Goal: Task Accomplishment & Management: Complete application form

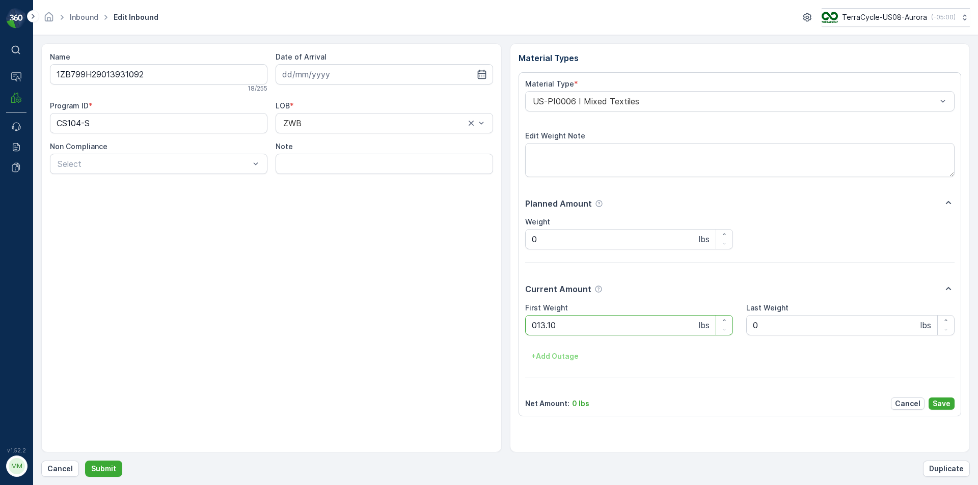
click at [85, 461] on button "Submit" at bounding box center [103, 469] width 37 height 16
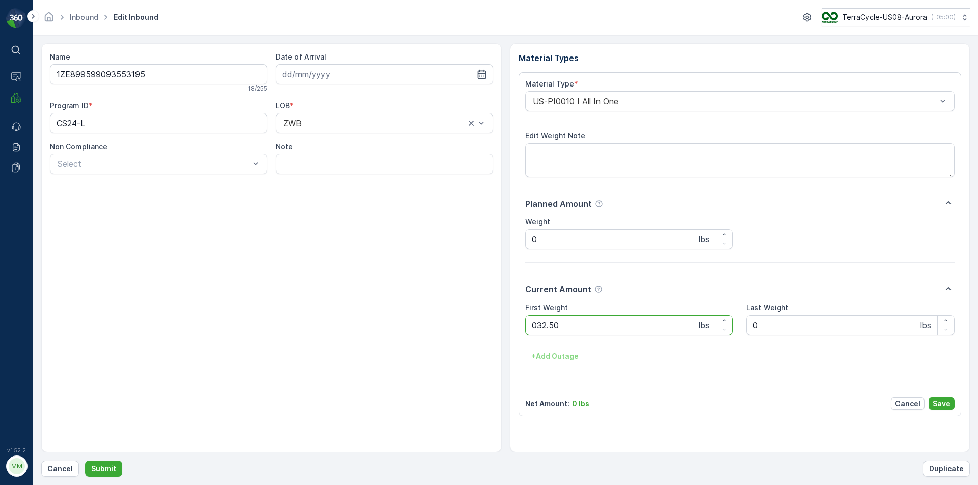
click at [85, 461] on button "Submit" at bounding box center [103, 469] width 37 height 16
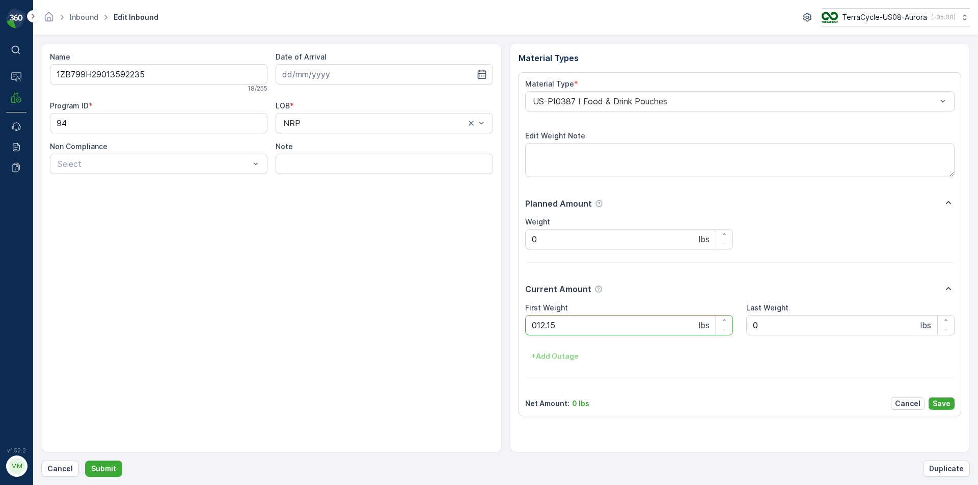
click at [85, 461] on button "Submit" at bounding box center [103, 469] width 37 height 16
drag, startPoint x: 702, startPoint y: 12, endPoint x: 678, endPoint y: 328, distance: 317.1
click at [678, 328] on Weight "0" at bounding box center [629, 325] width 208 height 20
click at [85, 461] on button "Submit" at bounding box center [103, 469] width 37 height 16
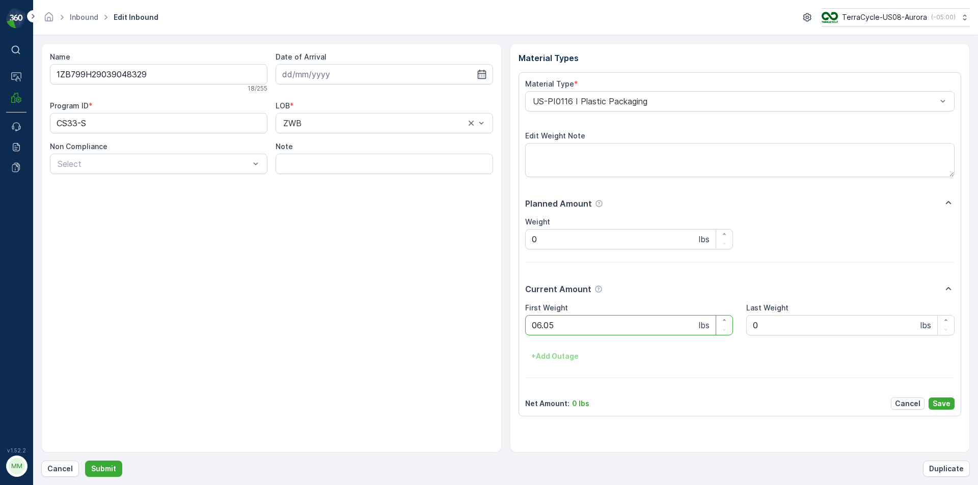
click at [85, 461] on button "Submit" at bounding box center [103, 469] width 37 height 16
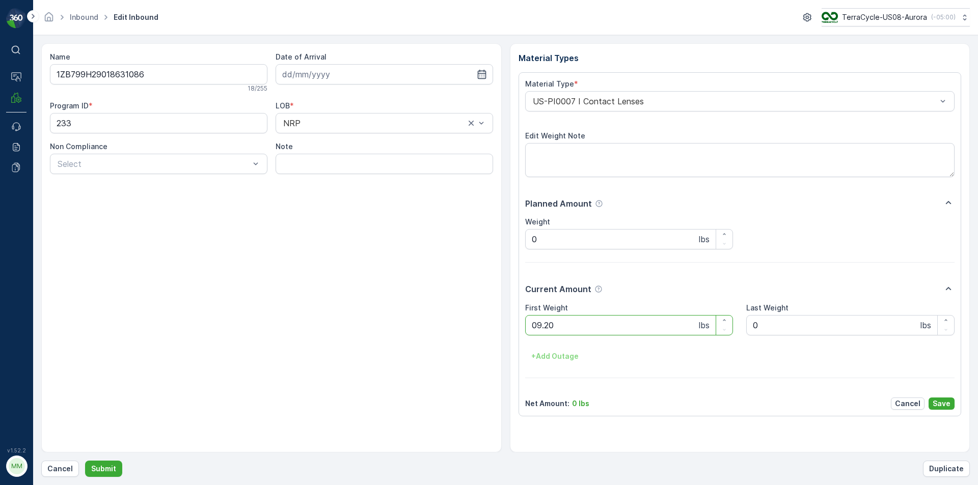
click at [85, 461] on button "Submit" at bounding box center [103, 469] width 37 height 16
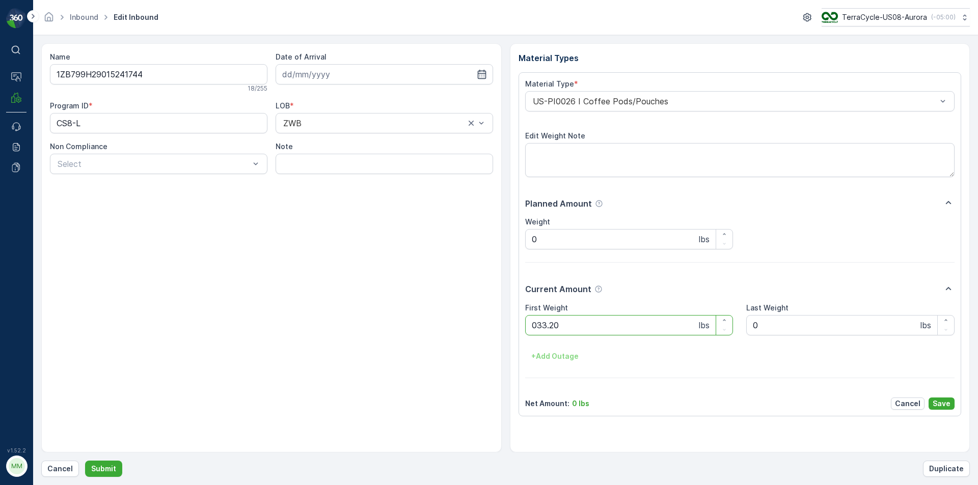
click at [85, 461] on button "Submit" at bounding box center [103, 469] width 37 height 16
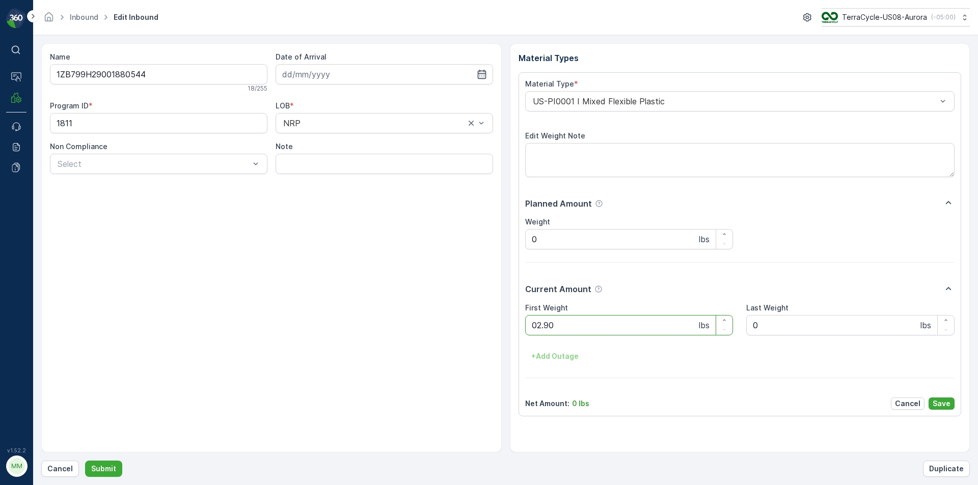
click at [85, 461] on button "Submit" at bounding box center [103, 469] width 37 height 16
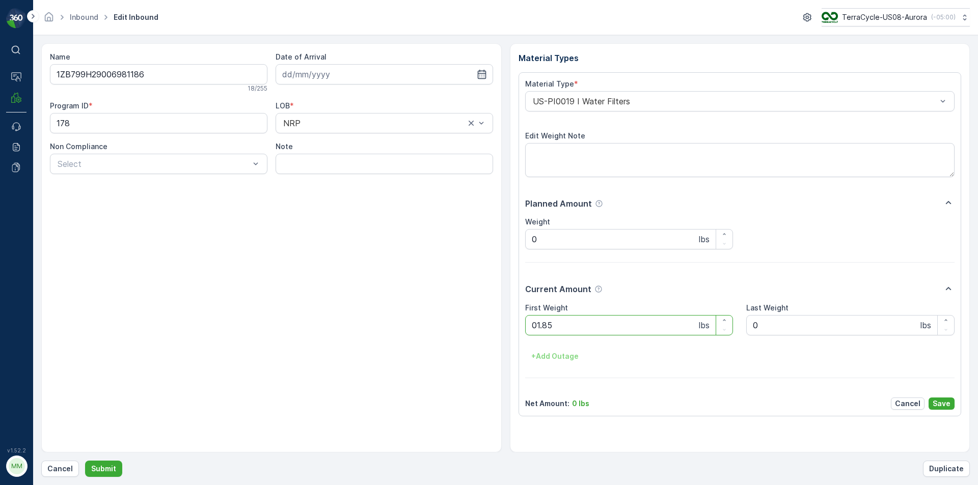
click at [85, 461] on button "Submit" at bounding box center [103, 469] width 37 height 16
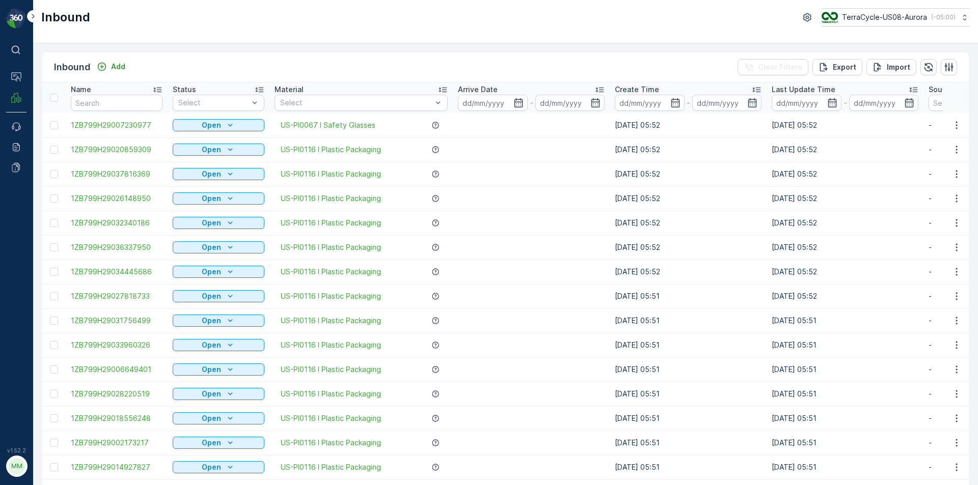
click at [108, 58] on div "Inbound Add Clear Filters Export Import" at bounding box center [505, 67] width 927 height 31
click at [120, 74] on div "Inbound Add" at bounding box center [91, 67] width 75 height 14
click at [122, 56] on div "Inbound Add Clear Filters Export Import" at bounding box center [505, 67] width 927 height 31
click at [124, 69] on p "Add" at bounding box center [118, 67] width 14 height 10
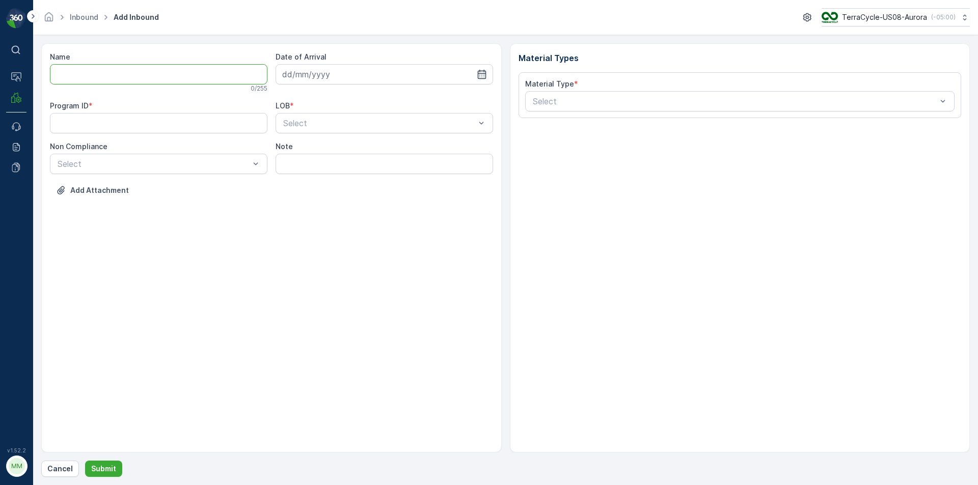
click at [181, 79] on input "Name" at bounding box center [158, 74] width 217 height 20
type input "1ZB799H29010256587"
click at [85, 461] on button "Submit" at bounding box center [103, 469] width 37 height 16
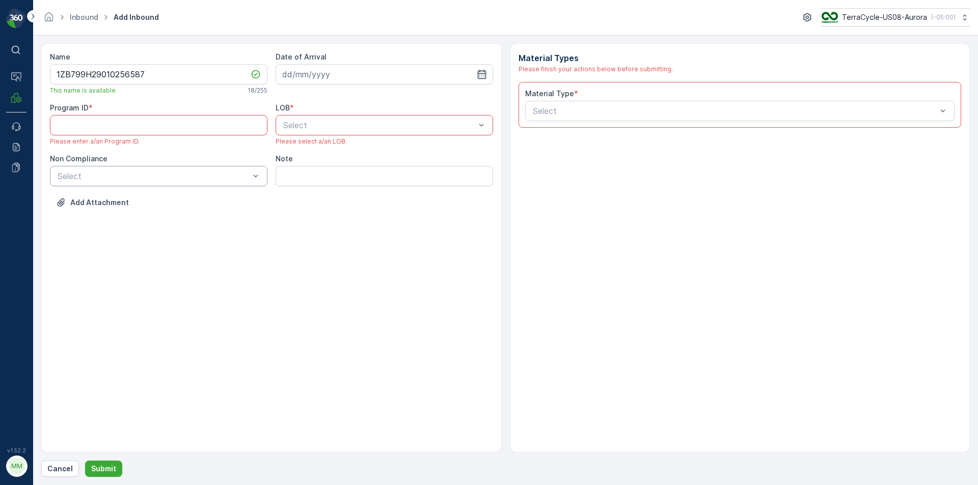
click at [136, 166] on div "Non Compliance Select" at bounding box center [158, 170] width 217 height 33
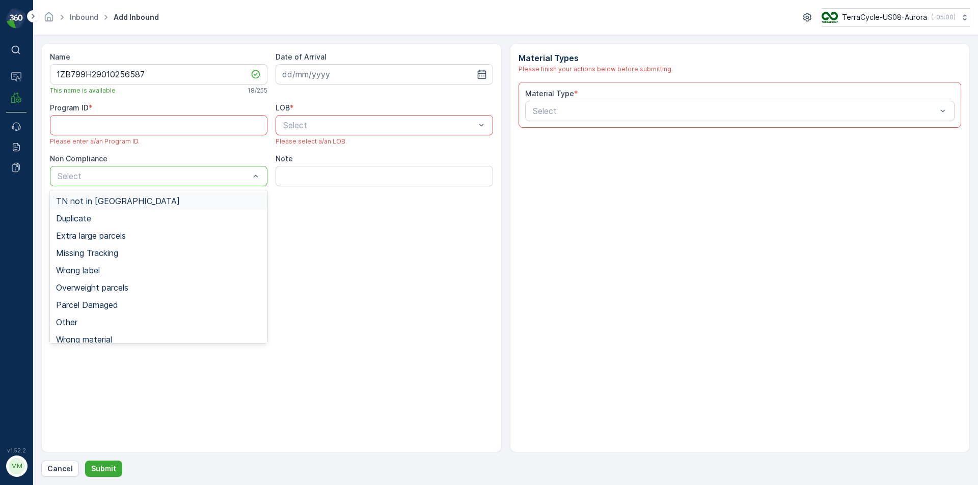
click at [143, 207] on div "TN not in [GEOGRAPHIC_DATA]" at bounding box center [158, 200] width 217 height 17
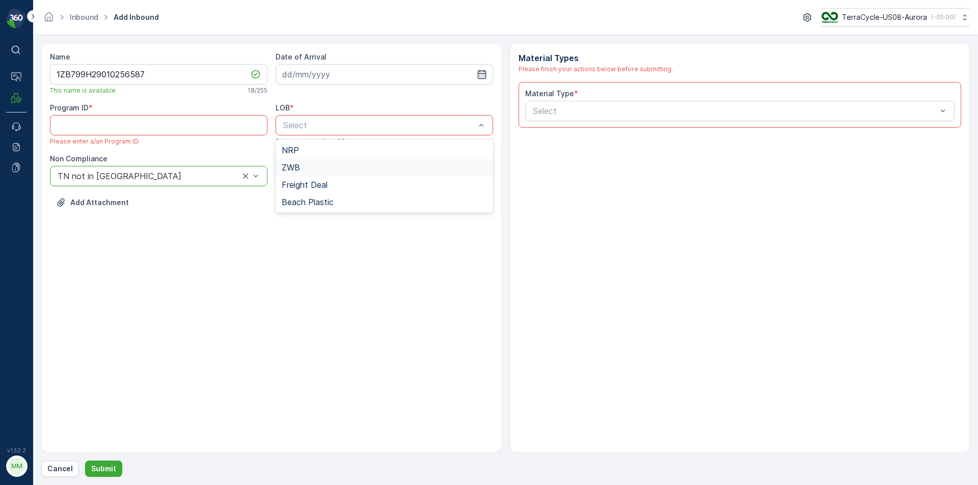
click at [318, 169] on div "ZWB" at bounding box center [384, 167] width 205 height 9
click at [318, 72] on input at bounding box center [383, 74] width 217 height 20
click at [333, 177] on div "14" at bounding box center [329, 180] width 16 height 16
type input "[DATE]"
paste ID "CS24"
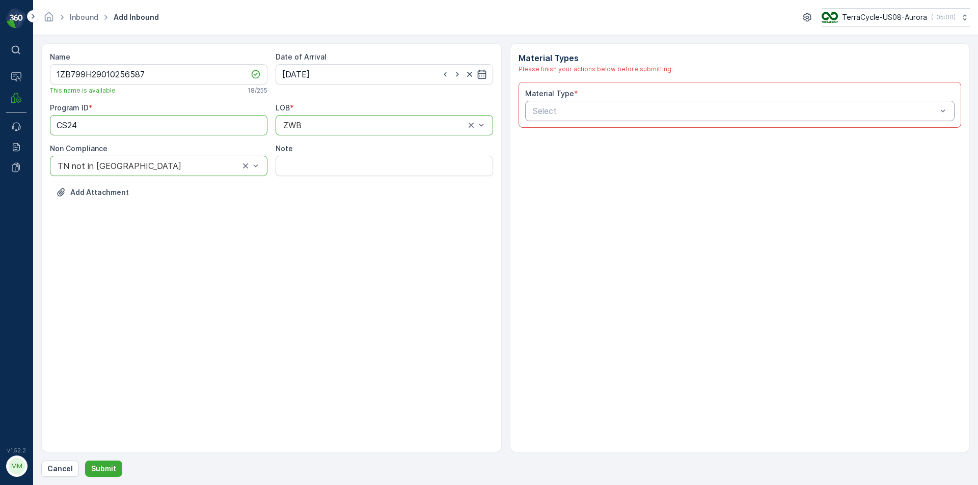
type ID "CS24"
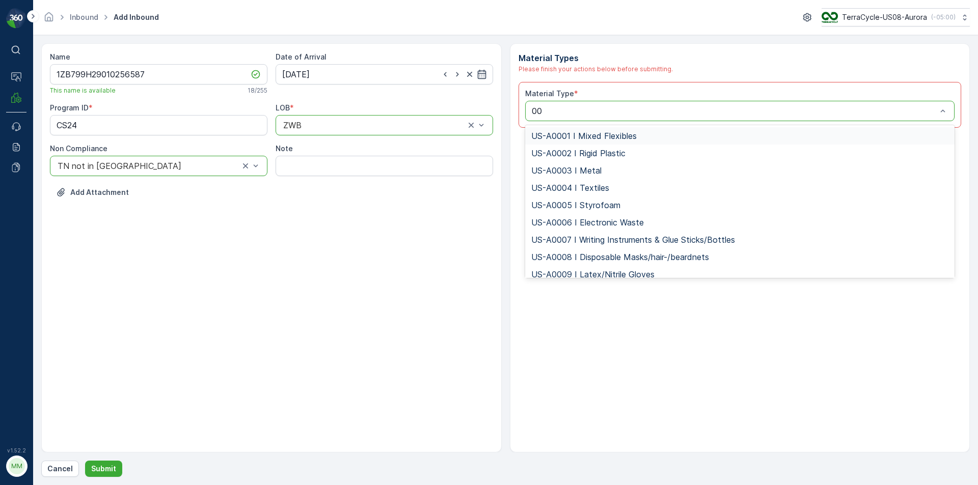
type input "0"
type input "0010"
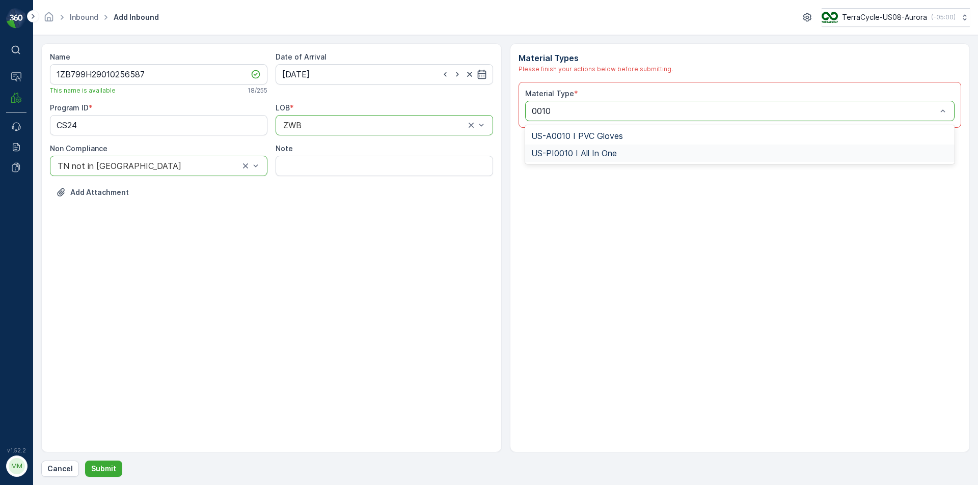
click at [691, 157] on div "US-PI0010 I All In One" at bounding box center [740, 153] width 418 height 9
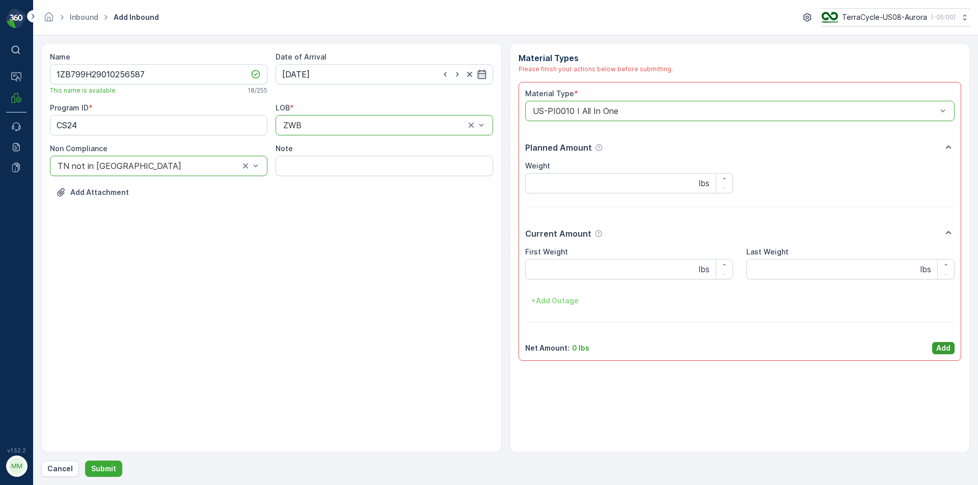
click at [950, 348] on p "Add" at bounding box center [943, 348] width 14 height 10
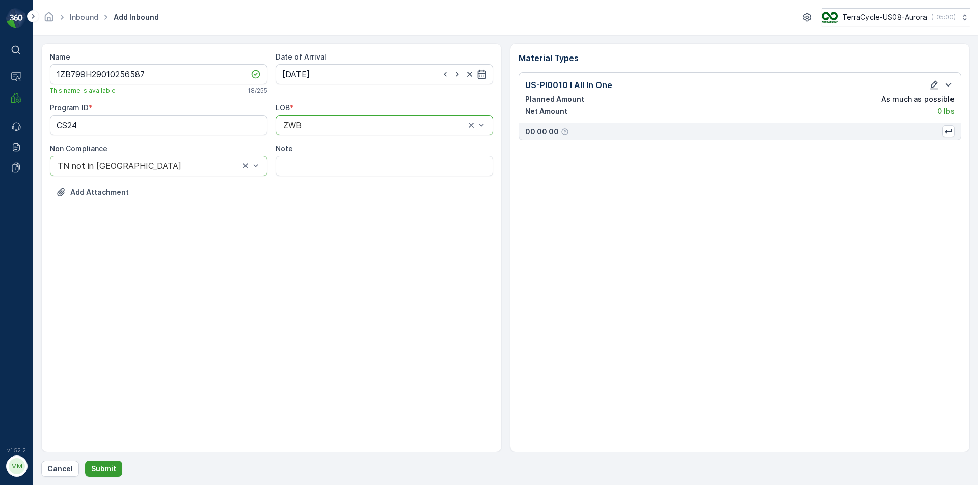
click at [96, 464] on p "Submit" at bounding box center [103, 469] width 25 height 10
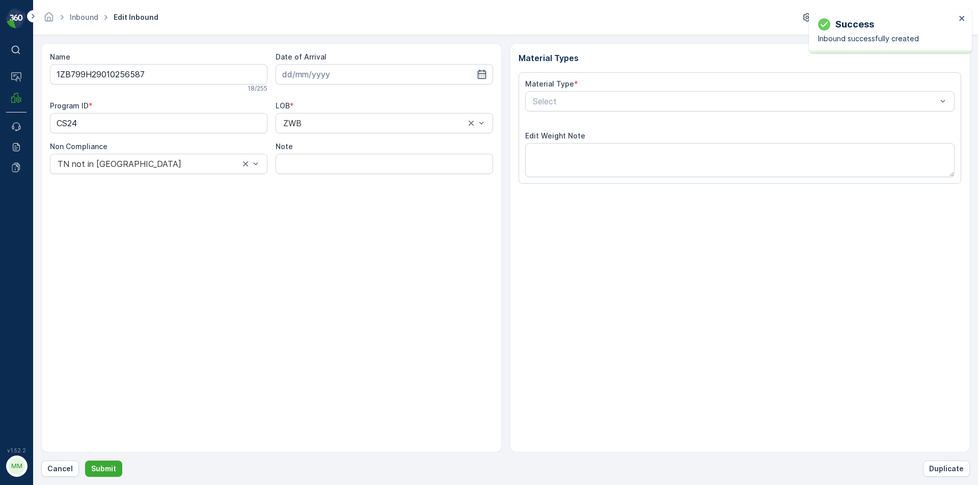
type input "[DATE]"
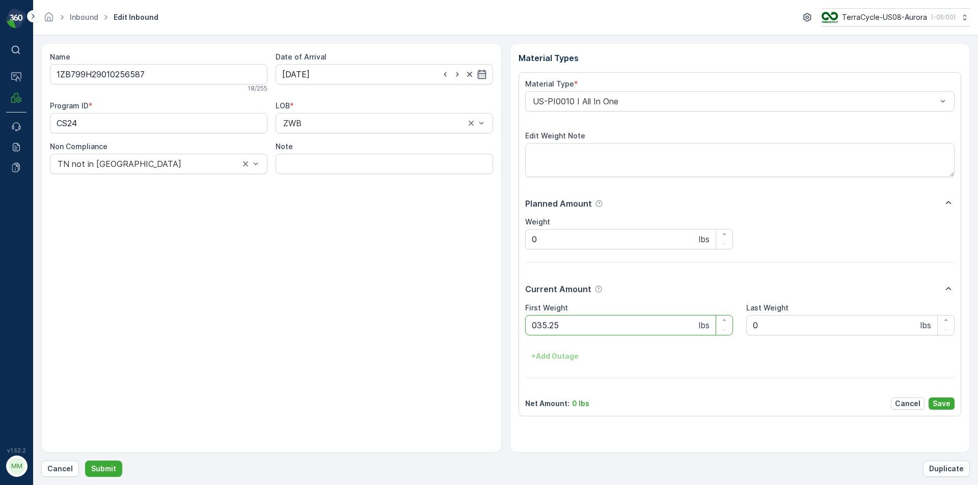
click at [85, 461] on button "Submit" at bounding box center [103, 469] width 37 height 16
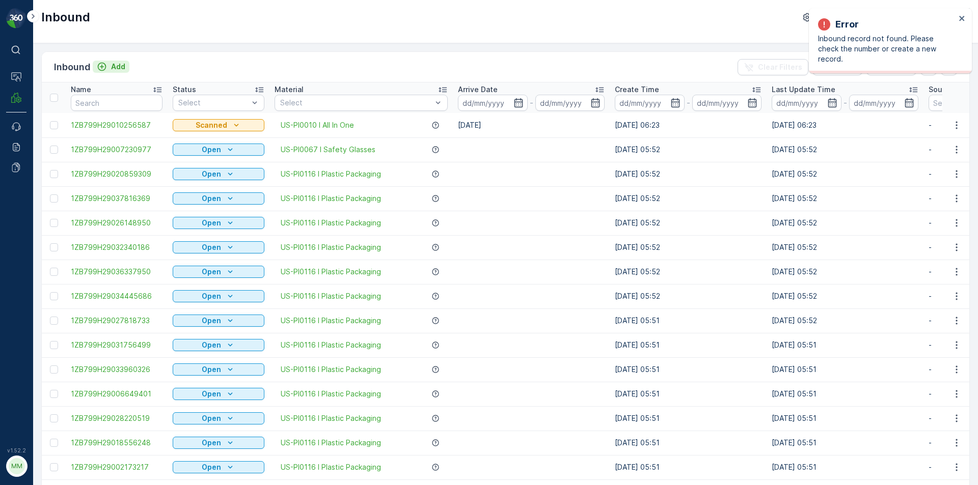
click at [113, 63] on p "Add" at bounding box center [118, 67] width 14 height 10
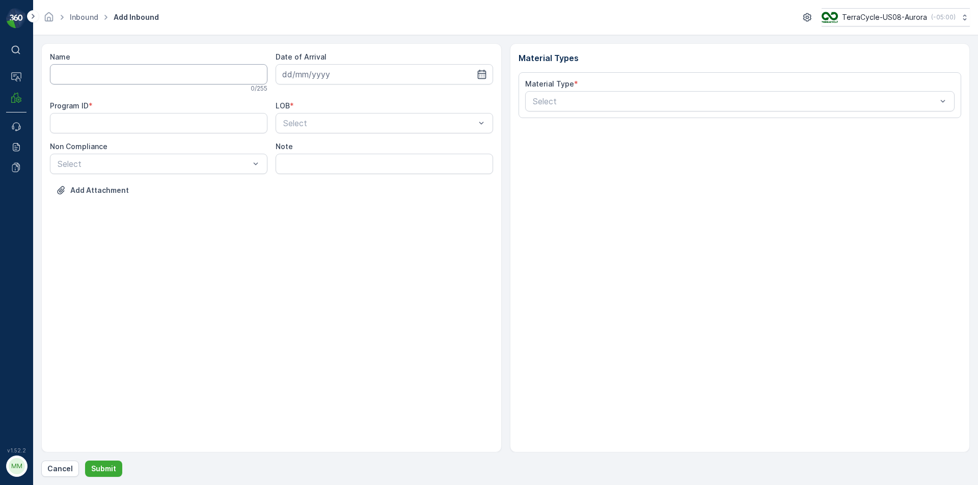
click at [106, 72] on input "Name" at bounding box center [158, 74] width 217 height 20
type input "1ZB799H29003639696"
click at [85, 461] on button "Submit" at bounding box center [103, 469] width 37 height 16
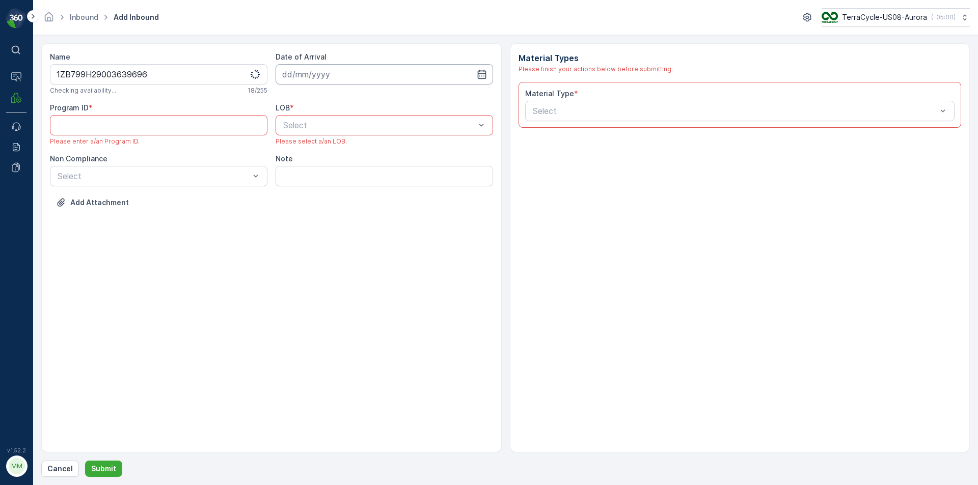
click at [290, 70] on input at bounding box center [383, 74] width 217 height 20
click at [328, 179] on div "14" at bounding box center [329, 180] width 16 height 16
type input "[DATE]"
click at [312, 164] on div "ZWB" at bounding box center [384, 167] width 205 height 9
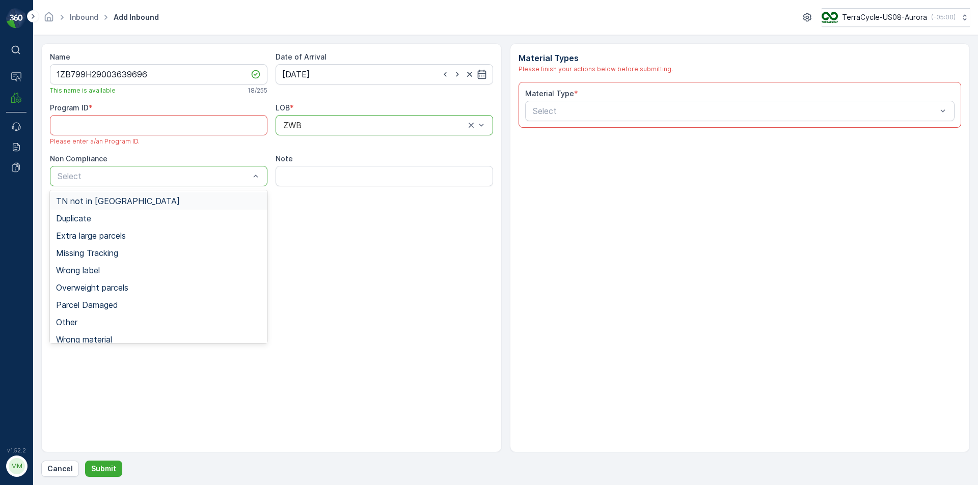
click at [184, 198] on div "TN not in [GEOGRAPHIC_DATA]" at bounding box center [158, 201] width 205 height 9
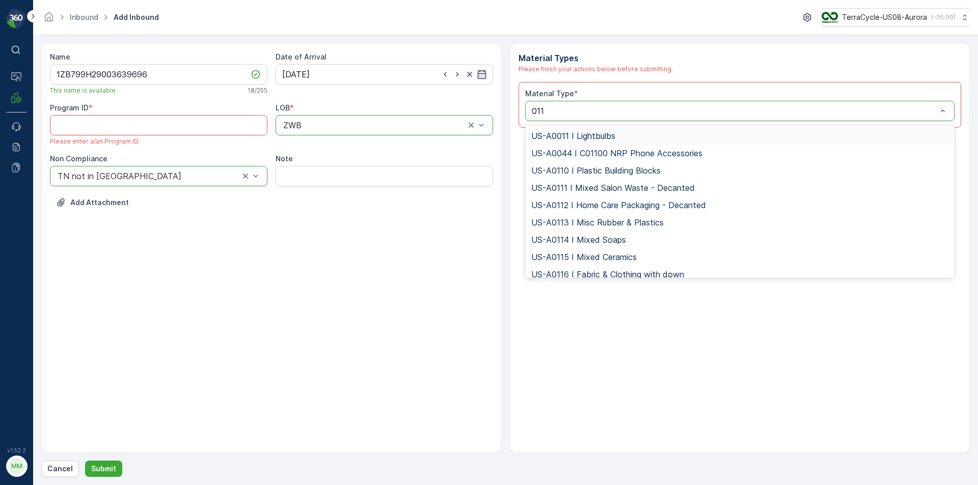
type input "0116"
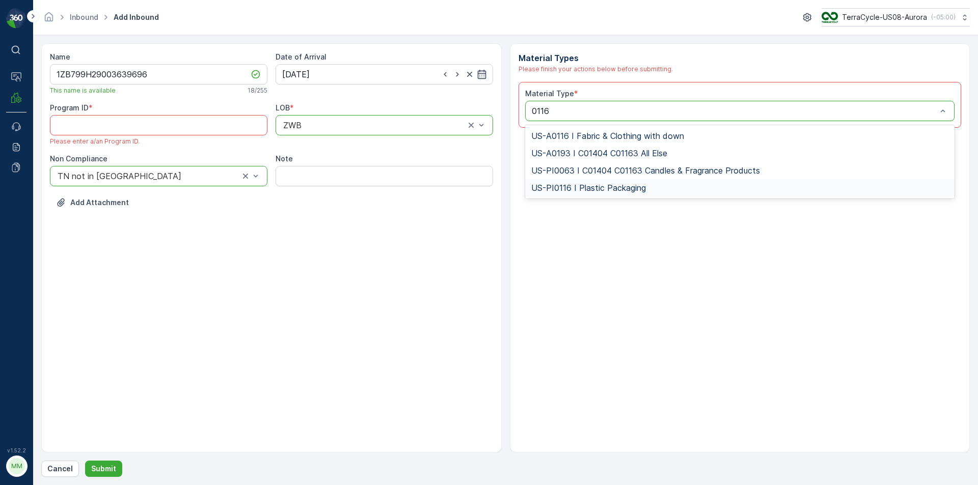
click at [649, 186] on div "US-PI0116 I Plastic Packaging" at bounding box center [740, 187] width 418 height 9
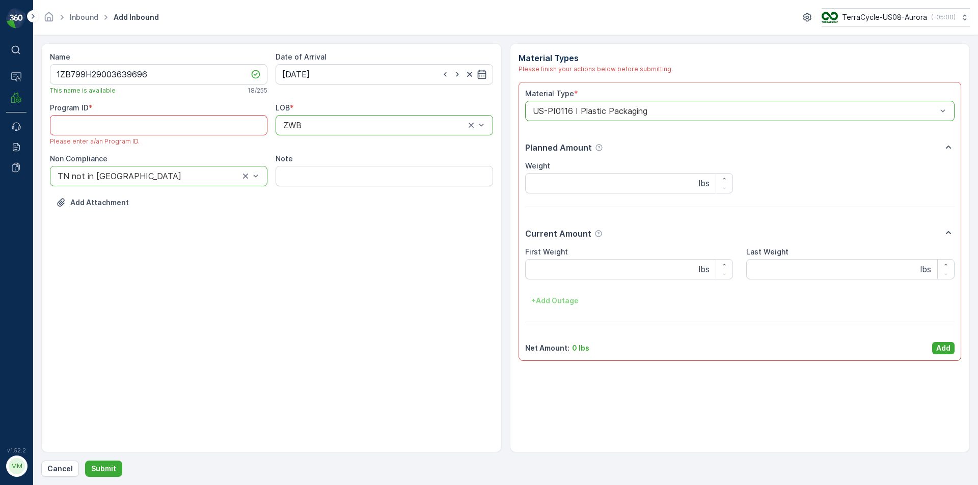
paste ID "CS33"
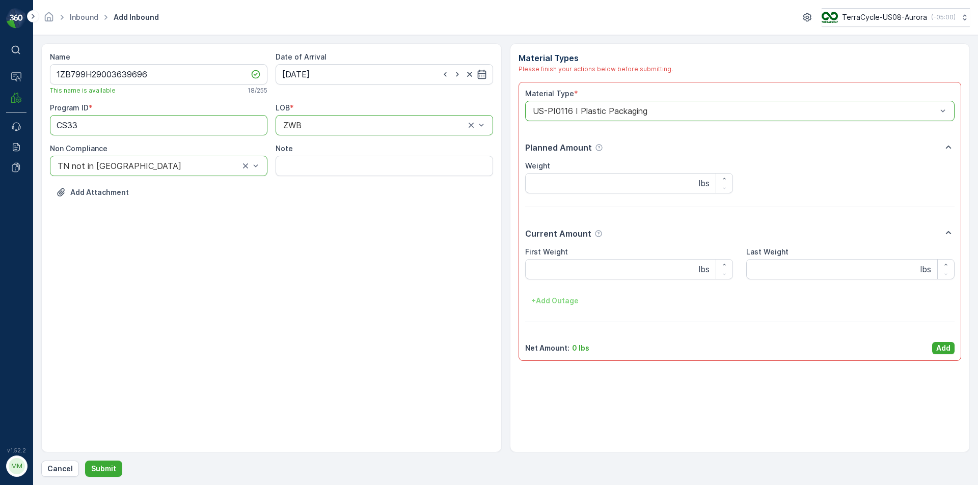
type ID "CS33"
click at [949, 354] on div "Material Type * option US-PI0116 I Plastic Packaging, selected. US-PI0116 I Pla…" at bounding box center [739, 221] width 443 height 279
click at [948, 350] on p "Add" at bounding box center [943, 348] width 14 height 10
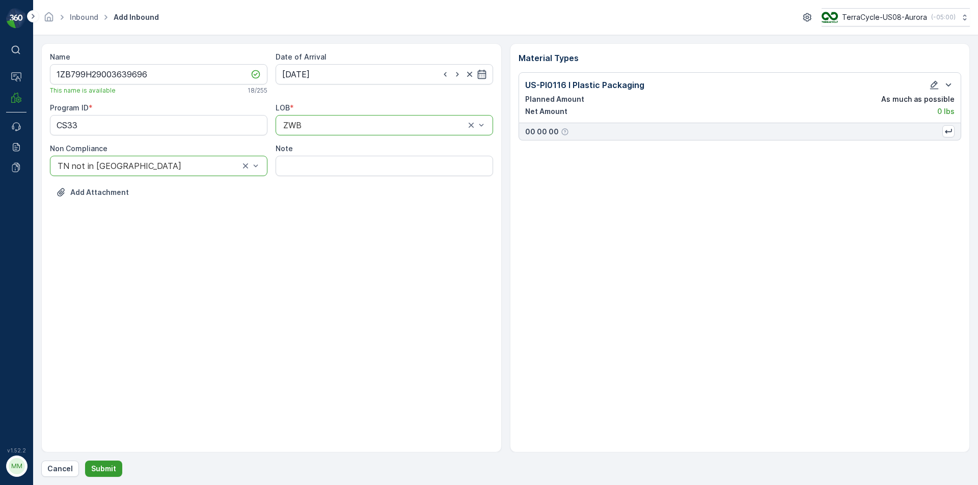
click at [110, 468] on p "Submit" at bounding box center [103, 469] width 25 height 10
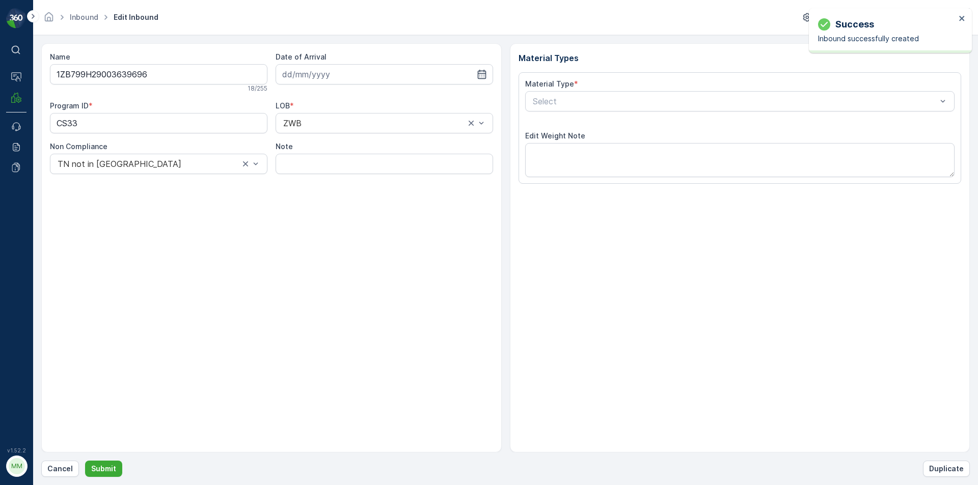
type input "[DATE]"
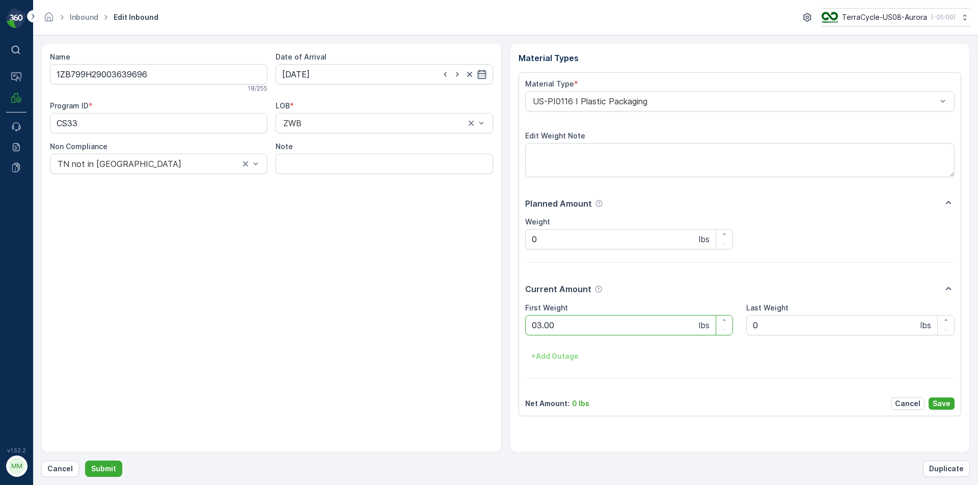
click at [85, 461] on button "Submit" at bounding box center [103, 469] width 37 height 16
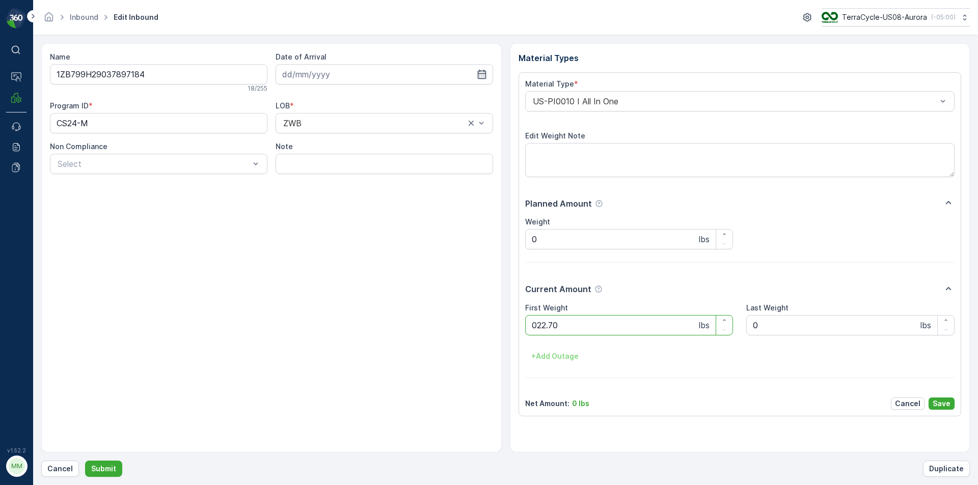
click at [85, 461] on button "Submit" at bounding box center [103, 469] width 37 height 16
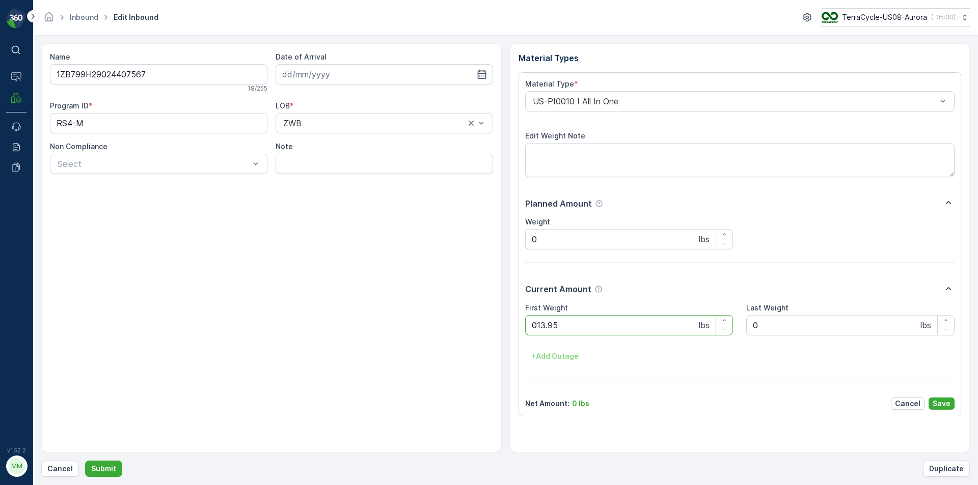
click at [85, 461] on button "Submit" at bounding box center [103, 469] width 37 height 16
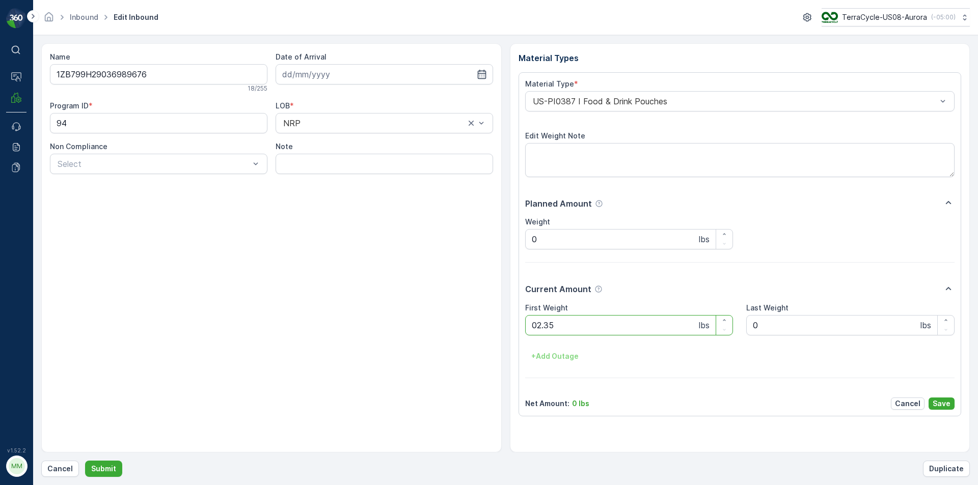
click at [85, 461] on button "Submit" at bounding box center [103, 469] width 37 height 16
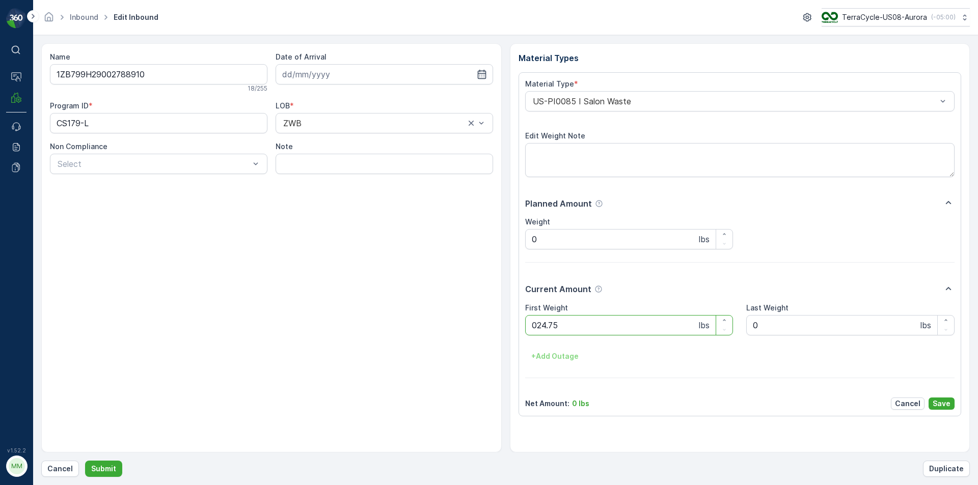
click at [85, 461] on button "Submit" at bounding box center [103, 469] width 37 height 16
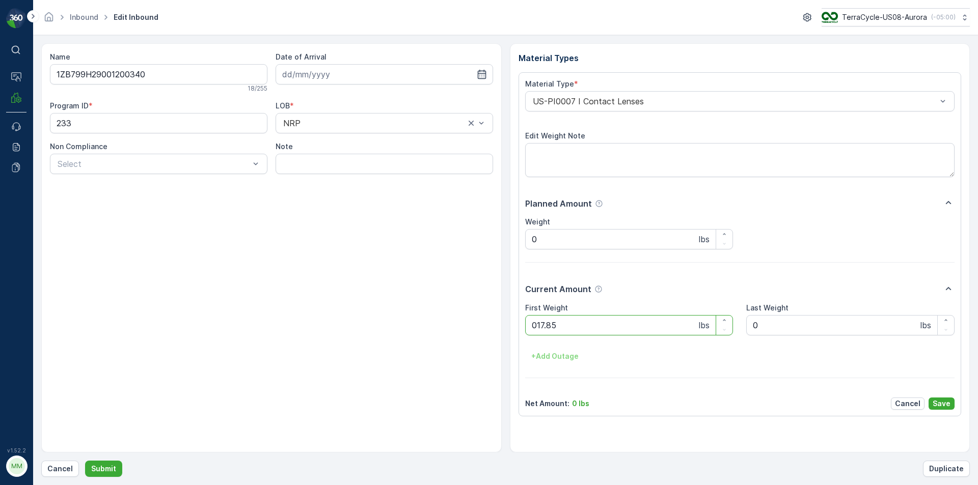
click at [85, 461] on button "Submit" at bounding box center [103, 469] width 37 height 16
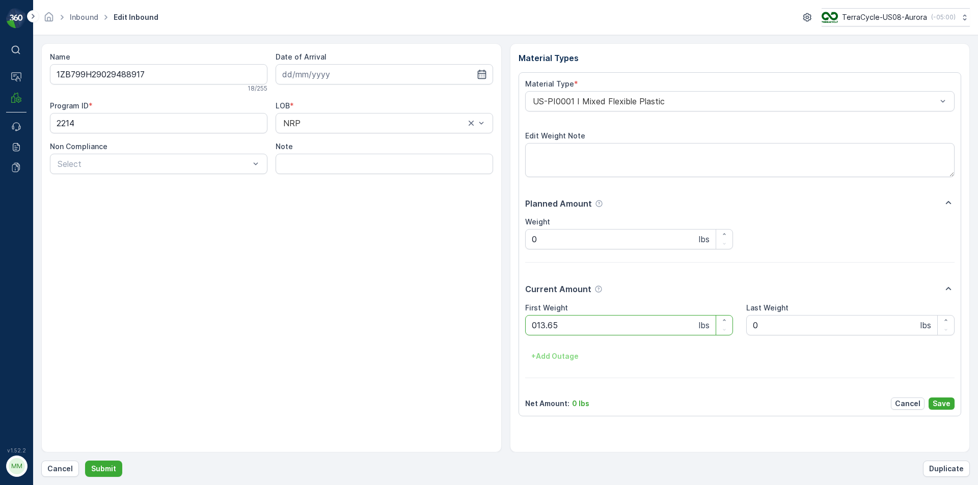
click at [85, 461] on button "Submit" at bounding box center [103, 469] width 37 height 16
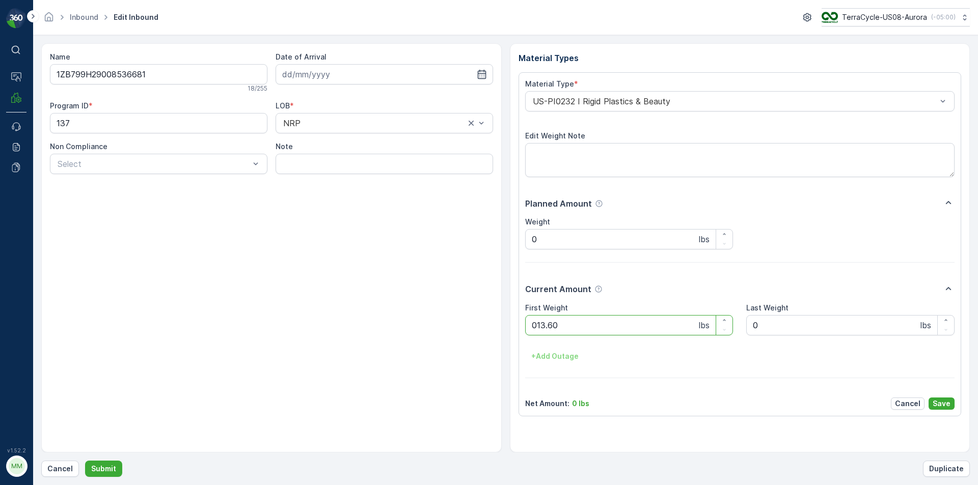
click at [85, 461] on button "Submit" at bounding box center [103, 469] width 37 height 16
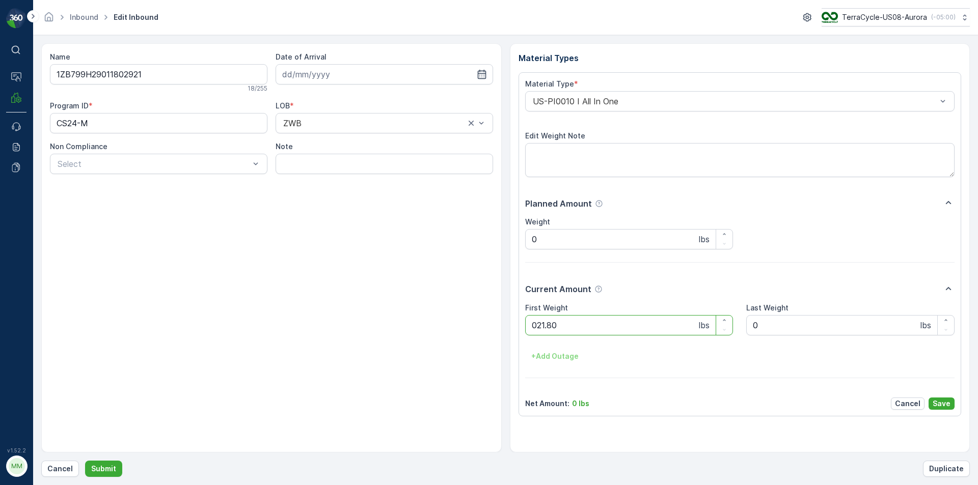
click at [85, 461] on button "Submit" at bounding box center [103, 469] width 37 height 16
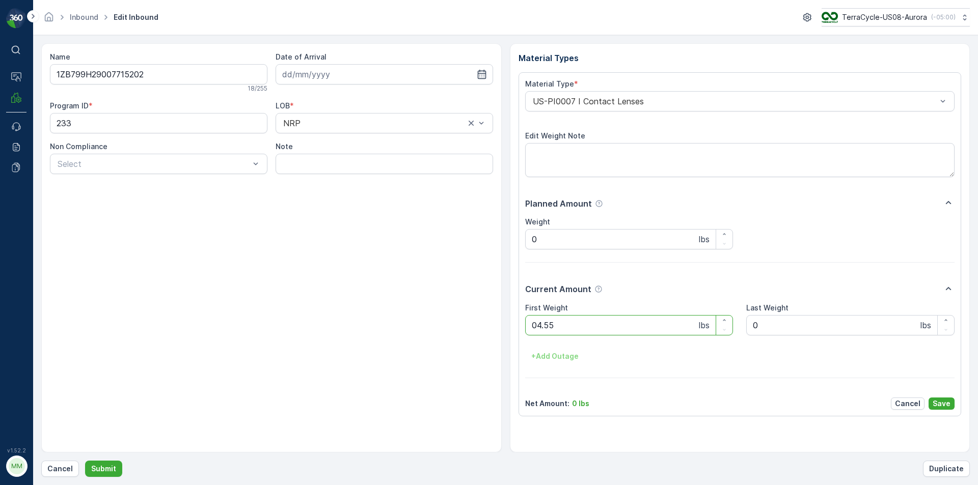
click at [85, 461] on button "Submit" at bounding box center [103, 469] width 37 height 16
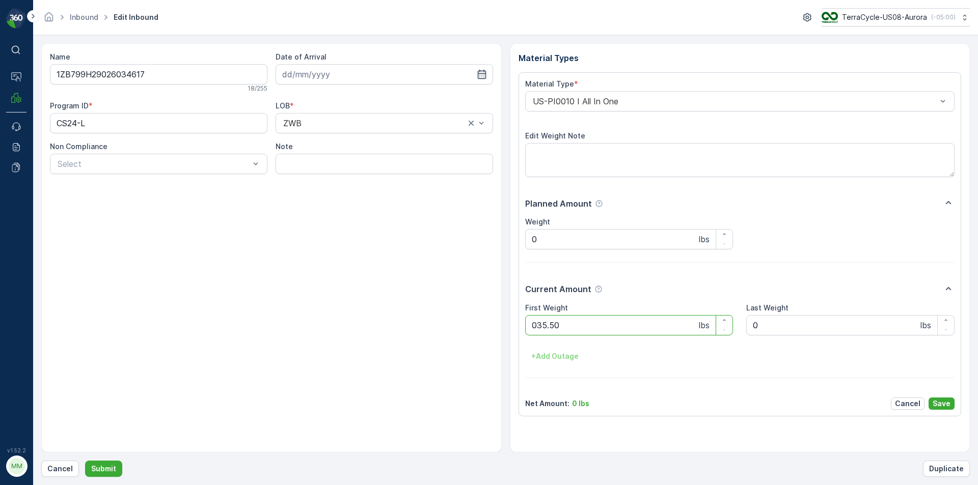
click at [85, 461] on button "Submit" at bounding box center [103, 469] width 37 height 16
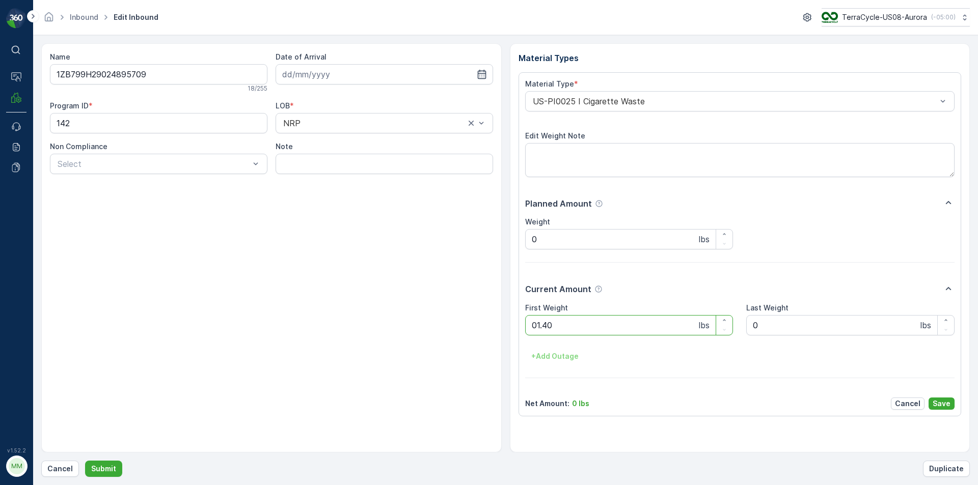
click at [85, 461] on button "Submit" at bounding box center [103, 469] width 37 height 16
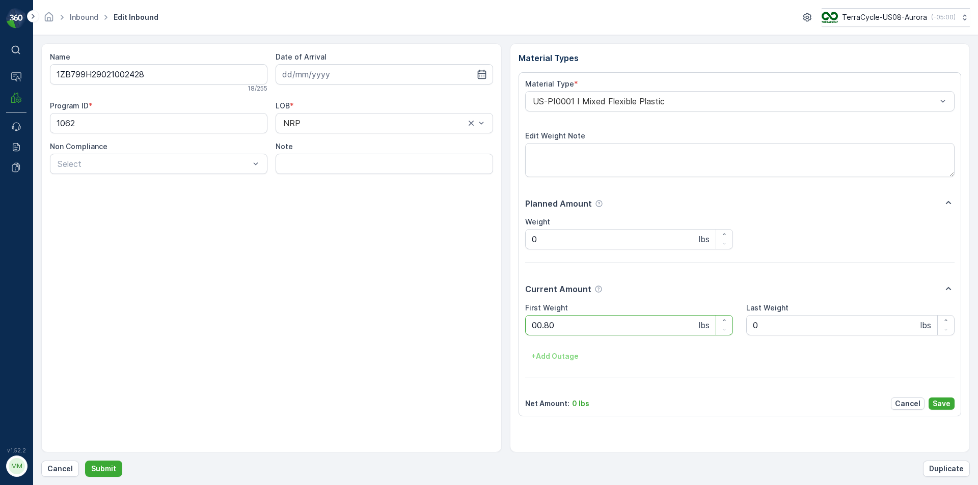
click at [85, 461] on button "Submit" at bounding box center [103, 469] width 37 height 16
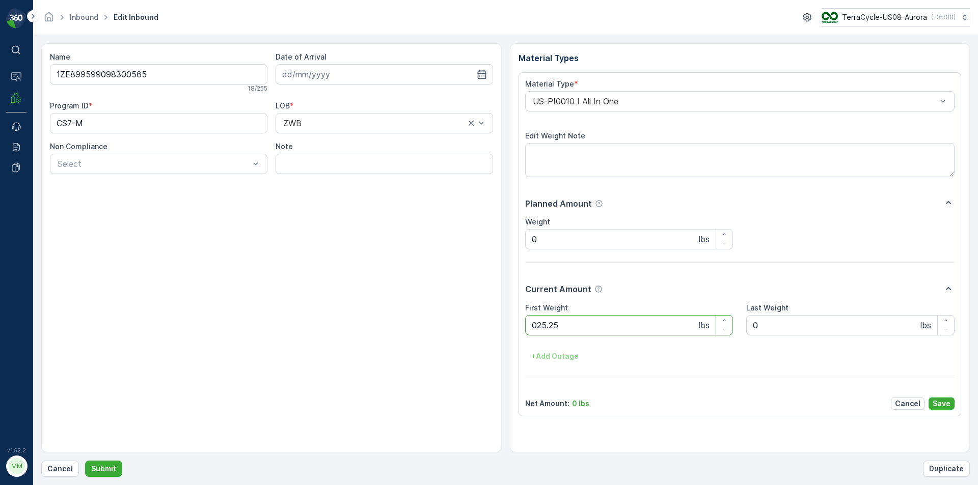
click at [85, 461] on button "Submit" at bounding box center [103, 469] width 37 height 16
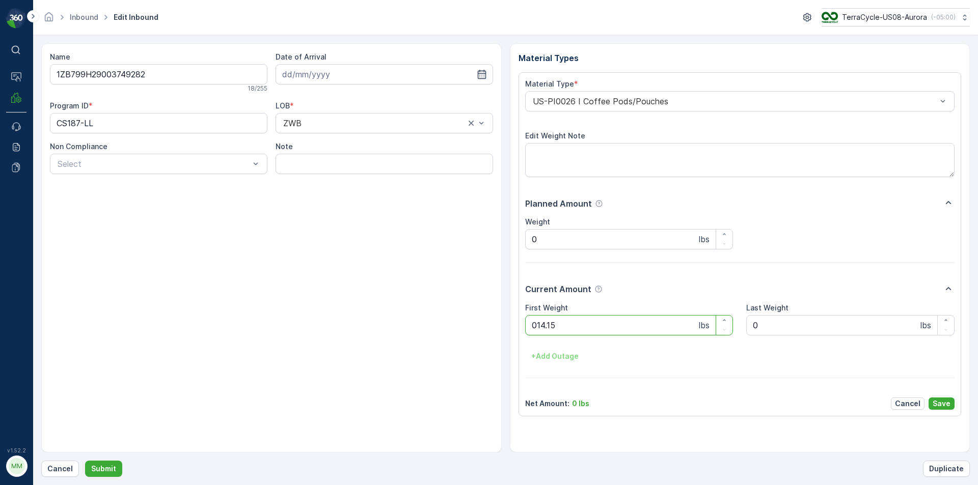
click at [85, 461] on button "Submit" at bounding box center [103, 469] width 37 height 16
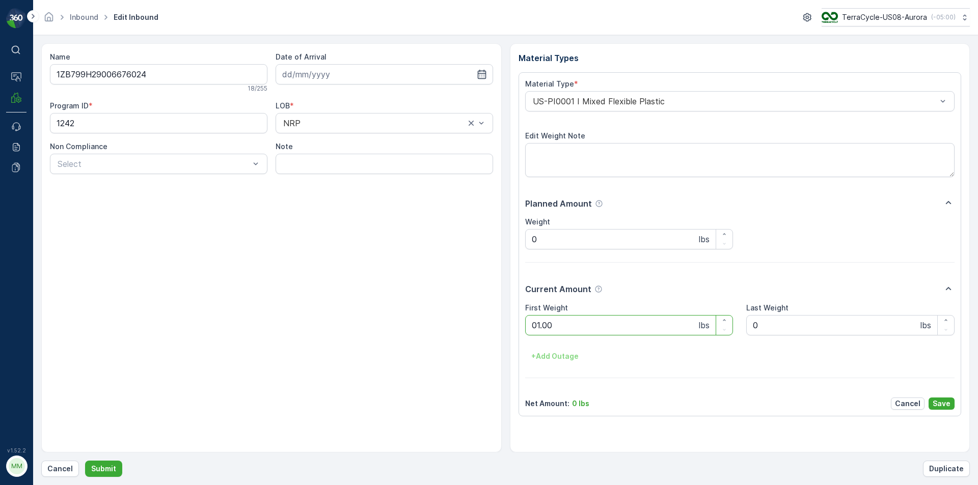
click at [85, 461] on button "Submit" at bounding box center [103, 469] width 37 height 16
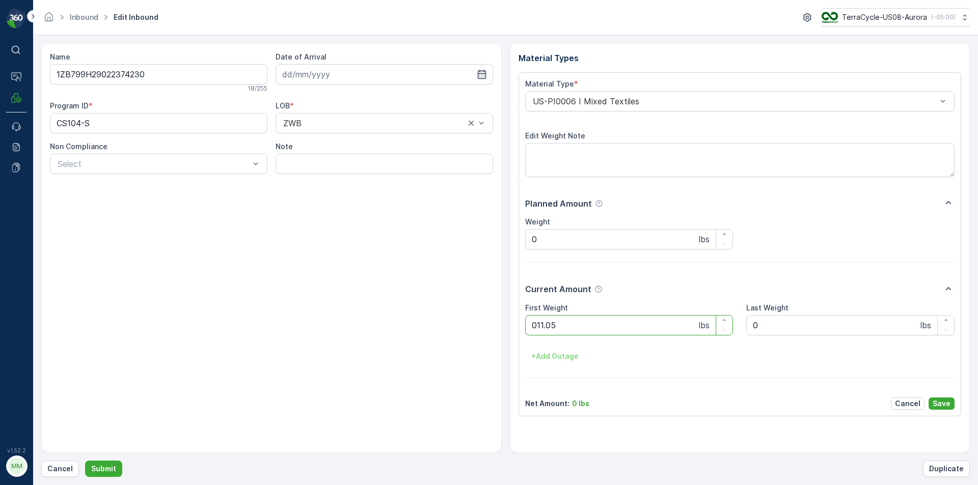
click at [85, 461] on button "Submit" at bounding box center [103, 469] width 37 height 16
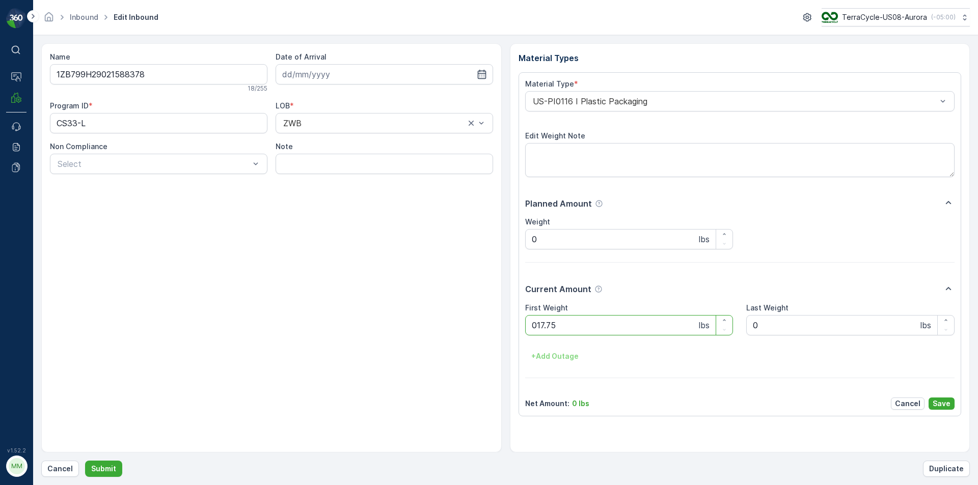
click at [85, 461] on button "Submit" at bounding box center [103, 469] width 37 height 16
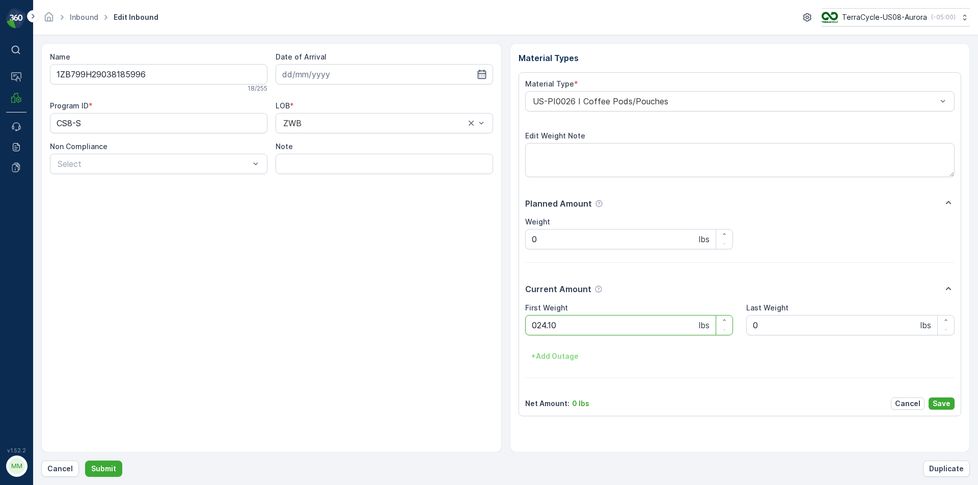
click at [85, 461] on button "Submit" at bounding box center [103, 469] width 37 height 16
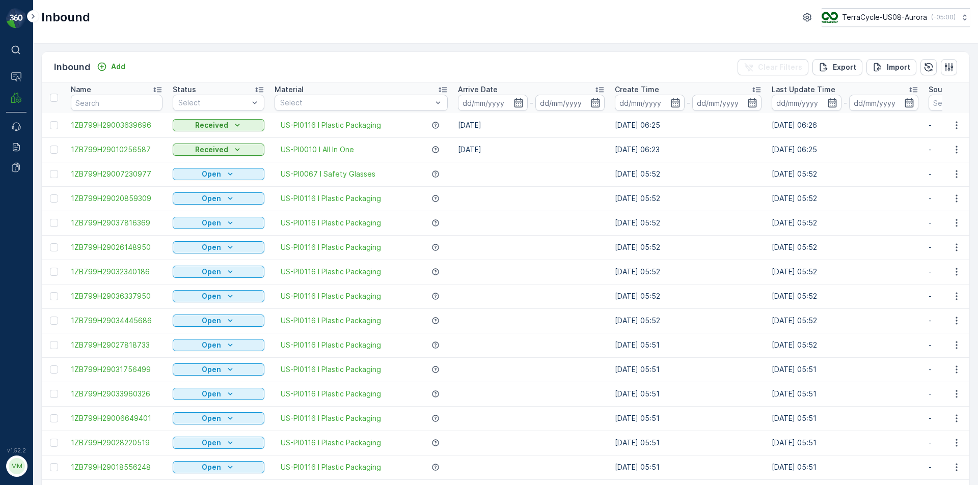
click at [446, 25] on div "Inbound TerraCycle-US08-Aurora ( -05:00 )" at bounding box center [505, 17] width 928 height 18
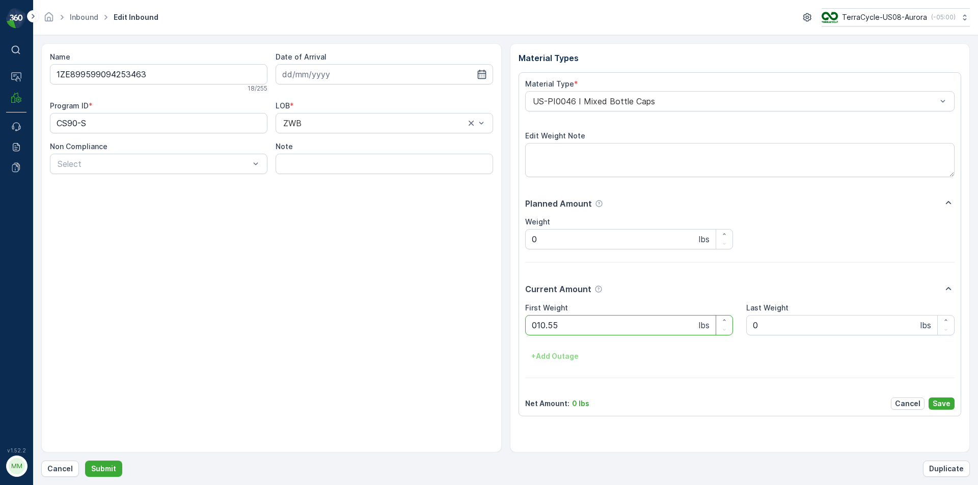
click at [85, 461] on button "Submit" at bounding box center [103, 469] width 37 height 16
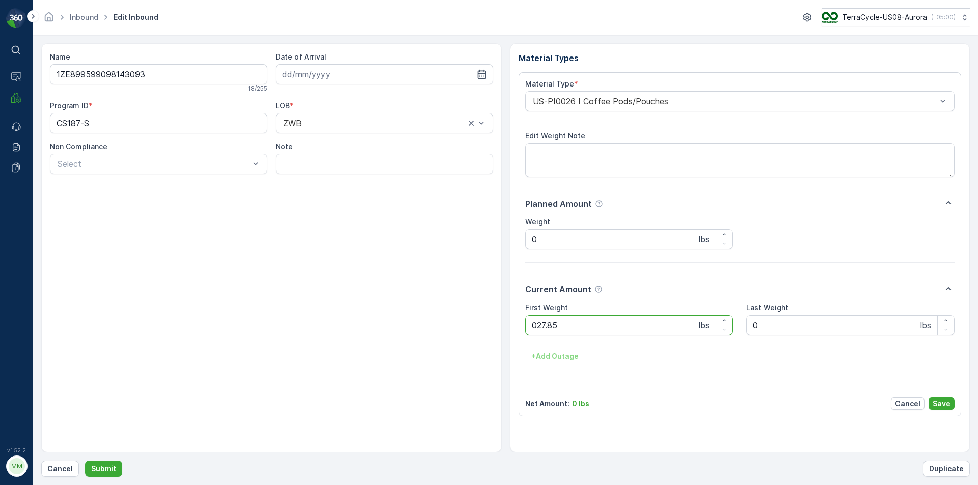
click at [85, 461] on button "Submit" at bounding box center [103, 469] width 37 height 16
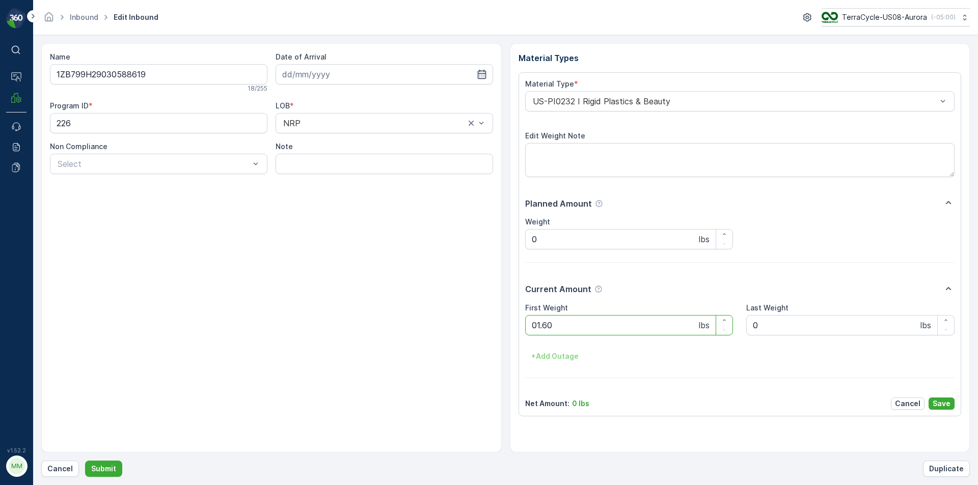
click at [85, 461] on button "Submit" at bounding box center [103, 469] width 37 height 16
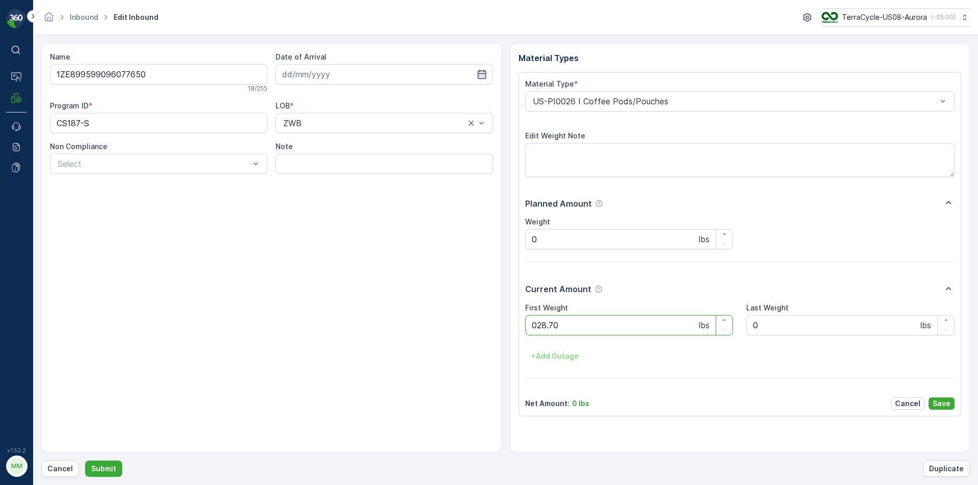
click at [85, 461] on button "Submit" at bounding box center [103, 469] width 37 height 16
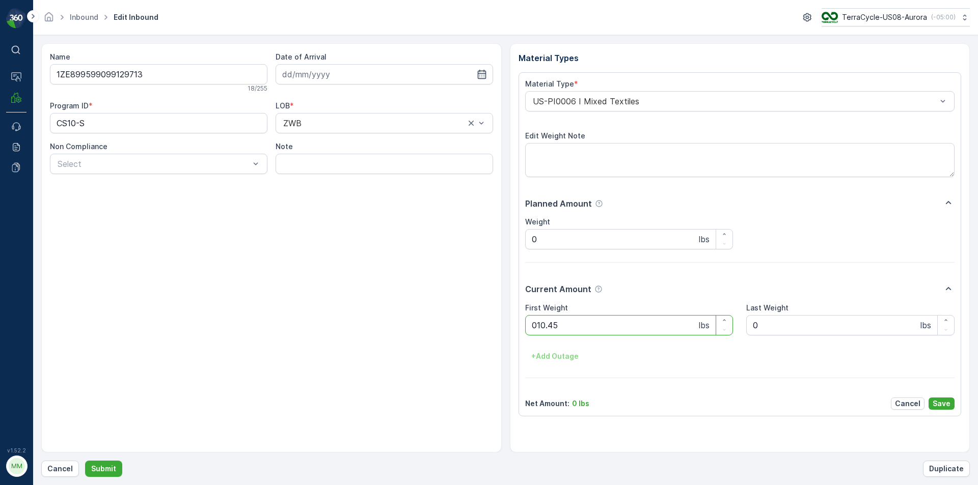
click at [85, 461] on button "Submit" at bounding box center [103, 469] width 37 height 16
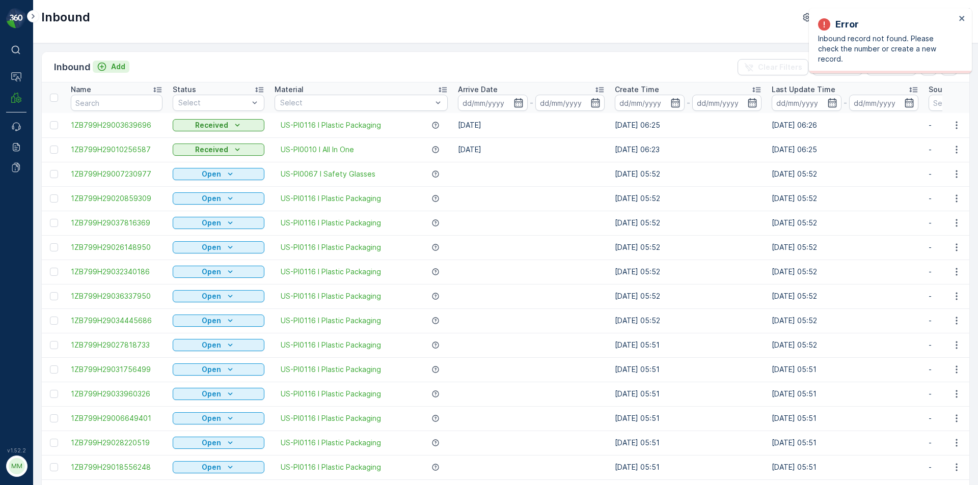
click at [116, 62] on p "Add" at bounding box center [118, 67] width 14 height 10
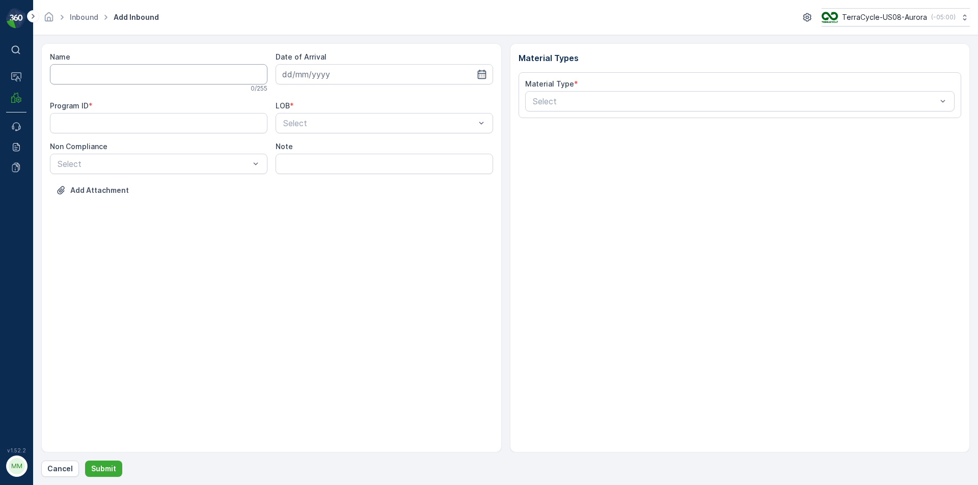
click at [116, 70] on input "Name" at bounding box center [158, 74] width 217 height 20
type input "1ZB799H29003507471"
click at [85, 461] on button "Submit" at bounding box center [103, 469] width 37 height 16
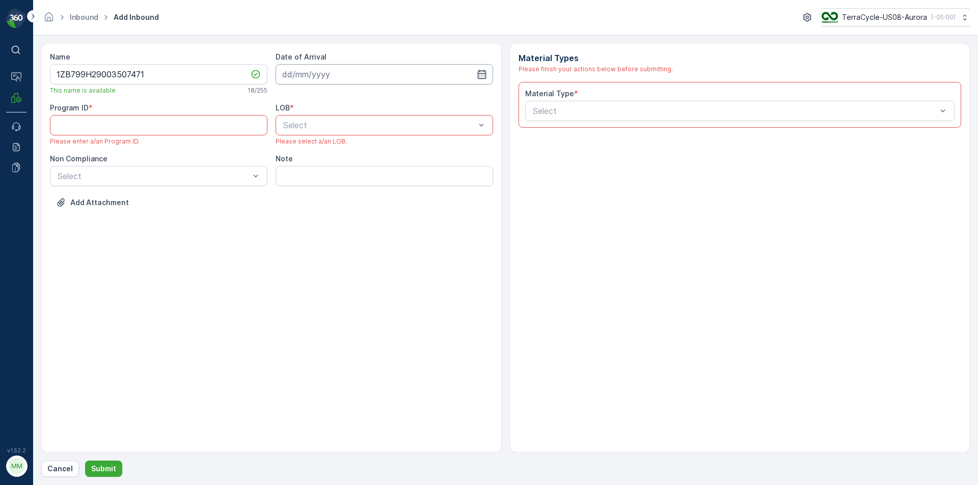
click at [297, 79] on input at bounding box center [383, 74] width 217 height 20
click at [330, 180] on div "14" at bounding box center [329, 180] width 16 height 16
type input "[DATE]"
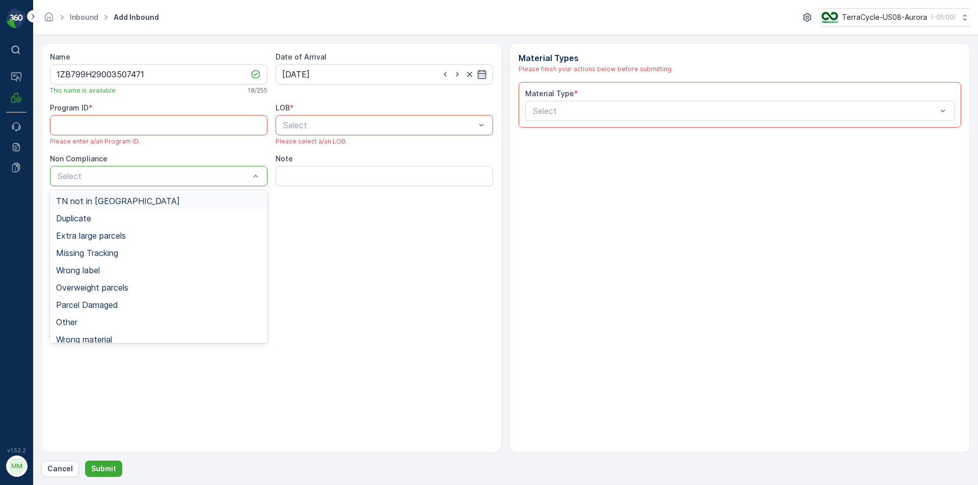
click at [176, 202] on div "TN not in [GEOGRAPHIC_DATA]" at bounding box center [158, 201] width 205 height 9
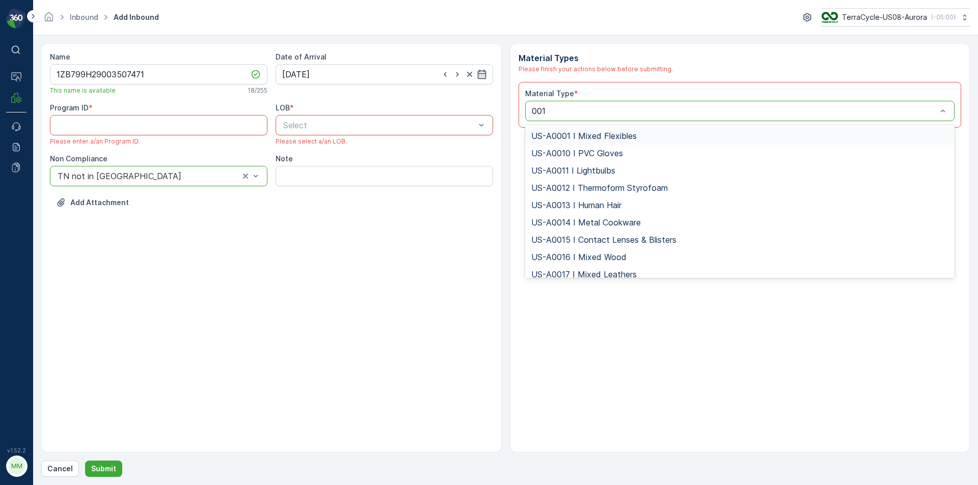
type input "0010"
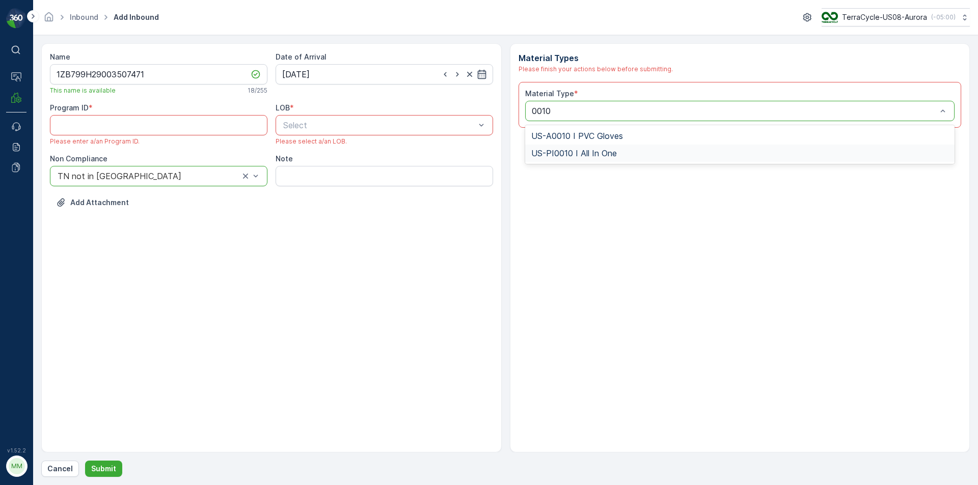
click at [647, 154] on div "US-PI0010 I All In One" at bounding box center [740, 153] width 418 height 9
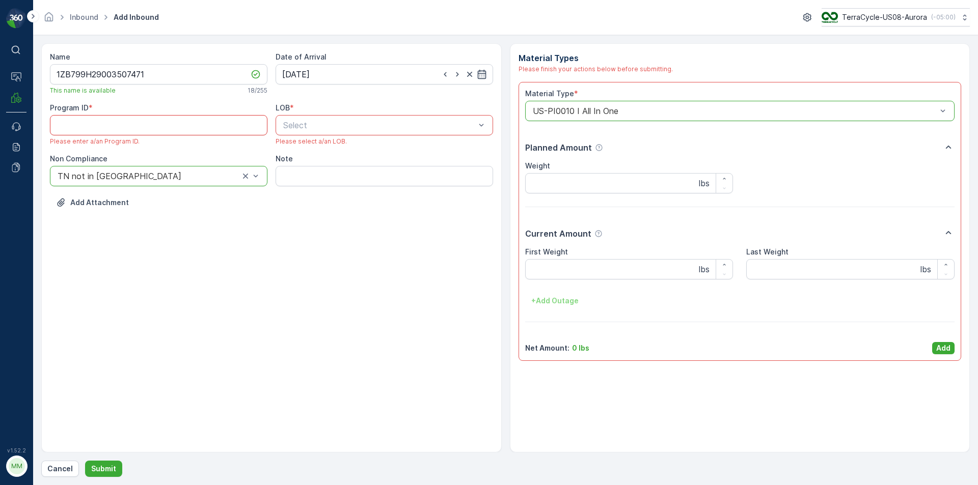
paste ID "RS6"
type ID "RS6"
click at [330, 172] on div "ZWB" at bounding box center [384, 167] width 205 height 9
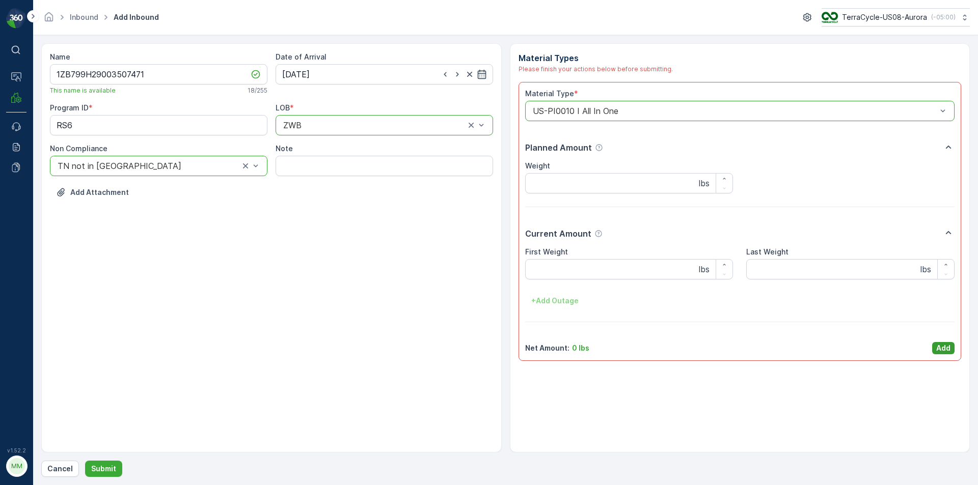
click at [946, 346] on p "Add" at bounding box center [943, 348] width 14 height 10
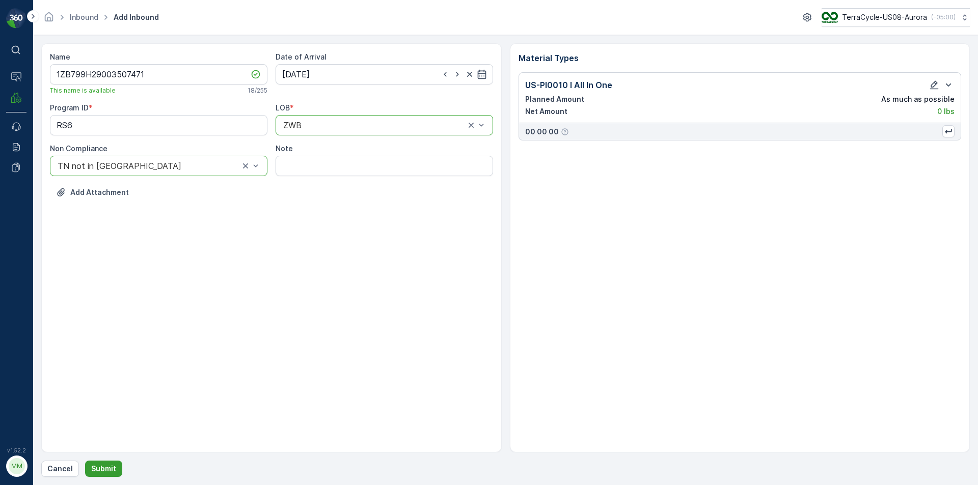
click at [106, 475] on button "Submit" at bounding box center [103, 469] width 37 height 16
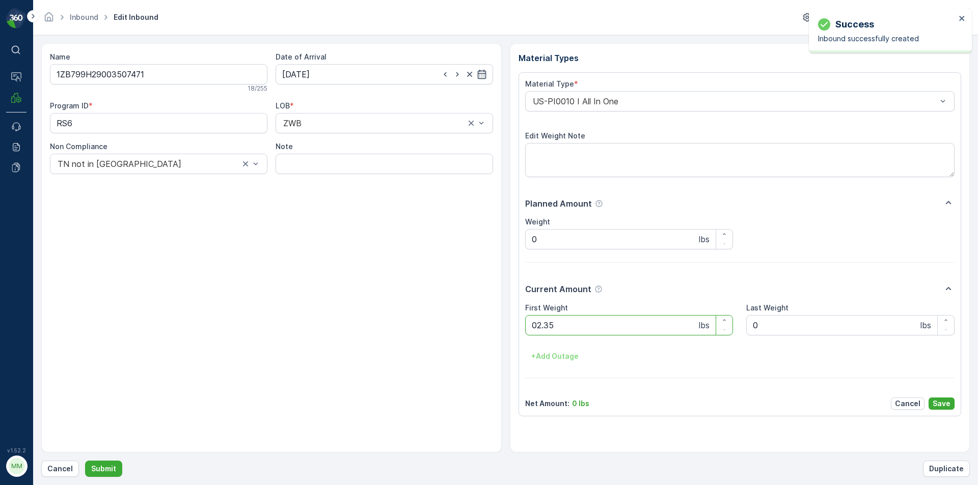
click at [85, 461] on button "Submit" at bounding box center [103, 469] width 37 height 16
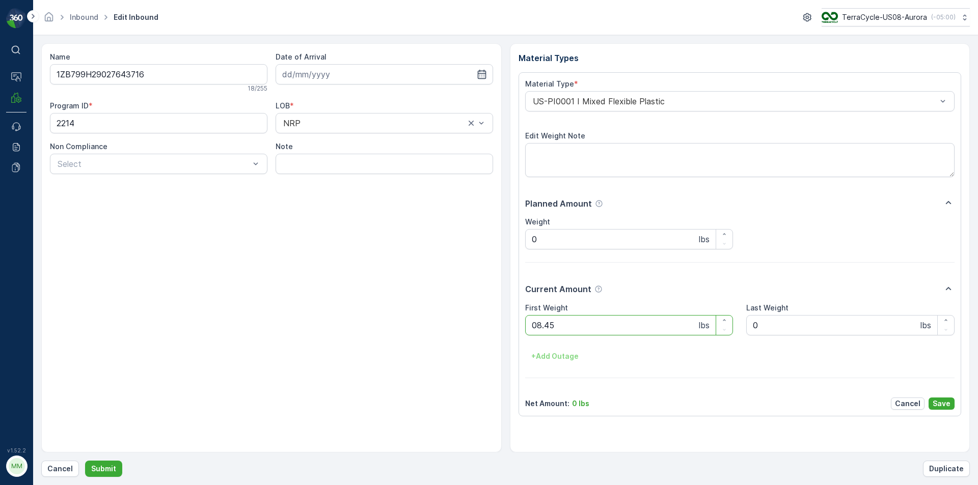
click at [85, 461] on button "Submit" at bounding box center [103, 469] width 37 height 16
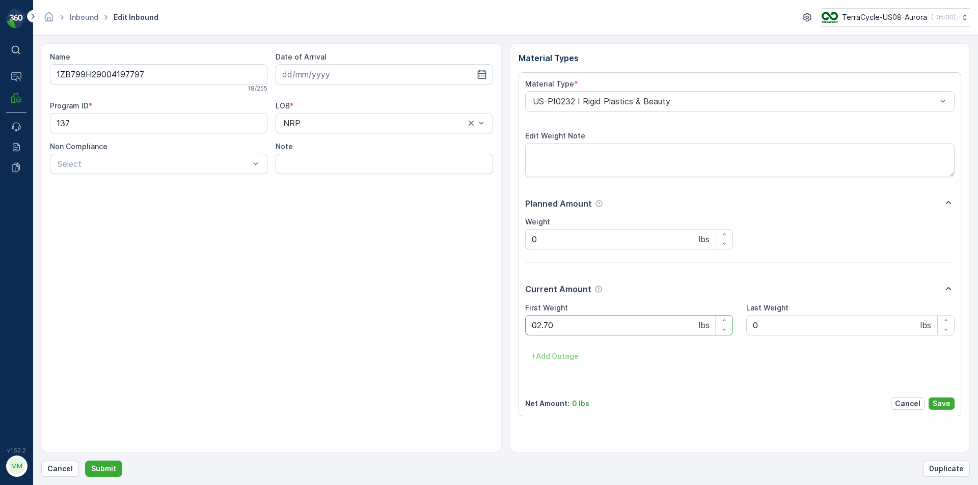
click at [85, 461] on button "Submit" at bounding box center [103, 469] width 37 height 16
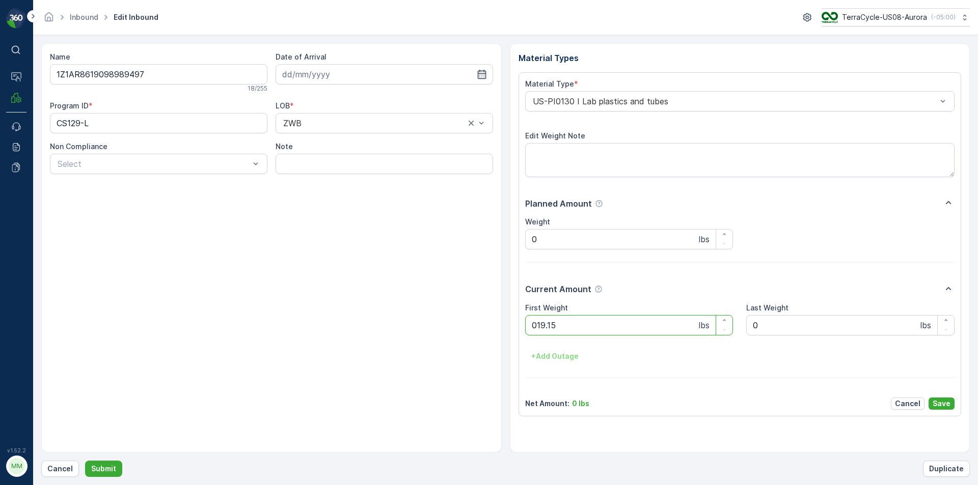
click at [85, 461] on button "Submit" at bounding box center [103, 469] width 37 height 16
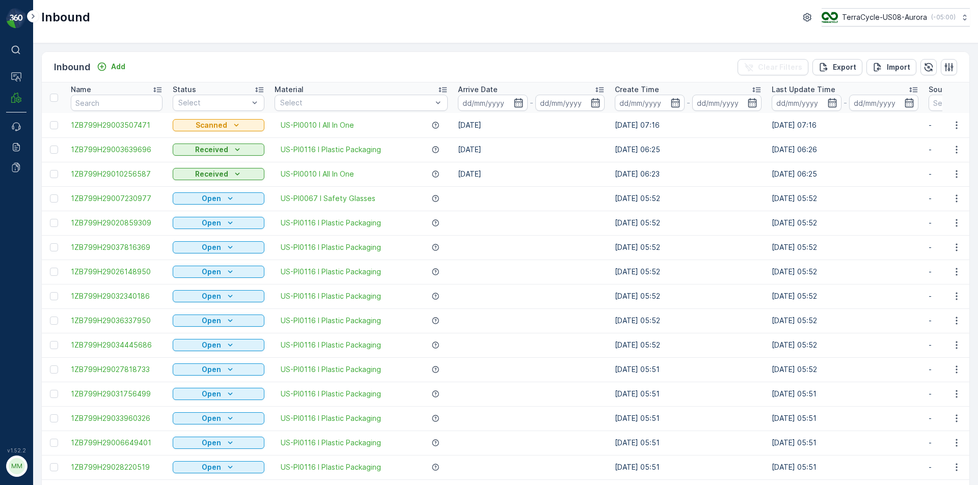
click at [220, 3] on div "Inbound TerraCycle-US08-Aurora ( -05:00 )" at bounding box center [505, 21] width 945 height 43
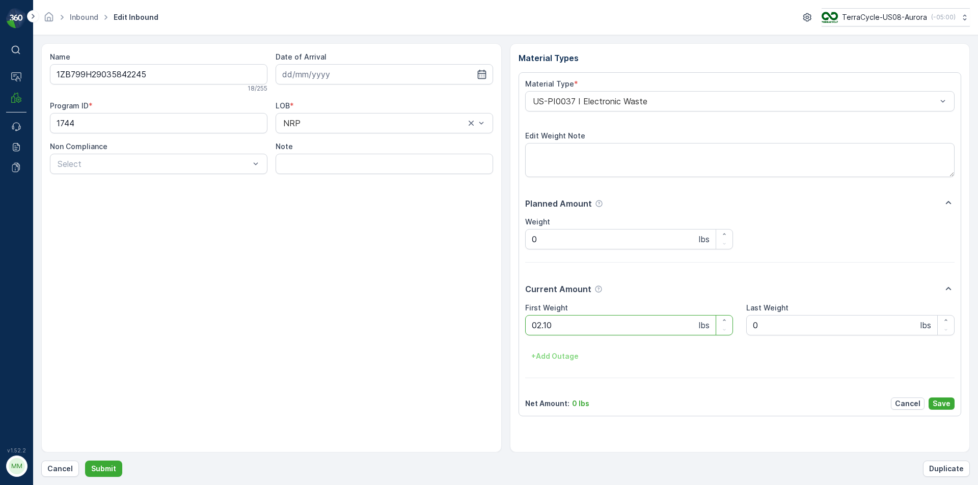
click at [85, 461] on button "Submit" at bounding box center [103, 469] width 37 height 16
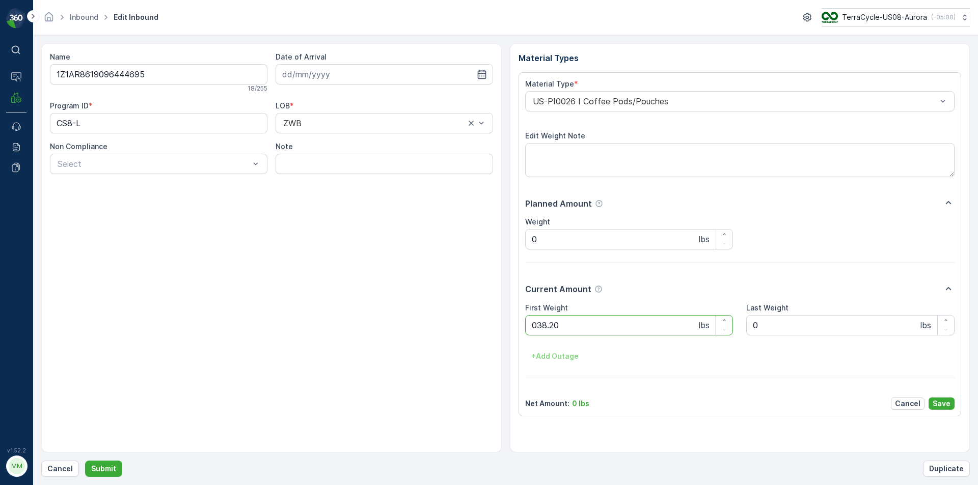
click at [85, 461] on button "Submit" at bounding box center [103, 469] width 37 height 16
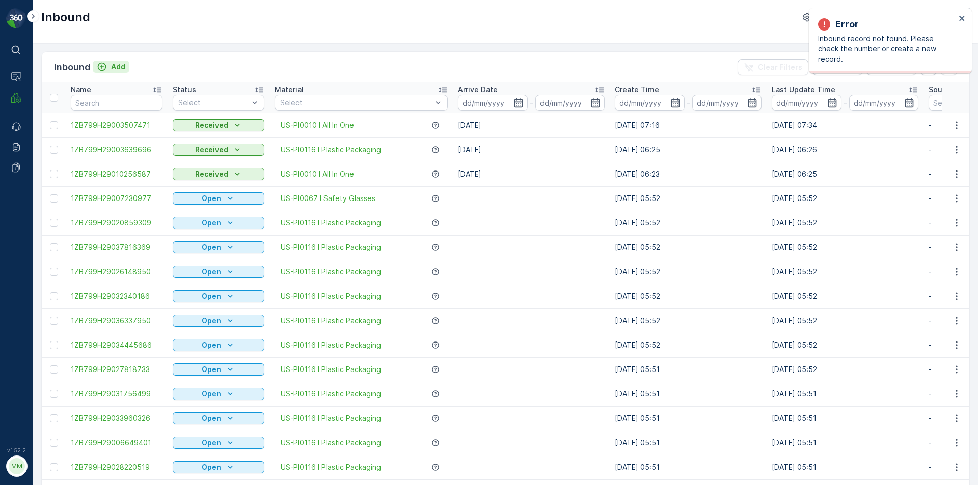
click at [128, 69] on button "Add" at bounding box center [111, 67] width 37 height 12
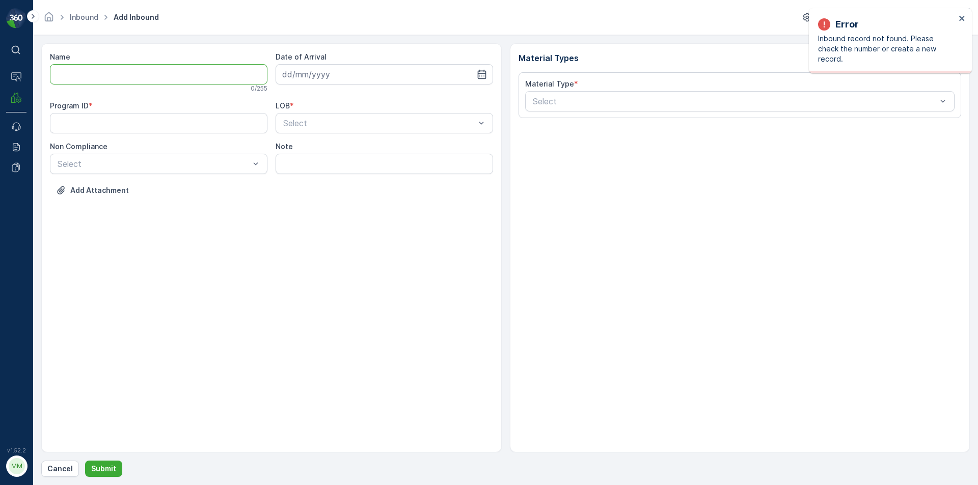
click at [120, 79] on input "Name" at bounding box center [158, 74] width 217 height 20
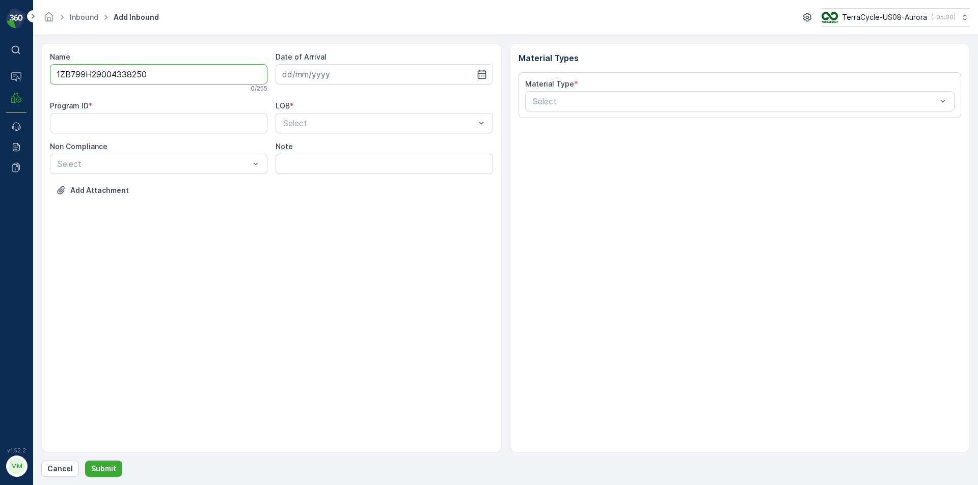
type input "1ZB799H29004338250"
click at [85, 461] on button "Submit" at bounding box center [103, 469] width 37 height 16
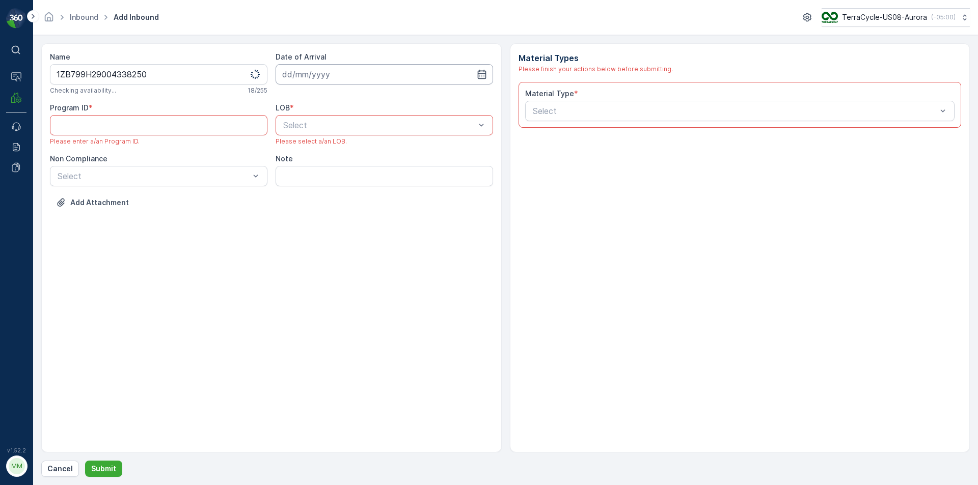
click at [330, 73] on input at bounding box center [383, 74] width 217 height 20
click at [331, 183] on div "14" at bounding box center [329, 180] width 16 height 16
type input "[DATE]"
click at [320, 169] on div "ZWB" at bounding box center [384, 167] width 205 height 9
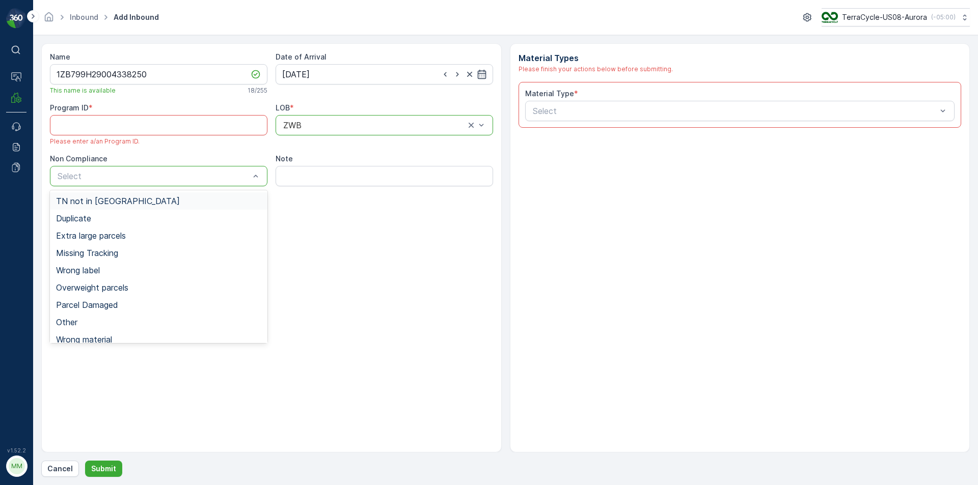
click at [149, 205] on div "TN not in [GEOGRAPHIC_DATA]" at bounding box center [158, 201] width 205 height 9
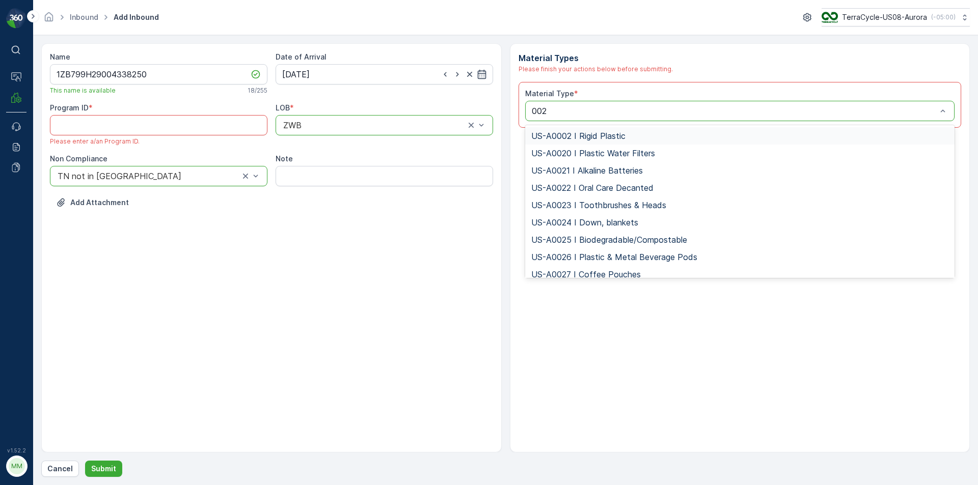
type input "0026"
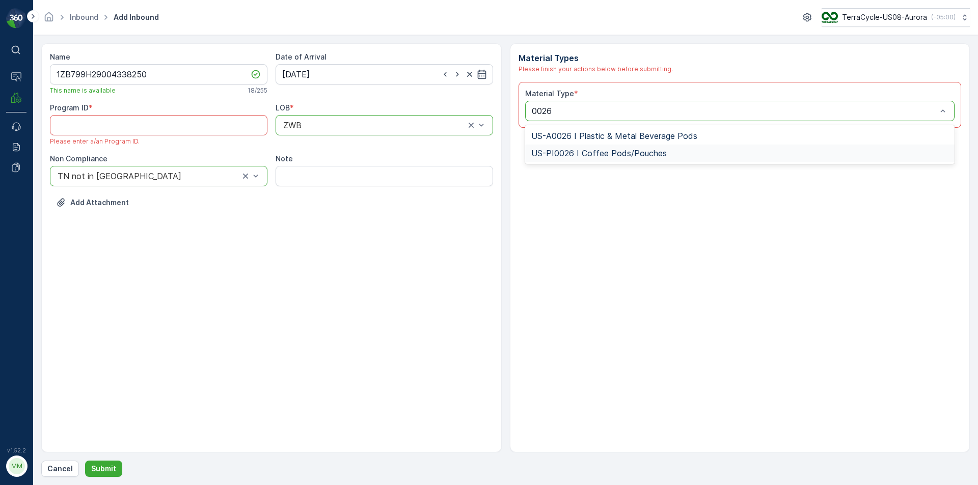
click at [584, 150] on span "US-PI0026 I Coffee Pods/Pouches" at bounding box center [598, 153] width 135 height 9
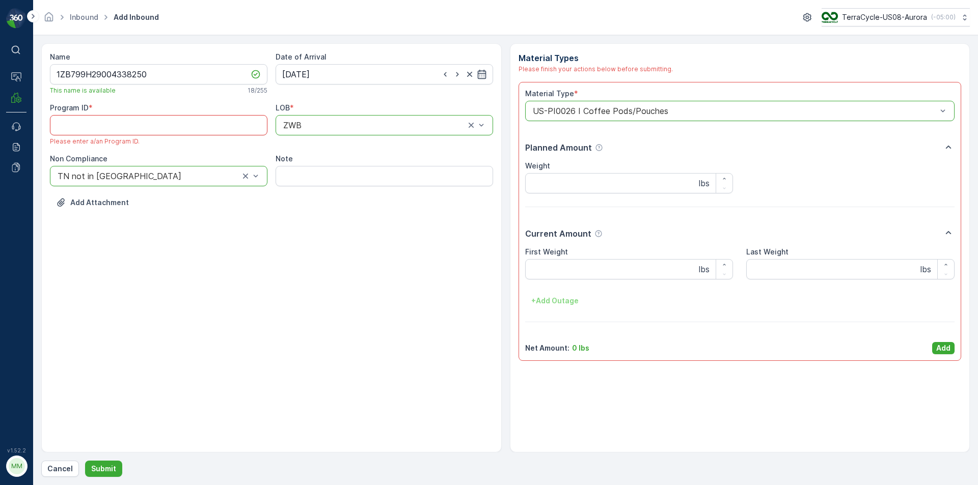
drag, startPoint x: 157, startPoint y: 137, endPoint x: 159, endPoint y: 132, distance: 6.0
paste ID "CS187"
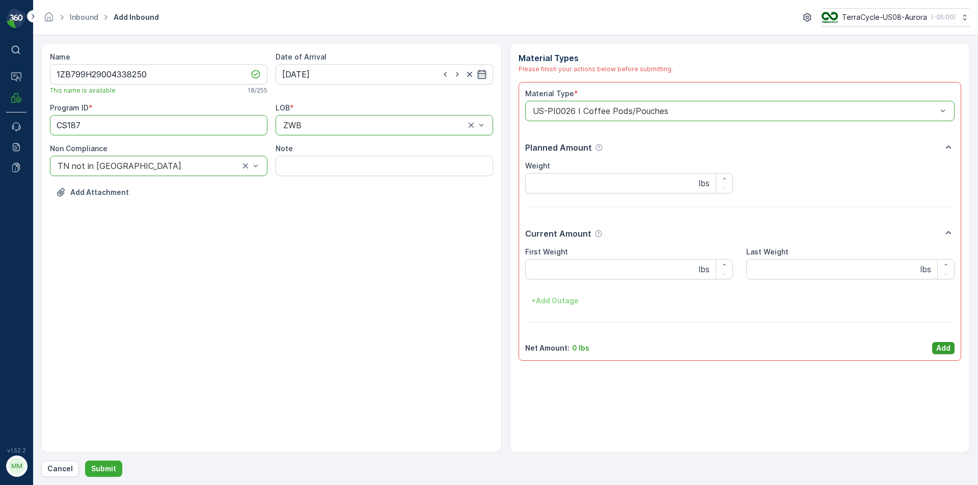
type ID "CS187"
click at [948, 346] on p "Add" at bounding box center [943, 348] width 14 height 10
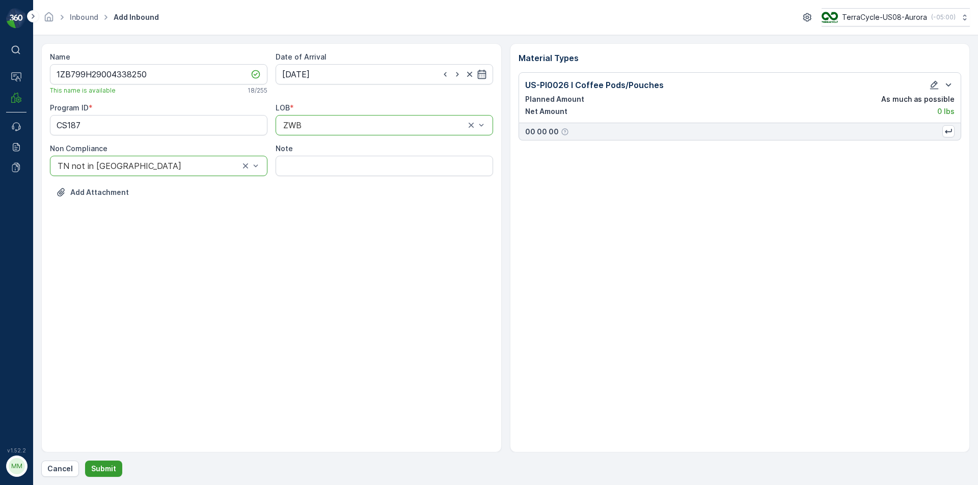
click at [101, 474] on p "Submit" at bounding box center [103, 469] width 25 height 10
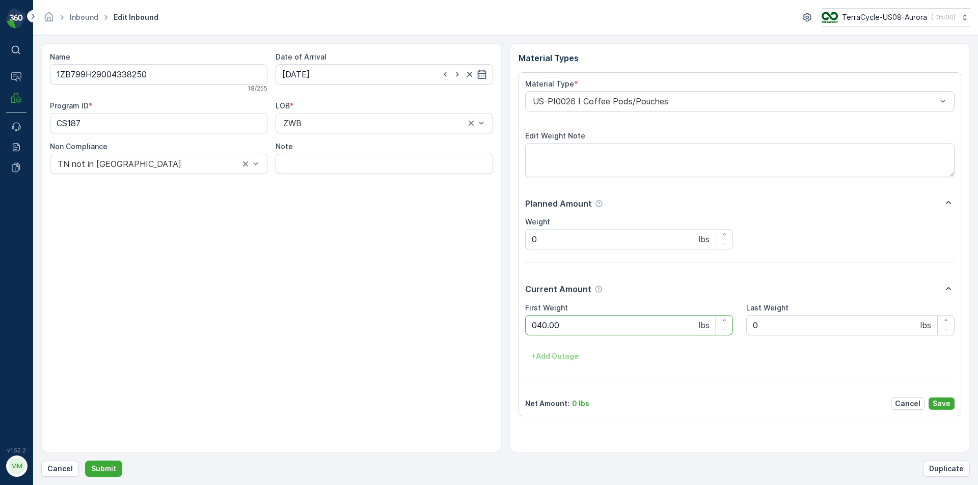
click at [85, 461] on button "Submit" at bounding box center [103, 469] width 37 height 16
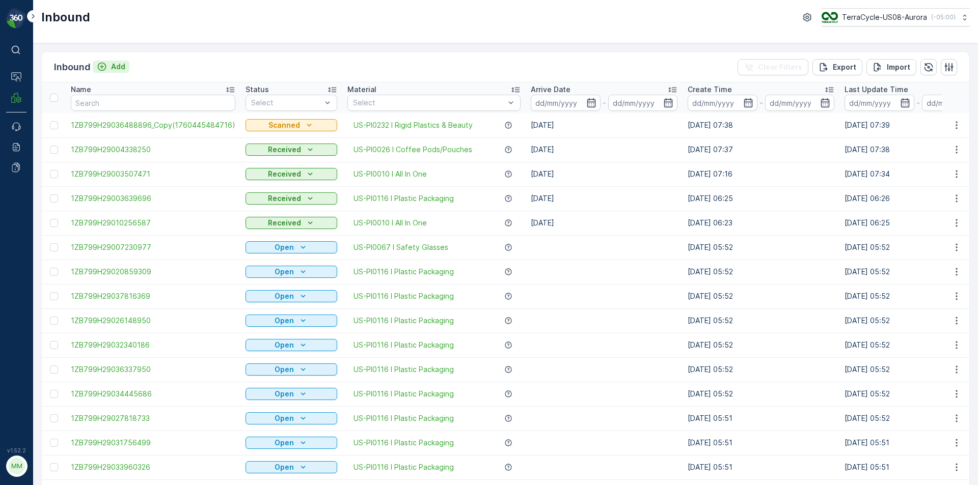
click at [121, 68] on p "Add" at bounding box center [118, 67] width 14 height 10
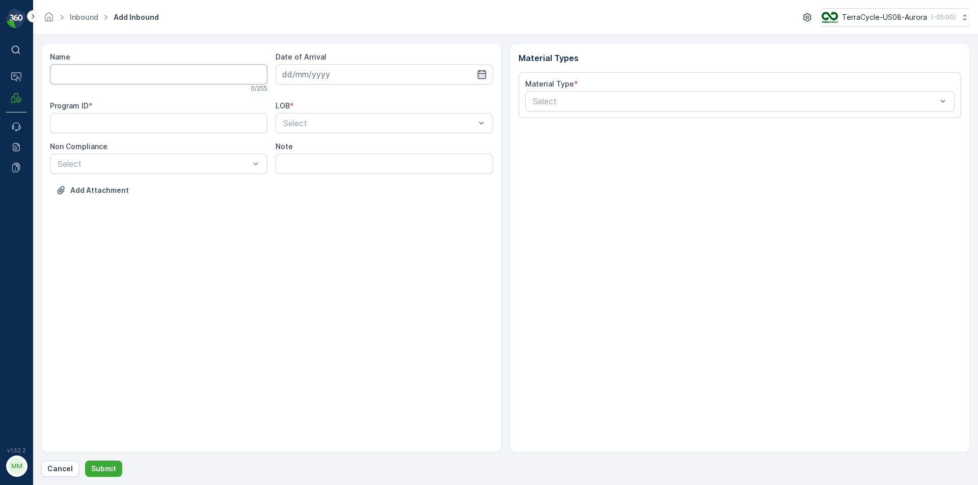
click at [79, 71] on input "Name" at bounding box center [158, 74] width 217 height 20
type input "9622001900004733273400483245086221"
click at [85, 461] on button "Submit" at bounding box center [103, 469] width 37 height 16
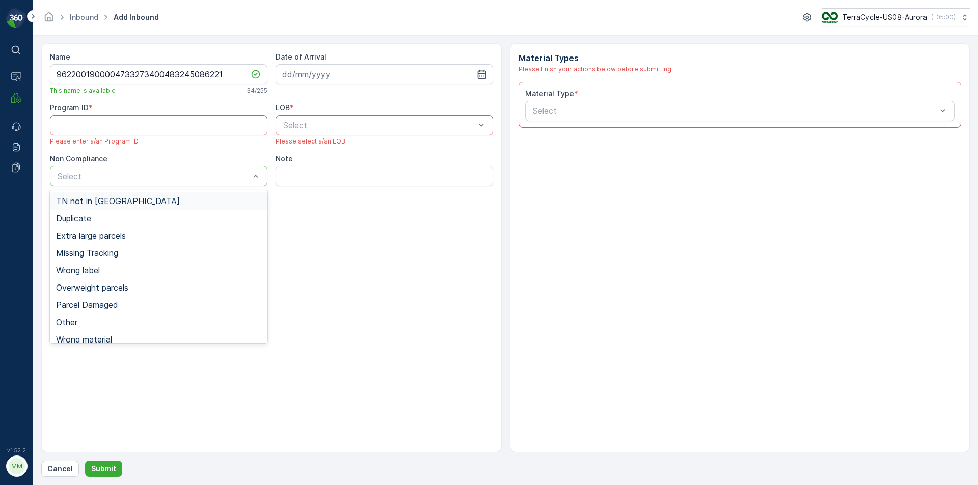
click at [129, 205] on div "TN not in [GEOGRAPHIC_DATA]" at bounding box center [158, 201] width 205 height 9
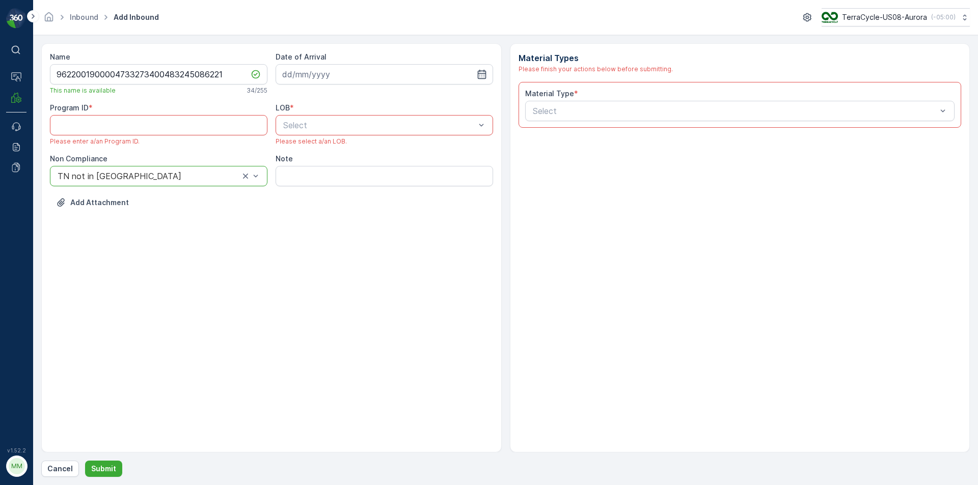
click at [373, 131] on div "Select" at bounding box center [383, 125] width 217 height 20
click at [335, 153] on div "NRP" at bounding box center [384, 150] width 205 height 9
click at [567, 118] on div "Select" at bounding box center [740, 111] width 430 height 20
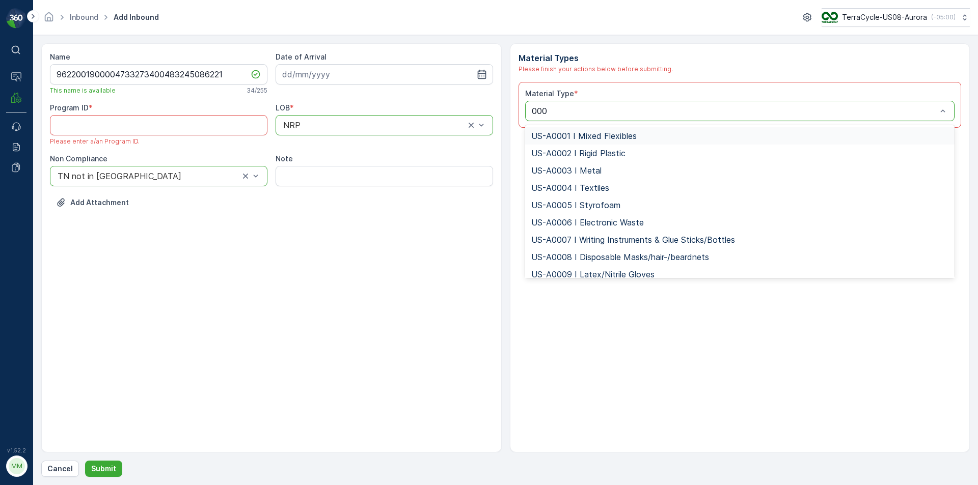
type input "0006"
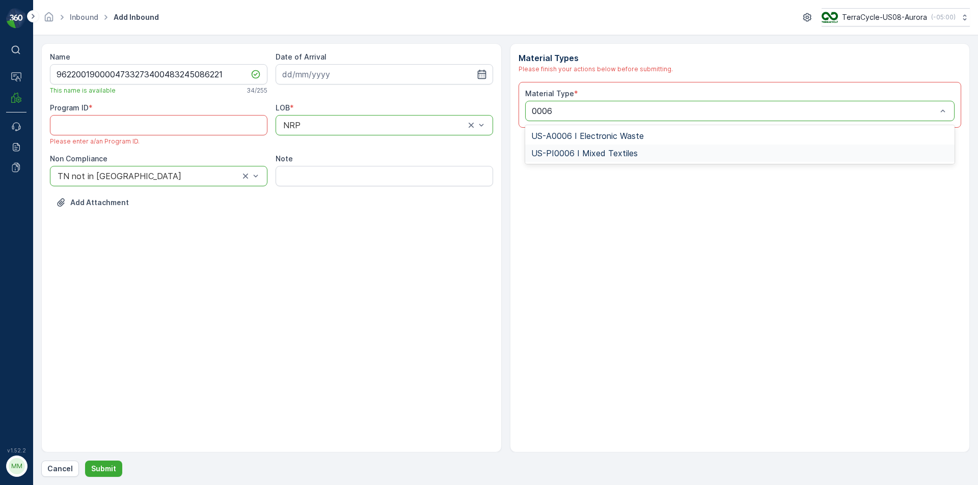
click at [616, 157] on span "US-PI0006 I Mixed Textiles" at bounding box center [584, 153] width 106 height 9
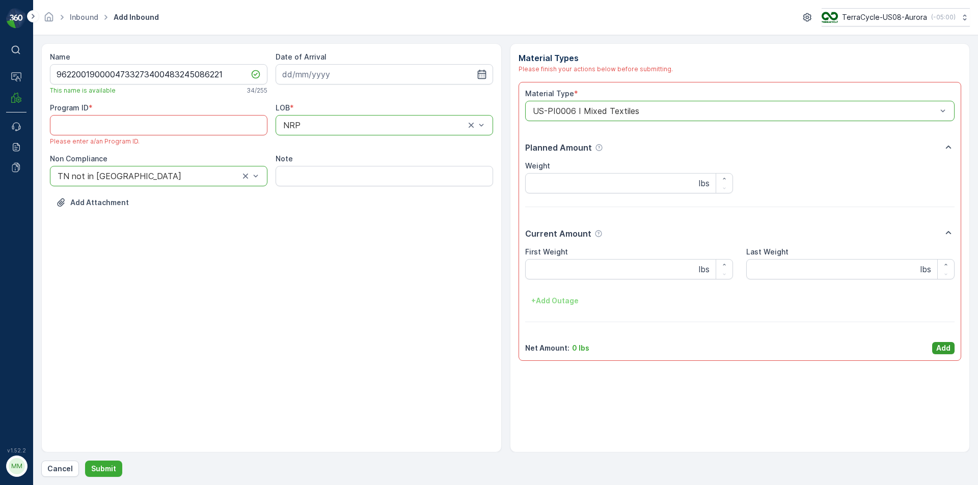
click at [947, 351] on p "Add" at bounding box center [943, 348] width 14 height 10
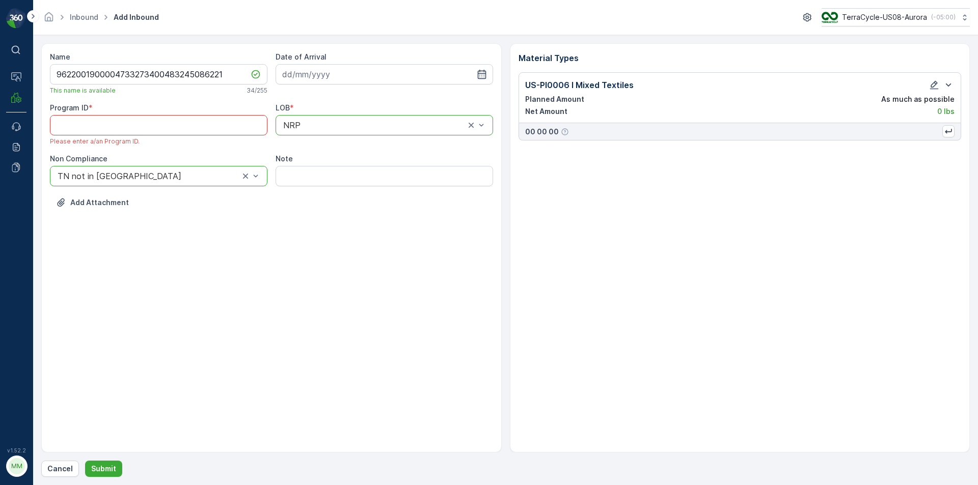
click at [222, 124] on ID "Program ID" at bounding box center [158, 125] width 217 height 20
click at [323, 178] on input "Note" at bounding box center [383, 176] width 217 height 20
type input "SM special delivery"
click at [347, 82] on input at bounding box center [383, 74] width 217 height 20
click at [329, 184] on div "14" at bounding box center [329, 180] width 16 height 16
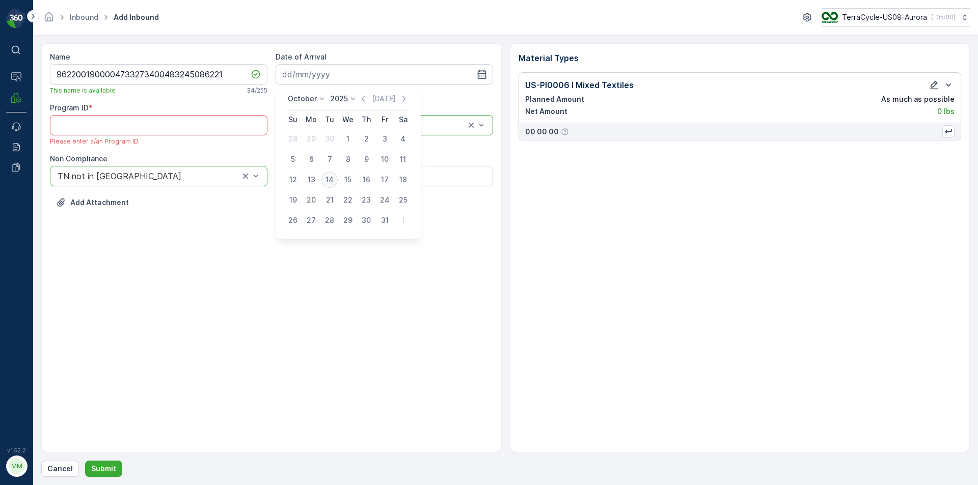
type input "[DATE]"
click at [112, 469] on p "Submit" at bounding box center [103, 469] width 25 height 10
click at [113, 469] on p "Submit" at bounding box center [103, 469] width 25 height 10
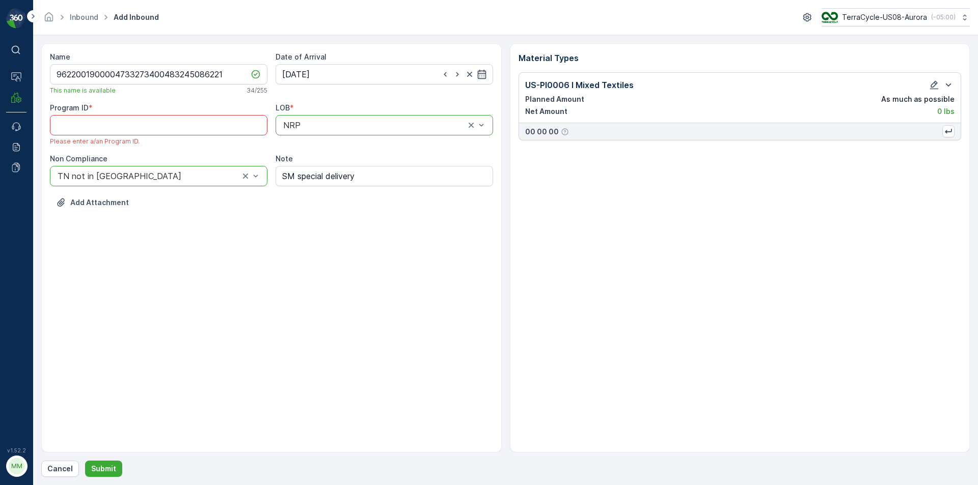
click at [168, 127] on ID "Program ID" at bounding box center [158, 125] width 217 height 20
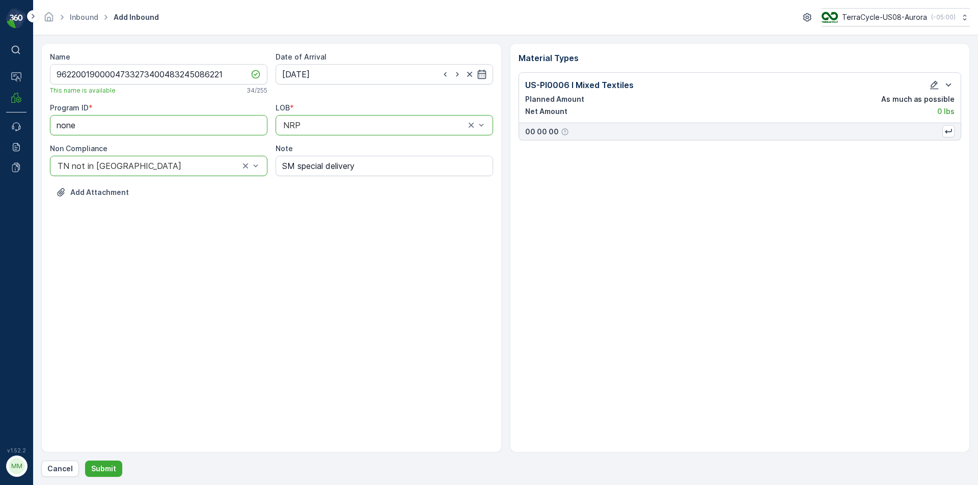
type ID "none"
click at [291, 242] on div "Name 9622001900004733273400483245086221 This name is available 34 / 255 Date of…" at bounding box center [271, 247] width 460 height 409
click at [110, 470] on p "Submit" at bounding box center [103, 469] width 25 height 10
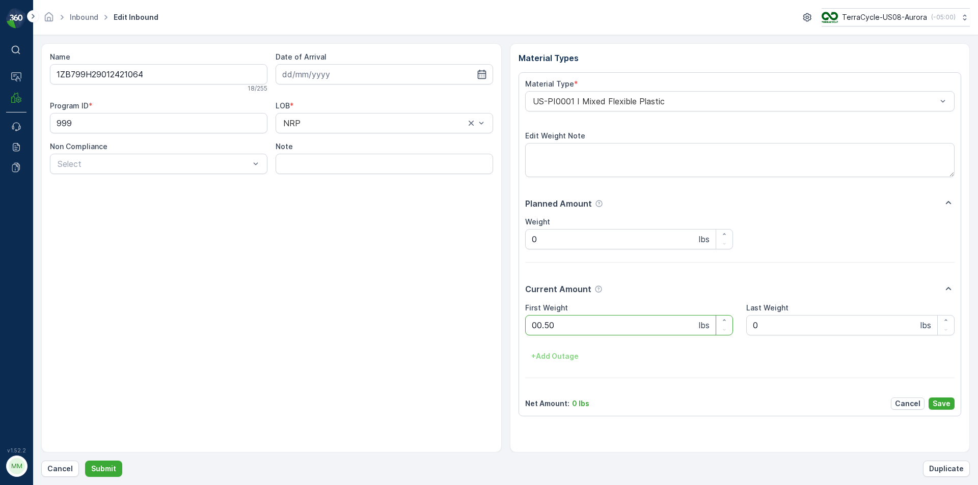
click at [85, 461] on button "Submit" at bounding box center [103, 469] width 37 height 16
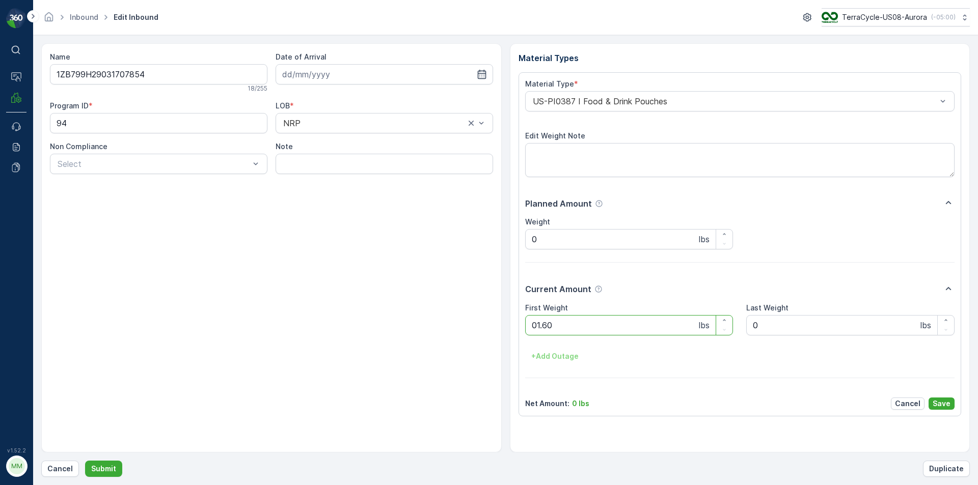
click at [85, 461] on button "Submit" at bounding box center [103, 469] width 37 height 16
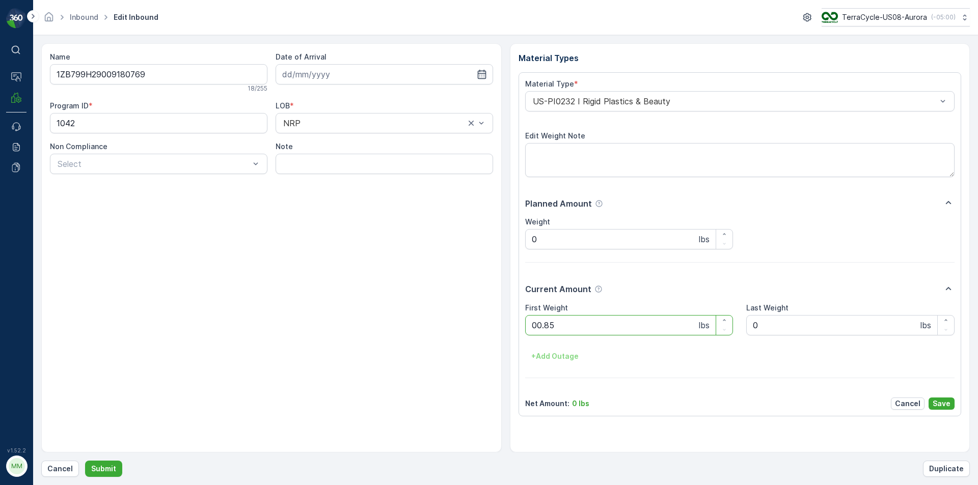
click at [85, 461] on button "Submit" at bounding box center [103, 469] width 37 height 16
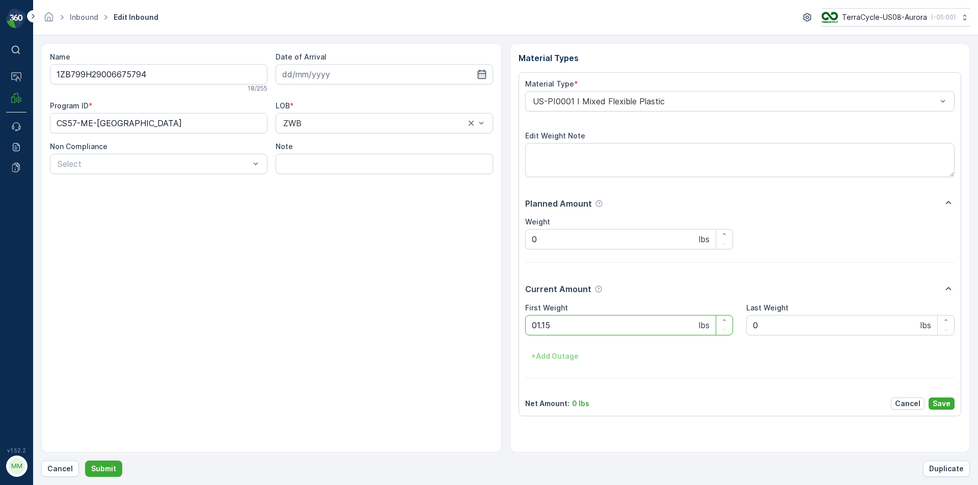
click at [85, 461] on button "Submit" at bounding box center [103, 469] width 37 height 16
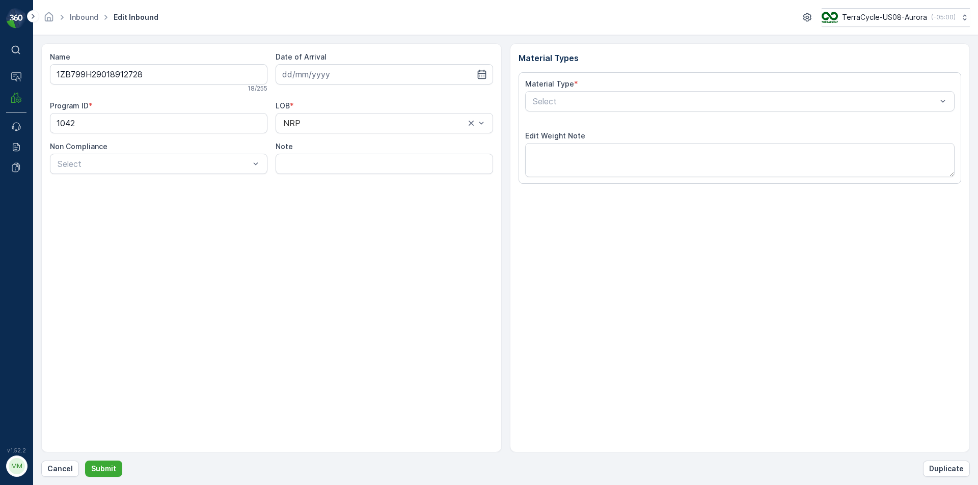
click at [85, 461] on button "Submit" at bounding box center [103, 469] width 37 height 16
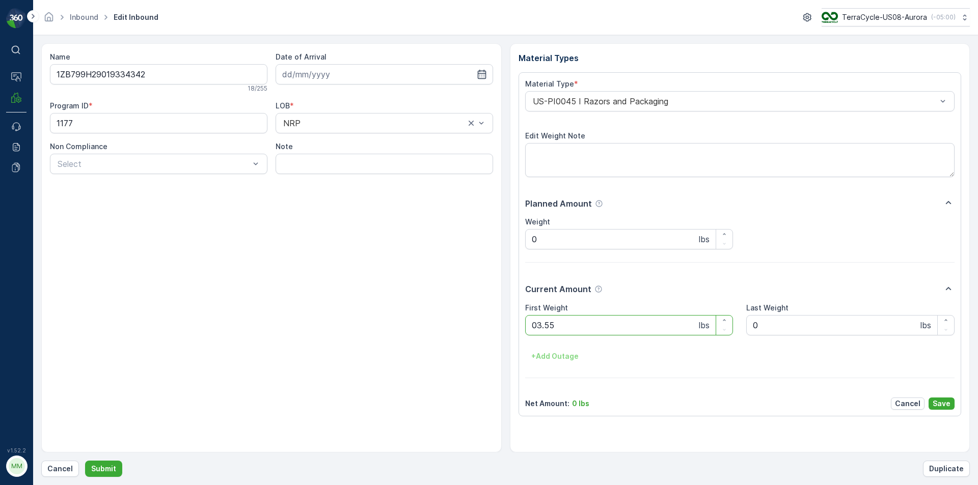
click at [85, 461] on button "Submit" at bounding box center [103, 469] width 37 height 16
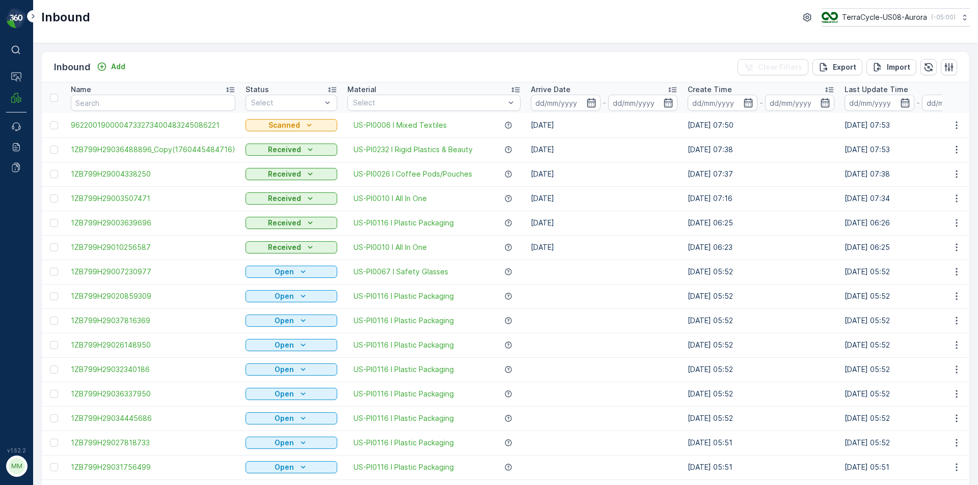
click at [470, 22] on div "Inbound TerraCycle-US08-Aurora ( -05:00 )" at bounding box center [505, 17] width 928 height 18
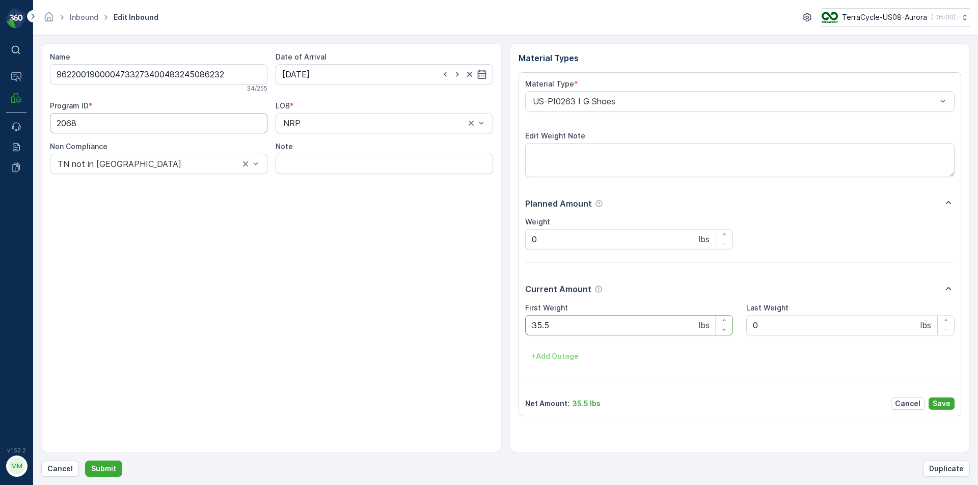
click at [119, 128] on ID "2068" at bounding box center [158, 123] width 217 height 20
type ID "N"
type ID "none"
click at [371, 158] on input "Note" at bounding box center [383, 164] width 217 height 20
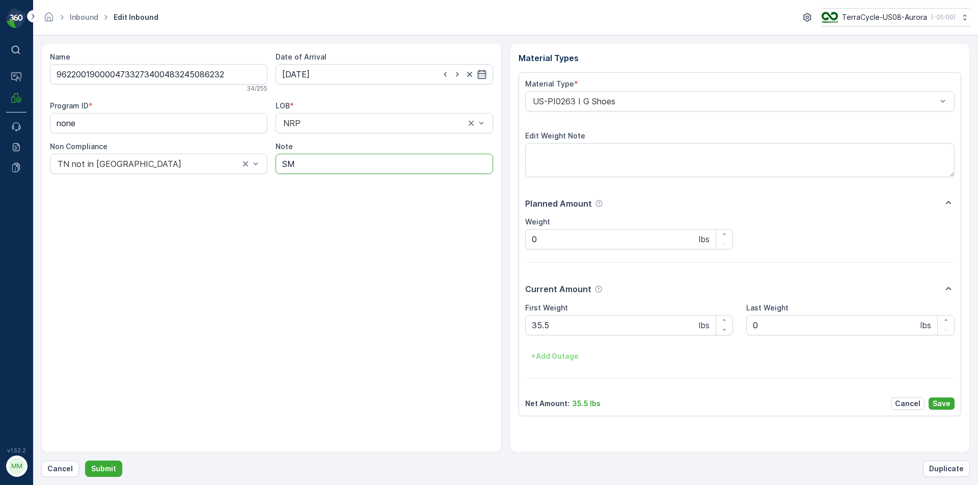
type input "S"
type input "s"
type input "SM special delivery"
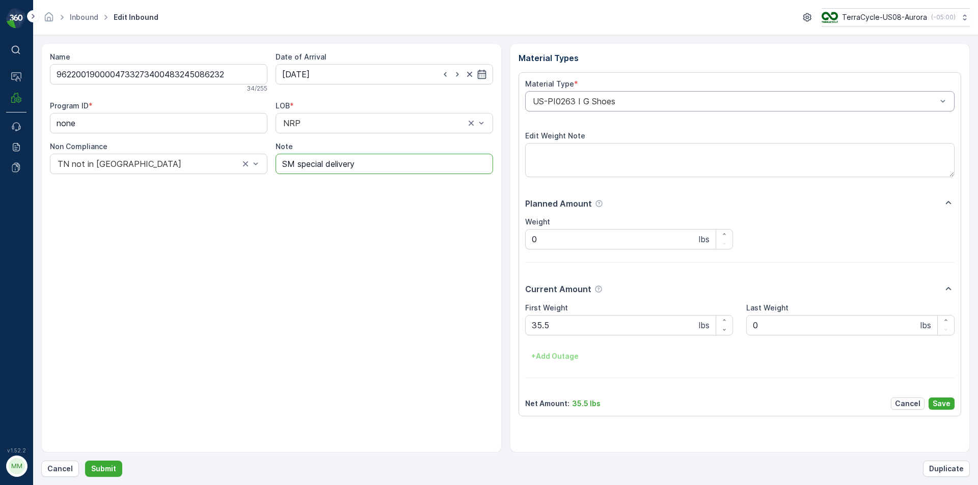
click at [602, 106] on div "US-PI0263 I G Shoes" at bounding box center [740, 101] width 430 height 20
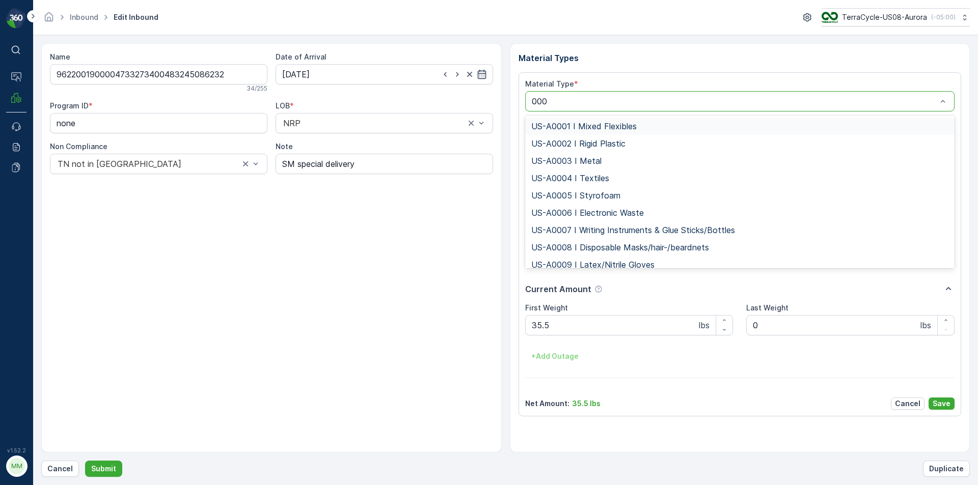
type input "0006"
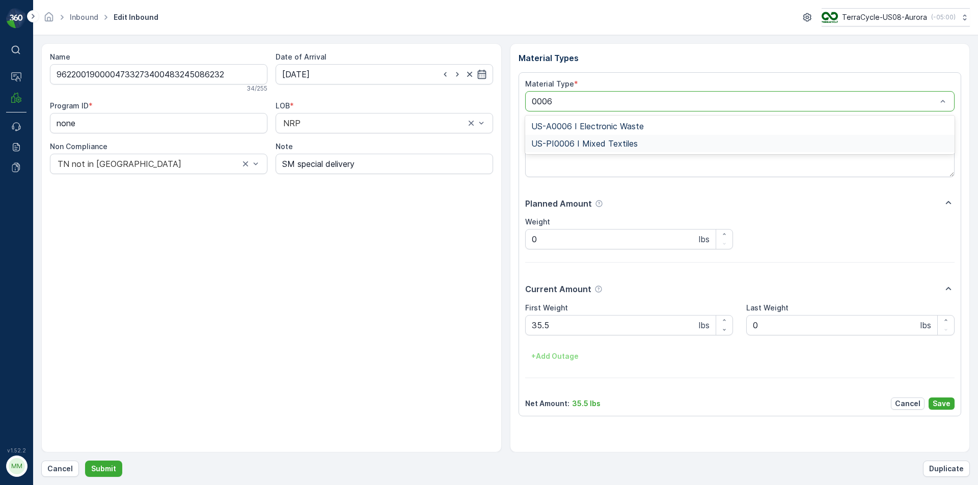
click at [619, 143] on span "US-PI0006 I Mixed Textiles" at bounding box center [584, 143] width 106 height 9
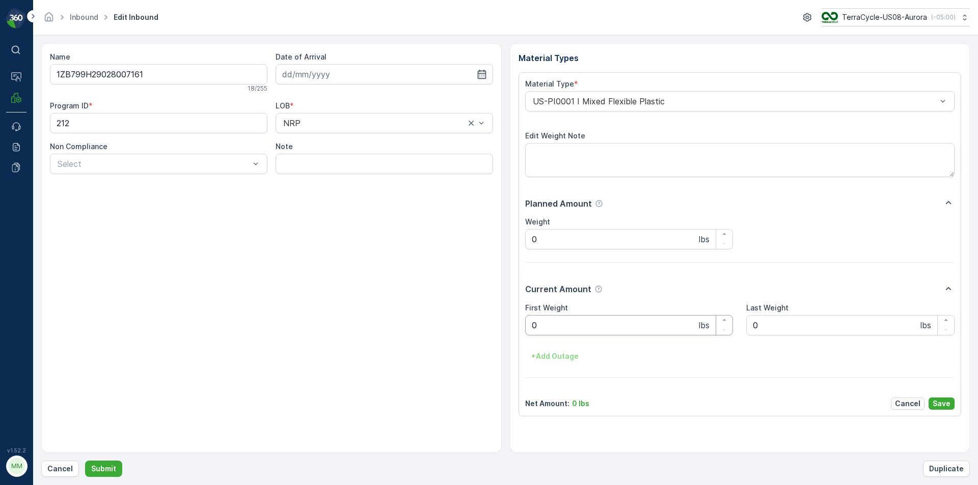
click at [672, 327] on Weight "0" at bounding box center [629, 325] width 208 height 20
click at [85, 461] on button "Submit" at bounding box center [103, 469] width 37 height 16
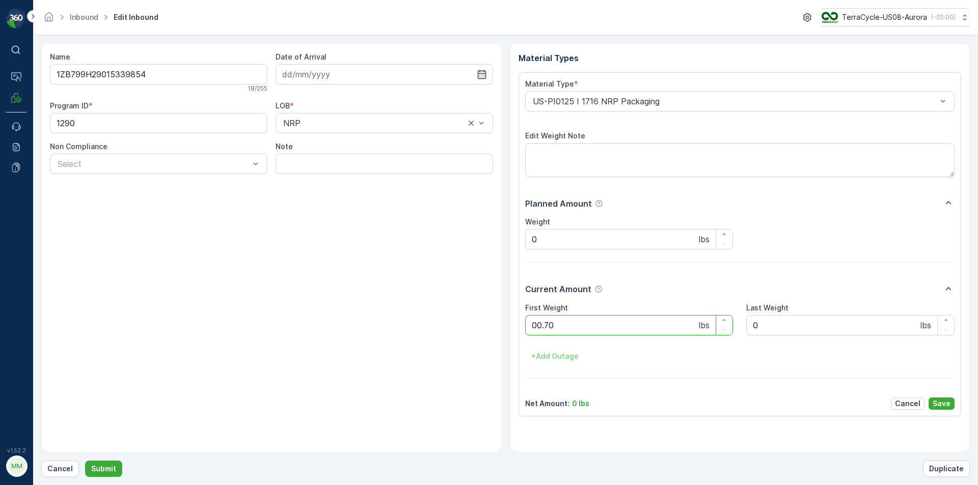
click at [85, 461] on button "Submit" at bounding box center [103, 469] width 37 height 16
click at [942, 401] on p "Save" at bounding box center [941, 404] width 18 height 10
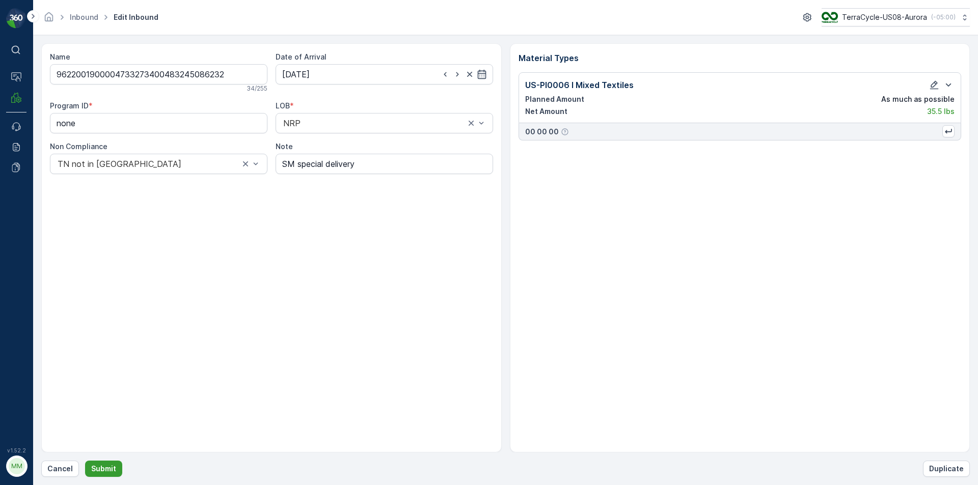
click at [106, 471] on p "Submit" at bounding box center [103, 469] width 25 height 10
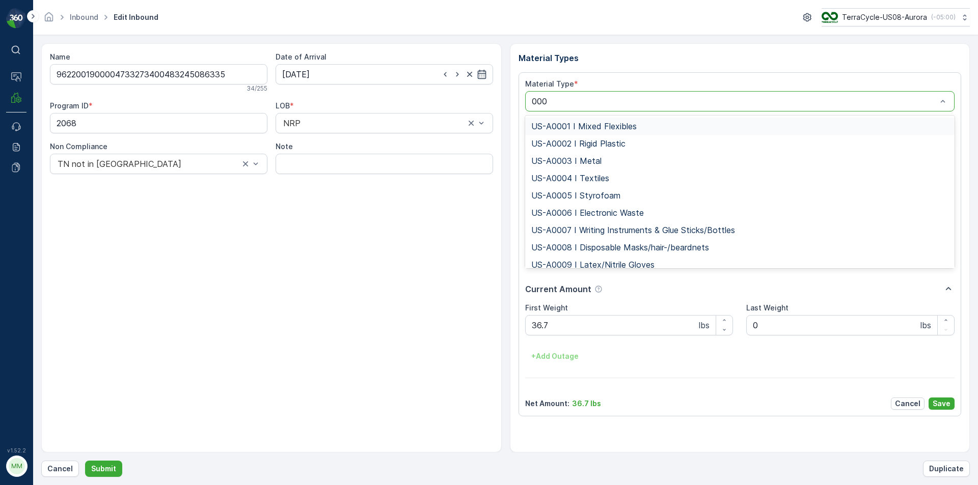
type input "0006"
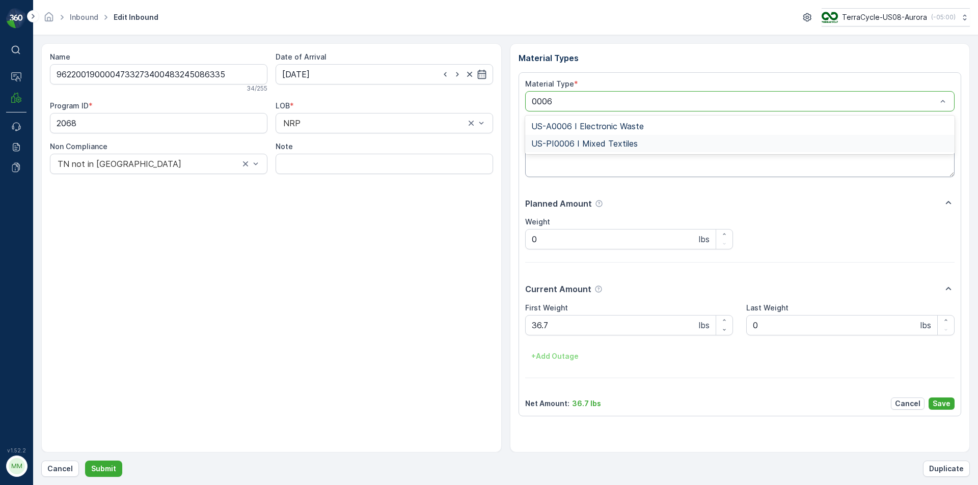
drag, startPoint x: 600, startPoint y: 146, endPoint x: 573, endPoint y: 152, distance: 27.7
click at [600, 146] on span "US-PI0006 I Mixed Textiles" at bounding box center [584, 143] width 106 height 9
click at [347, 170] on input "Note" at bounding box center [383, 164] width 217 height 20
type input "s"
click at [311, 155] on input "z" at bounding box center [383, 164] width 217 height 20
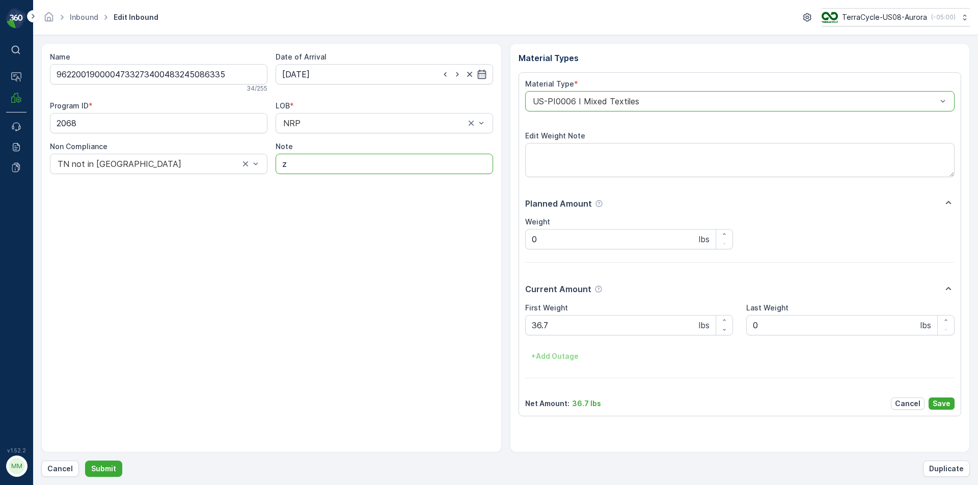
click at [311, 155] on input "z" at bounding box center [383, 164] width 217 height 20
type input "s"
type input "SM special delivery"
click at [175, 128] on ID "2068" at bounding box center [158, 123] width 217 height 20
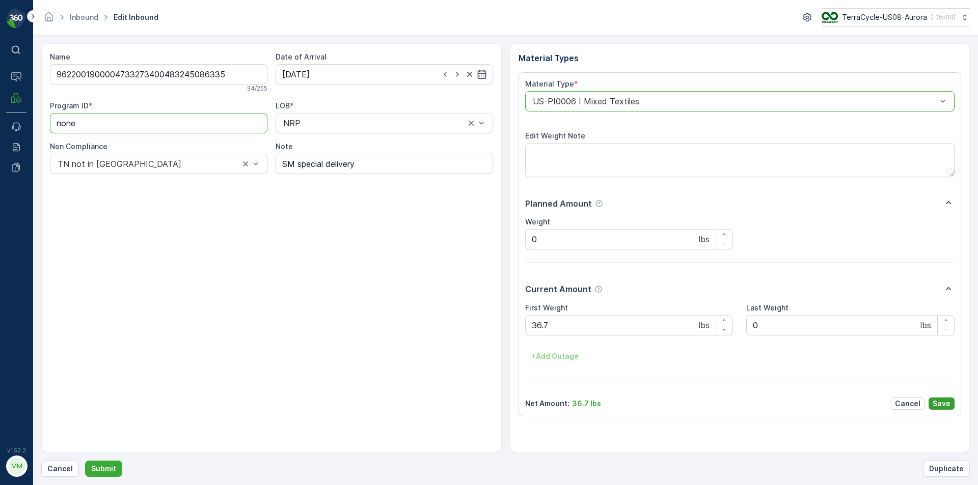
type ID "none"
click at [947, 403] on p "Save" at bounding box center [941, 404] width 18 height 10
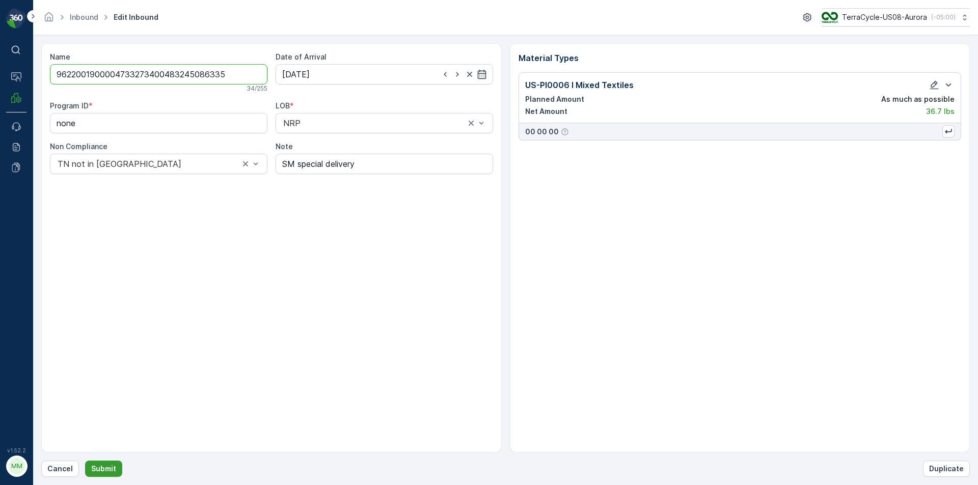
click at [96, 462] on button "Submit" at bounding box center [103, 469] width 37 height 16
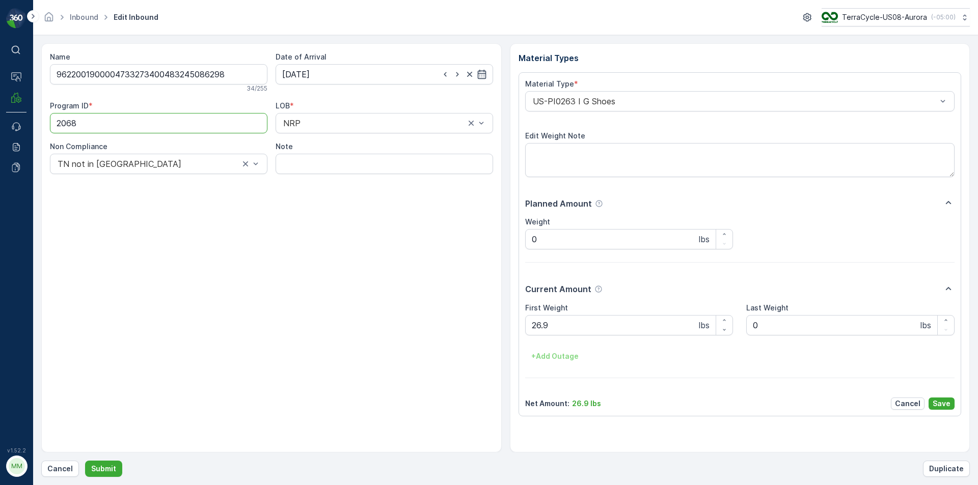
click at [165, 129] on ID "2068" at bounding box center [158, 123] width 217 height 20
type ID "none"
click at [345, 161] on input "Note" at bounding box center [383, 164] width 217 height 20
type input "SM special delivery"
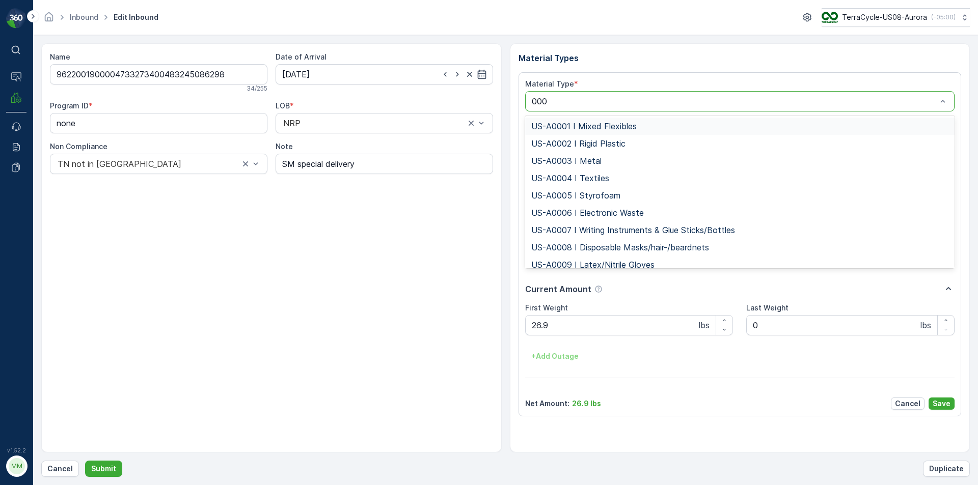
type input "0006"
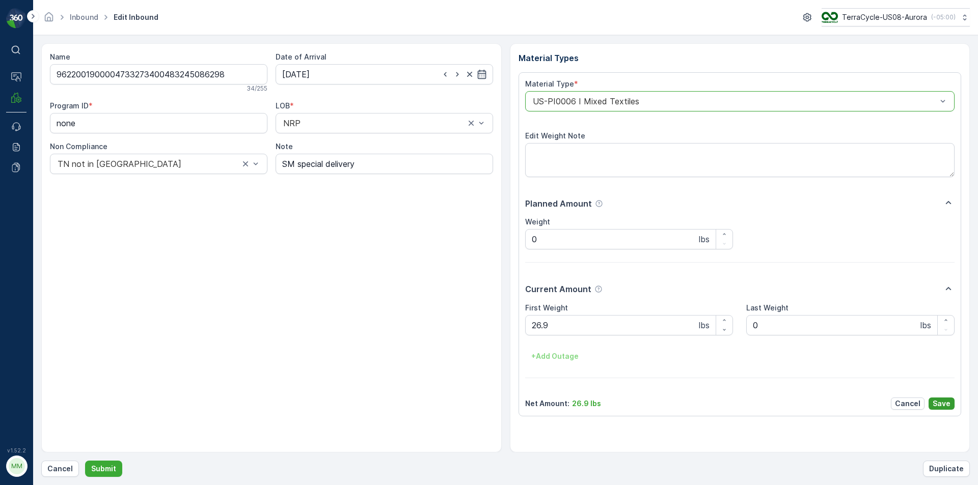
click at [938, 399] on p "Save" at bounding box center [941, 404] width 18 height 10
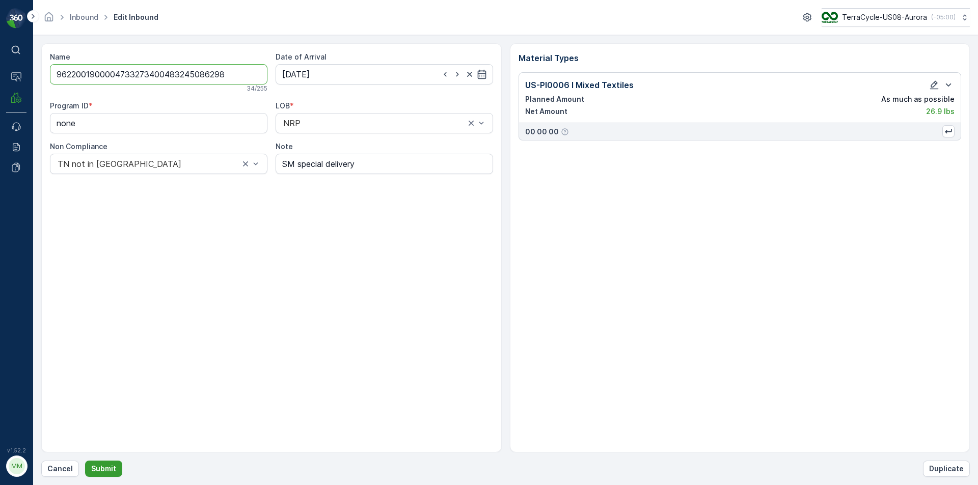
click at [112, 467] on p "Submit" at bounding box center [103, 469] width 25 height 10
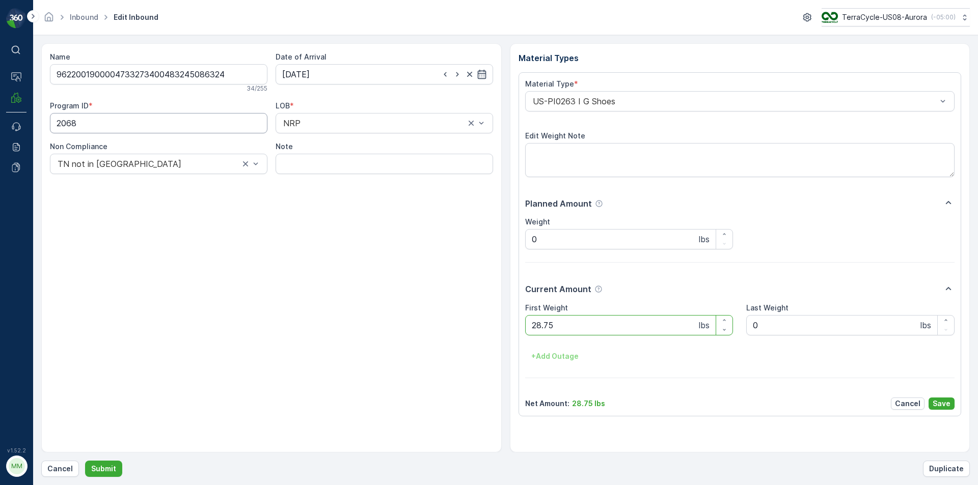
click at [212, 116] on ID "2068" at bounding box center [158, 123] width 217 height 20
click at [212, 115] on ID "2068" at bounding box center [158, 123] width 217 height 20
type ID "none"
type input "SM special delivery"
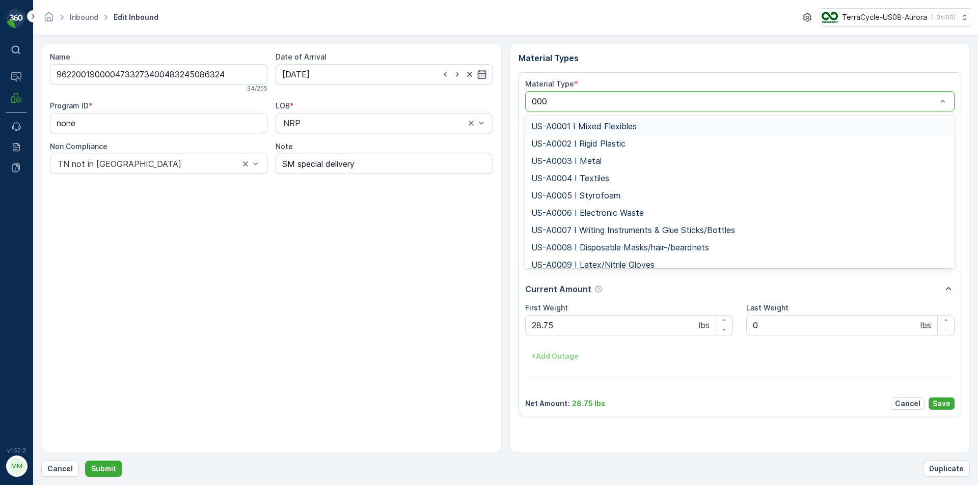
type input "0006"
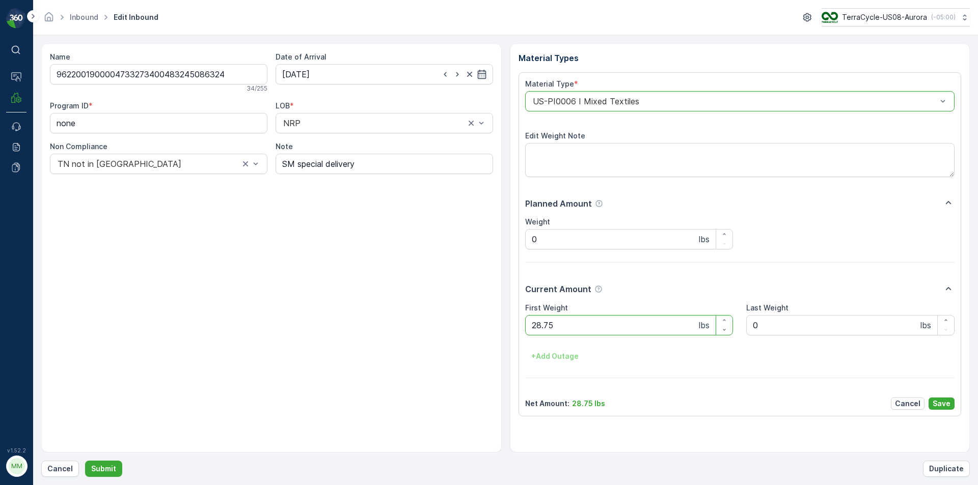
click at [948, 402] on p "Save" at bounding box center [941, 404] width 18 height 10
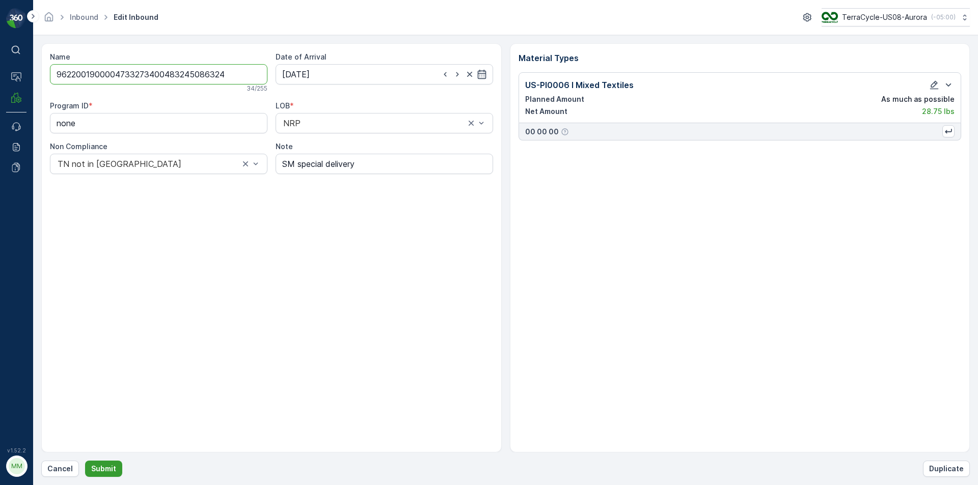
click at [106, 469] on p "Submit" at bounding box center [103, 469] width 25 height 10
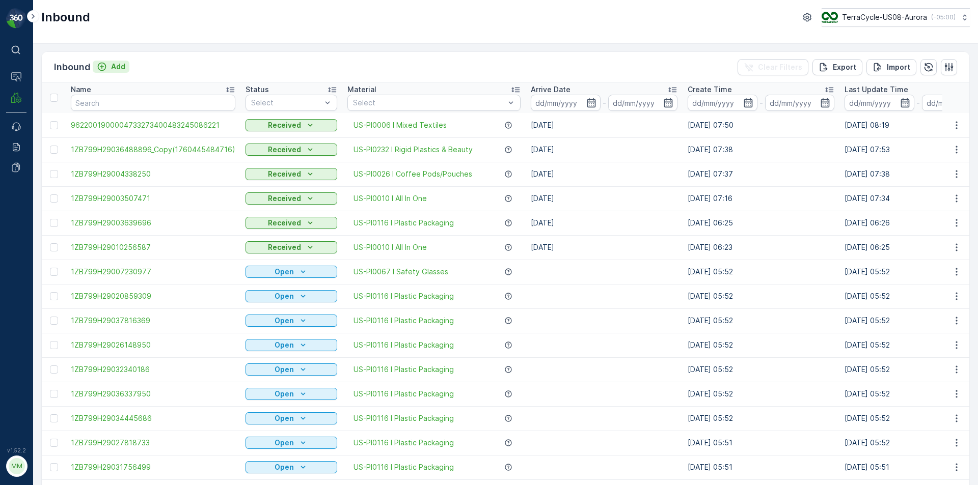
click at [117, 66] on p "Add" at bounding box center [118, 67] width 14 height 10
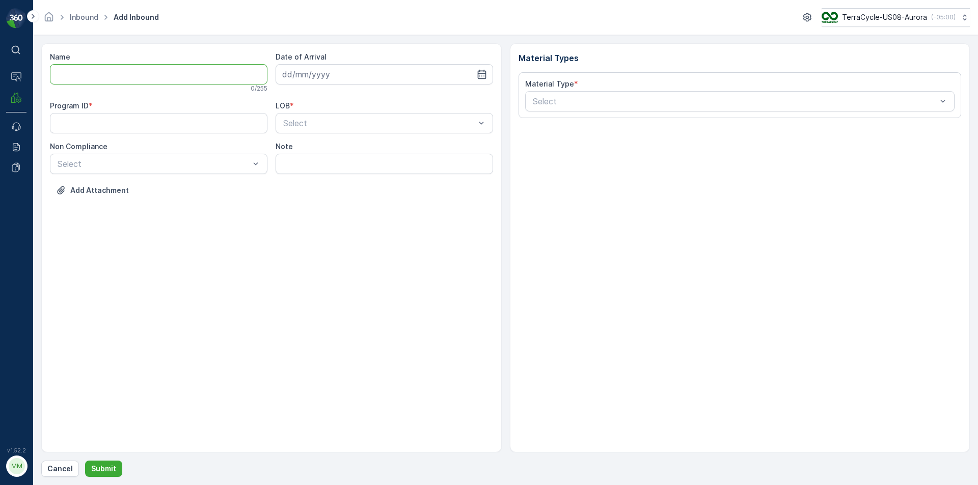
click at [120, 69] on input "Name" at bounding box center [158, 74] width 217 height 20
type input "9622001900004733273400483245086313"
click at [85, 461] on button "Submit" at bounding box center [103, 469] width 37 height 16
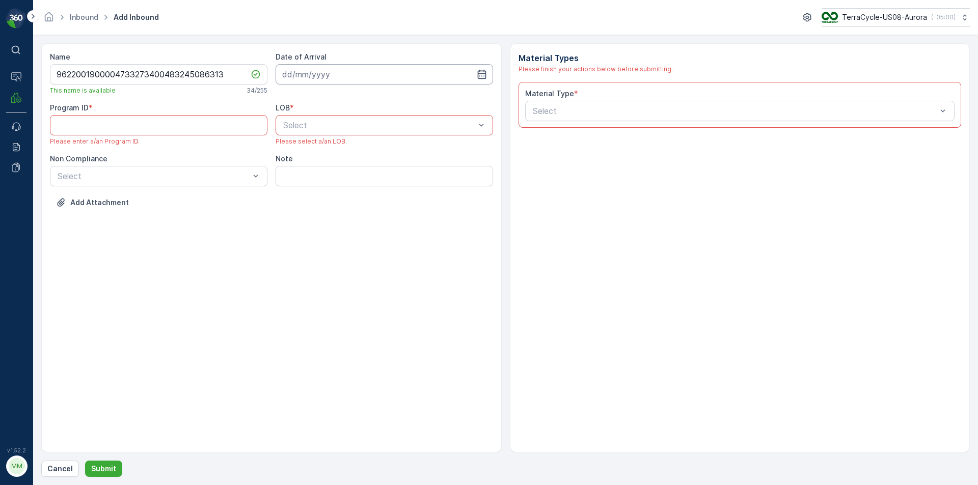
click at [432, 75] on input at bounding box center [383, 74] width 217 height 20
click at [328, 184] on div "14" at bounding box center [329, 180] width 16 height 16
type input "[DATE]"
click at [348, 133] on div "Select" at bounding box center [383, 125] width 217 height 20
click at [333, 154] on div "NRP" at bounding box center [384, 150] width 205 height 9
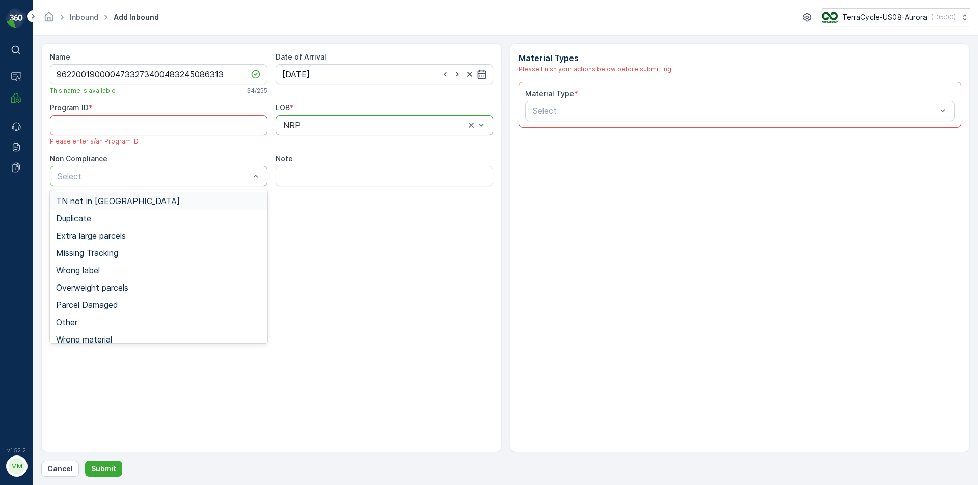
click at [213, 207] on div "TN not in [GEOGRAPHIC_DATA]" at bounding box center [158, 200] width 217 height 17
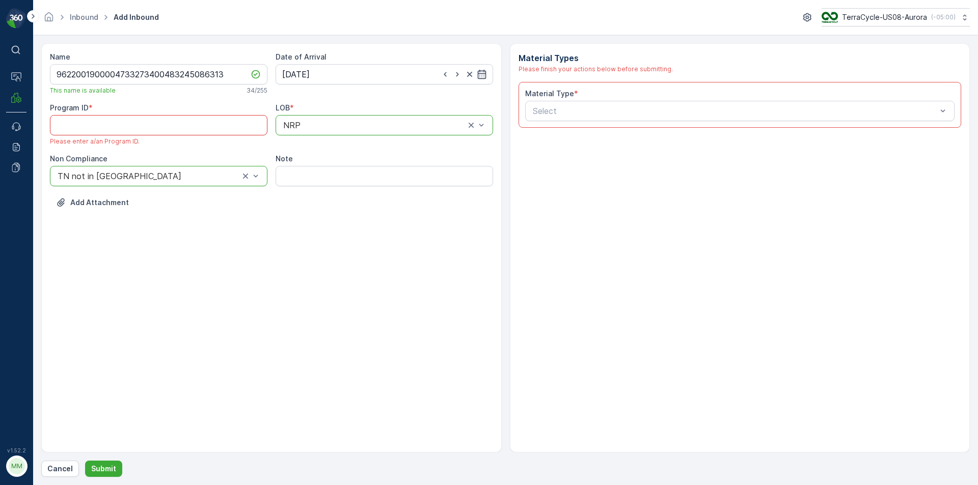
click at [227, 134] on ID "Program ID" at bounding box center [158, 125] width 217 height 20
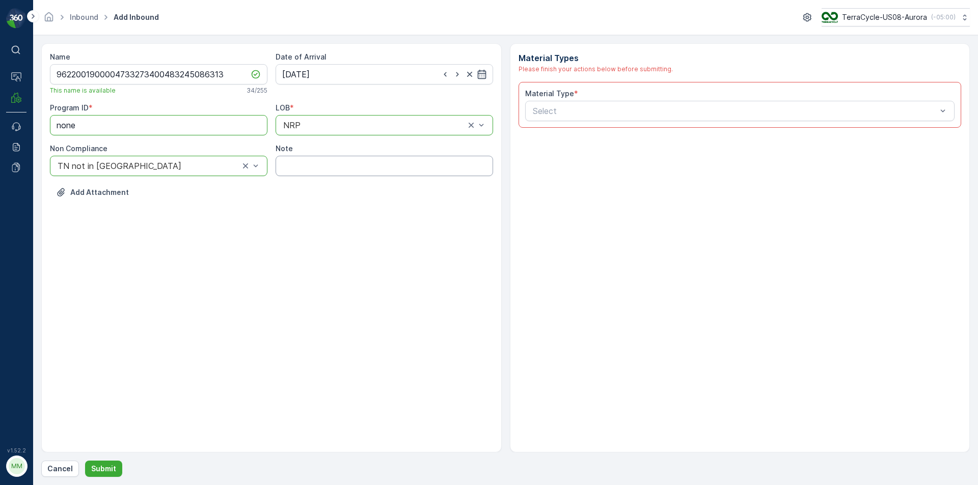
type ID "none"
click at [292, 160] on input "Note" at bounding box center [383, 166] width 217 height 20
type input "SM special delivery"
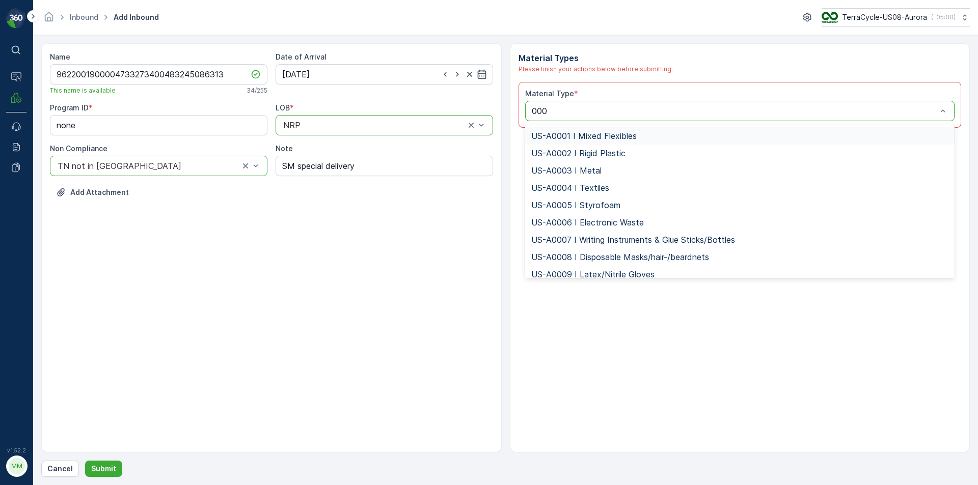
type input "0006"
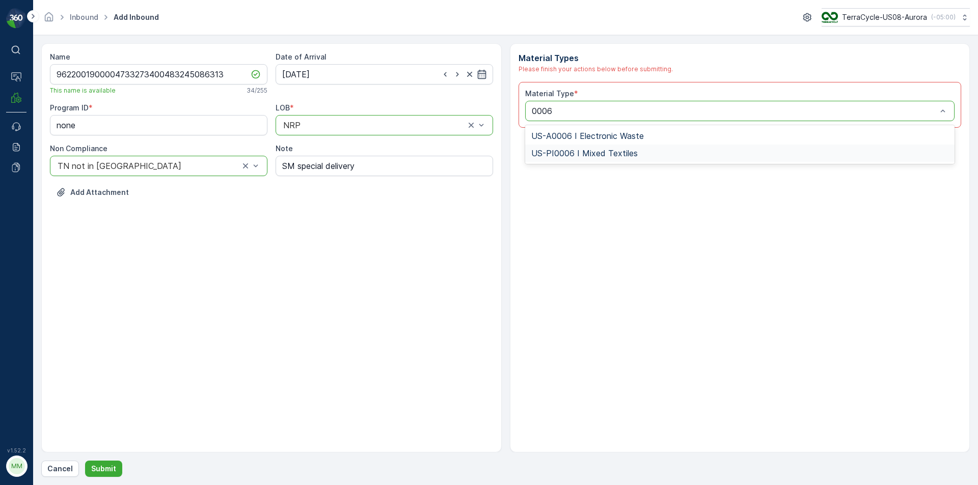
click at [678, 150] on div "US-PI0006 I Mixed Textiles" at bounding box center [740, 153] width 418 height 9
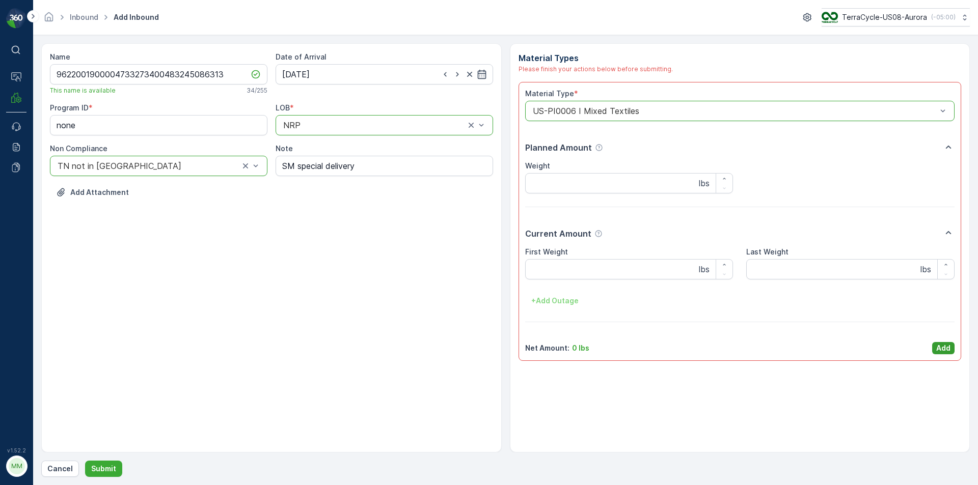
click at [938, 347] on p "Add" at bounding box center [943, 348] width 14 height 10
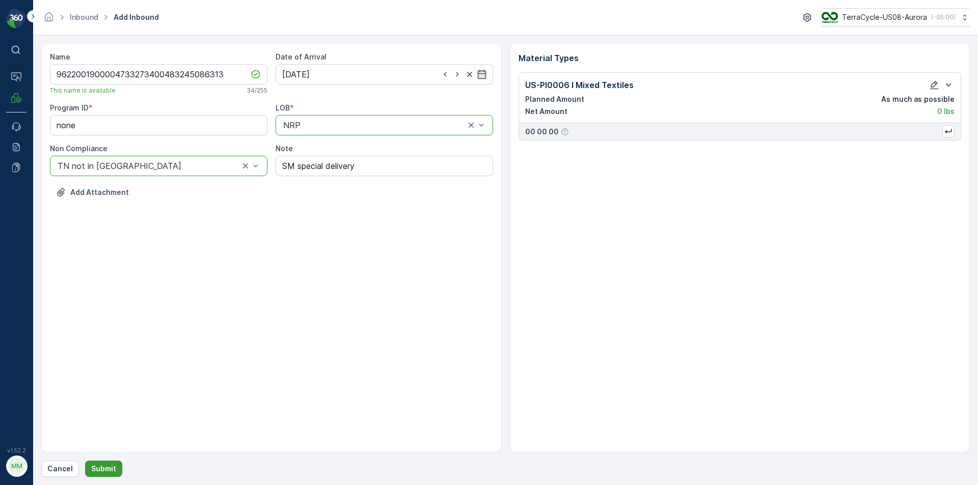
click at [114, 467] on p "Submit" at bounding box center [103, 469] width 25 height 10
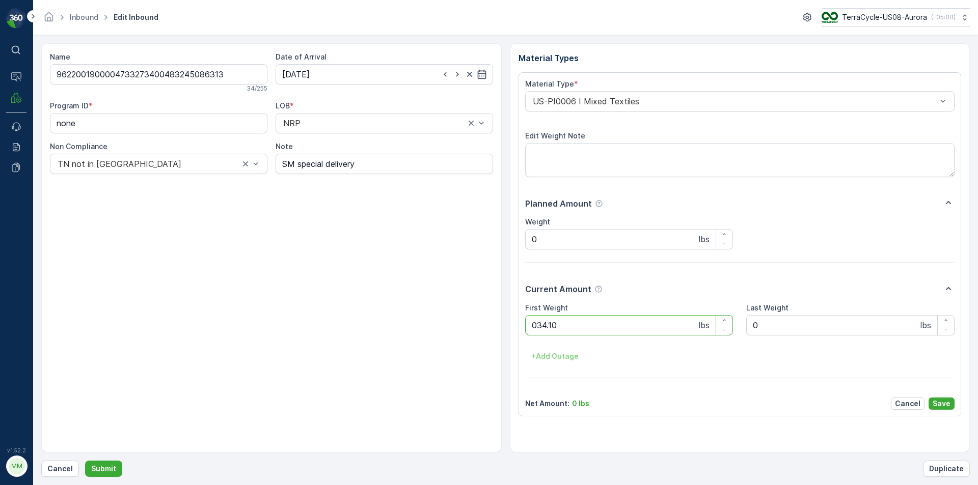
click at [85, 461] on button "Submit" at bounding box center [103, 469] width 37 height 16
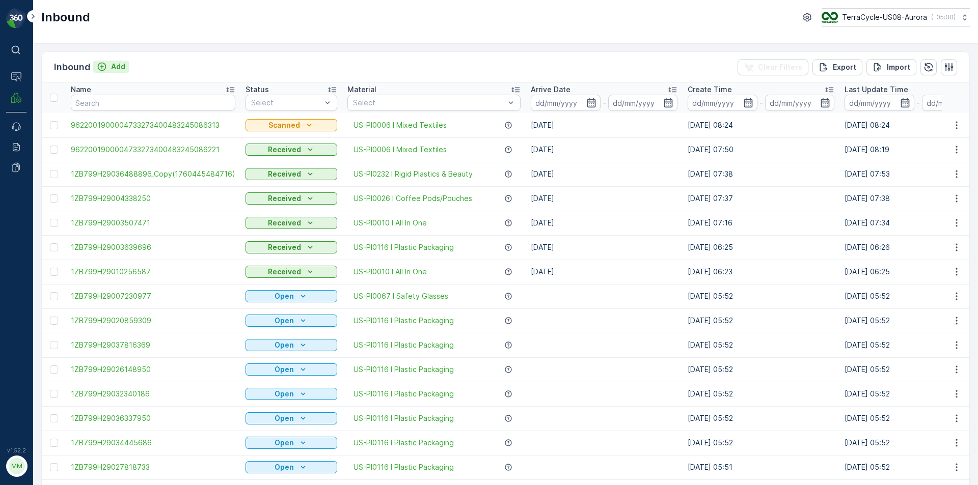
click at [123, 65] on p "Add" at bounding box center [118, 67] width 14 height 10
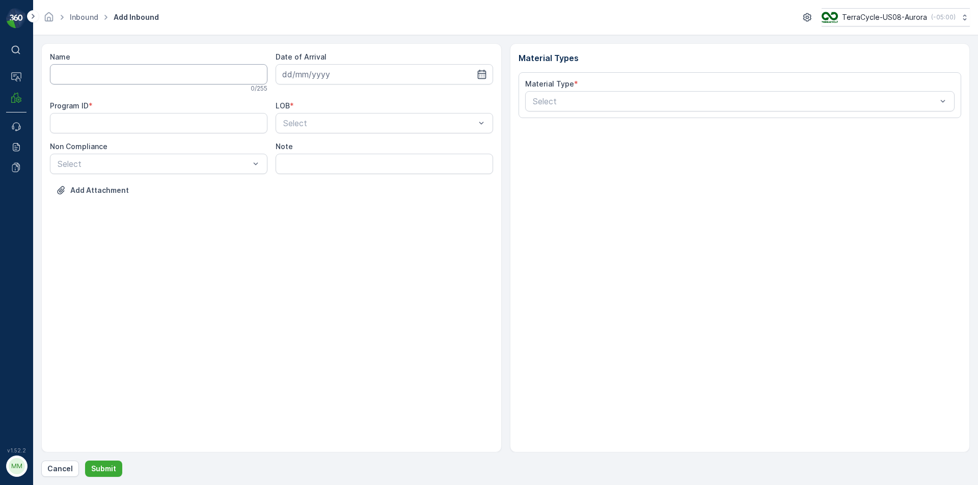
click at [122, 81] on input "Name" at bounding box center [158, 74] width 217 height 20
type input "9622001900004733273400483245086243"
click at [85, 461] on button "Submit" at bounding box center [103, 469] width 37 height 16
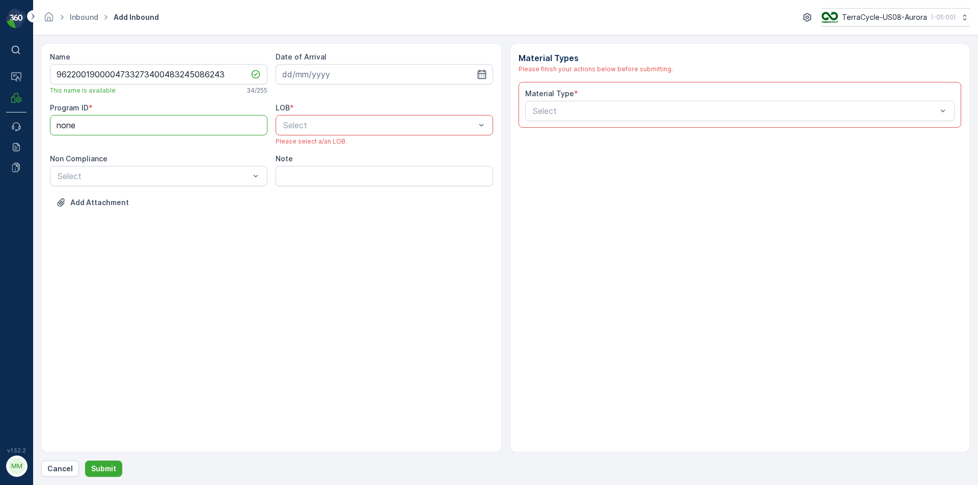
type ID "none"
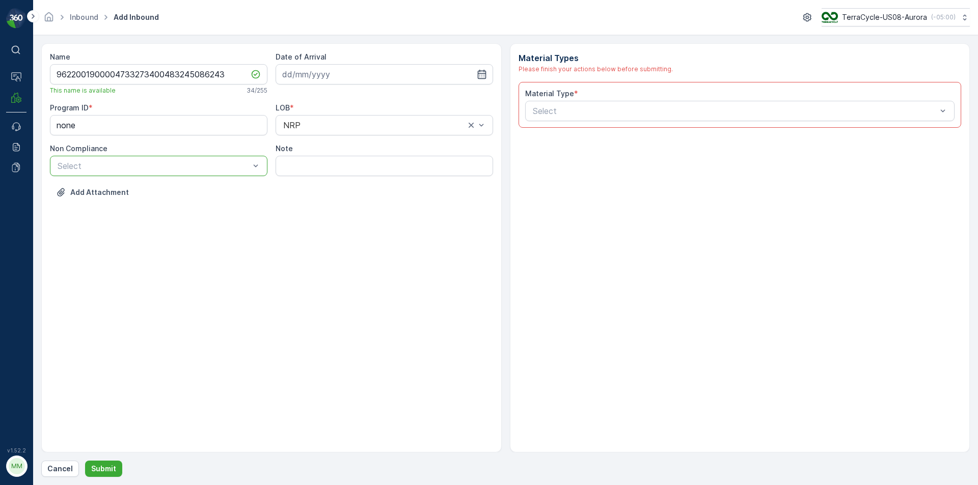
type input "T"
click at [298, 70] on input at bounding box center [383, 74] width 217 height 20
click at [326, 183] on div "14" at bounding box center [329, 180] width 16 height 16
type input "[DATE]"
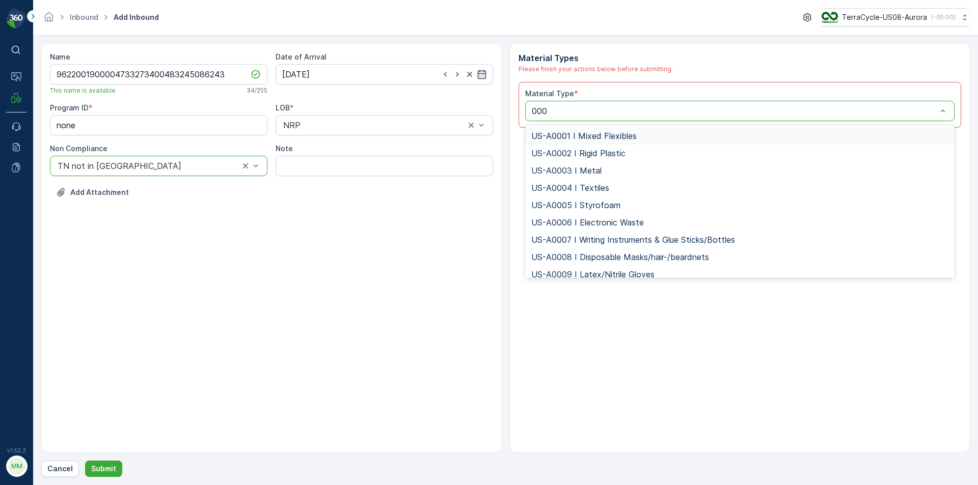
type input "0006"
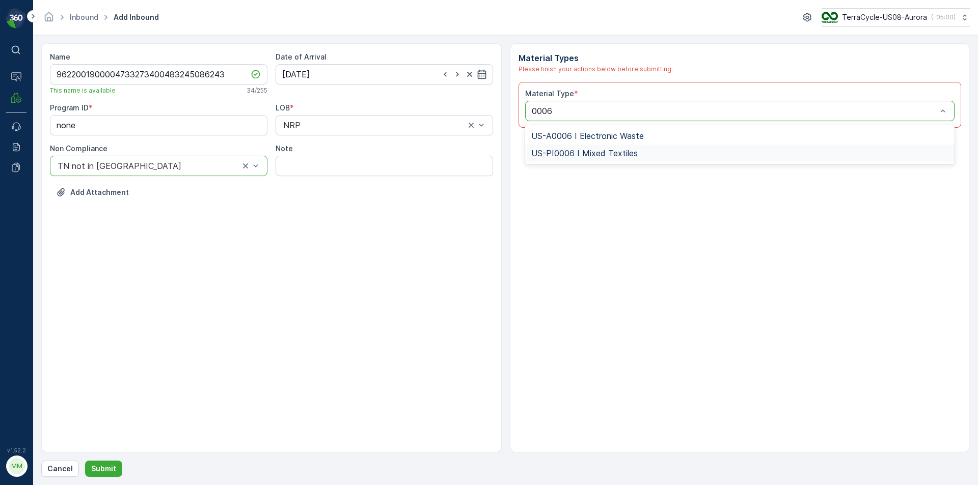
click at [627, 155] on span "US-PI0006 I Mixed Textiles" at bounding box center [584, 153] width 106 height 9
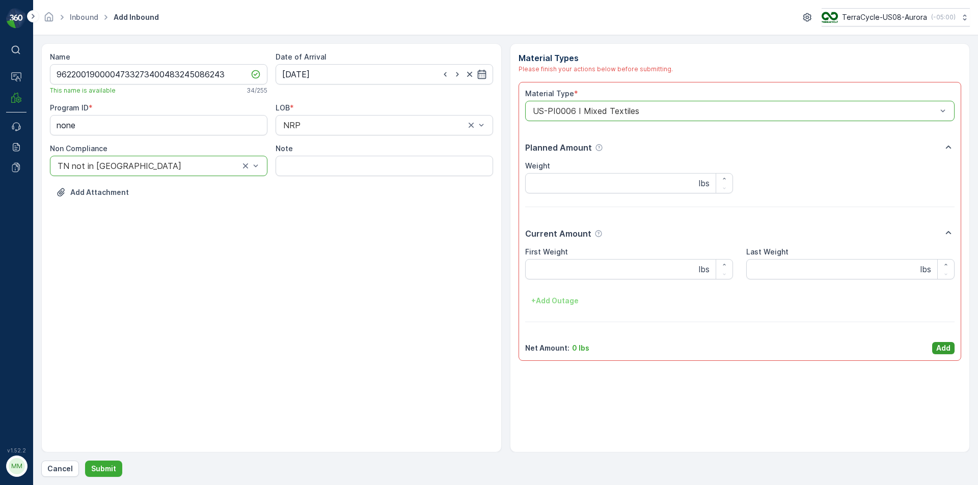
click at [943, 347] on p "Add" at bounding box center [943, 348] width 14 height 10
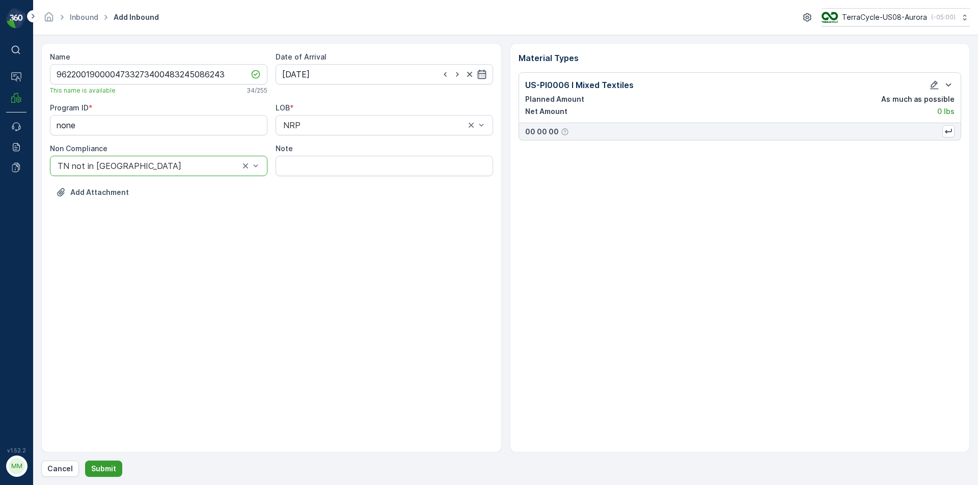
click at [109, 469] on p "Submit" at bounding box center [103, 469] width 25 height 10
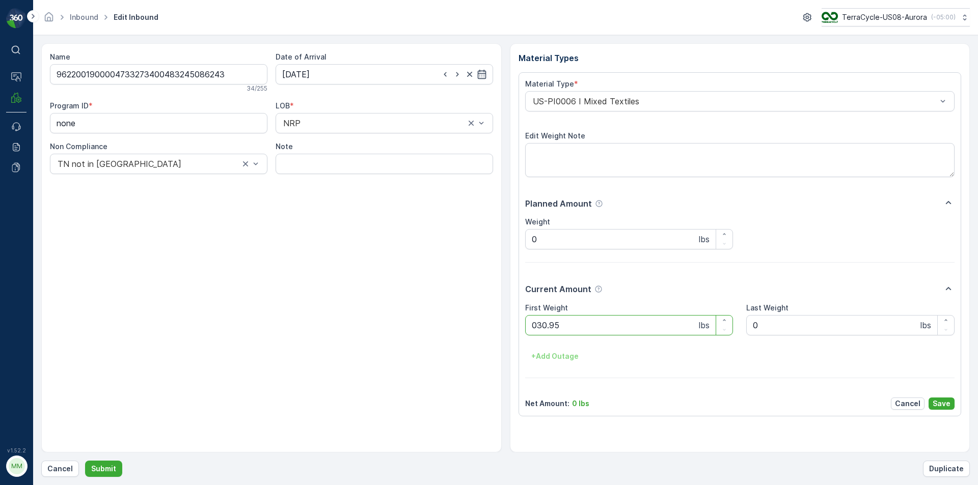
click at [85, 461] on button "Submit" at bounding box center [103, 469] width 37 height 16
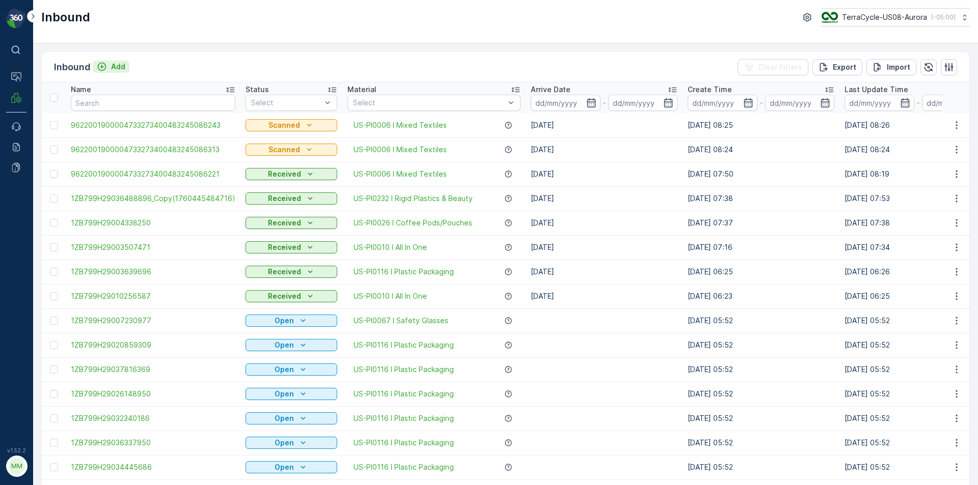
click at [118, 68] on p "Add" at bounding box center [118, 67] width 14 height 10
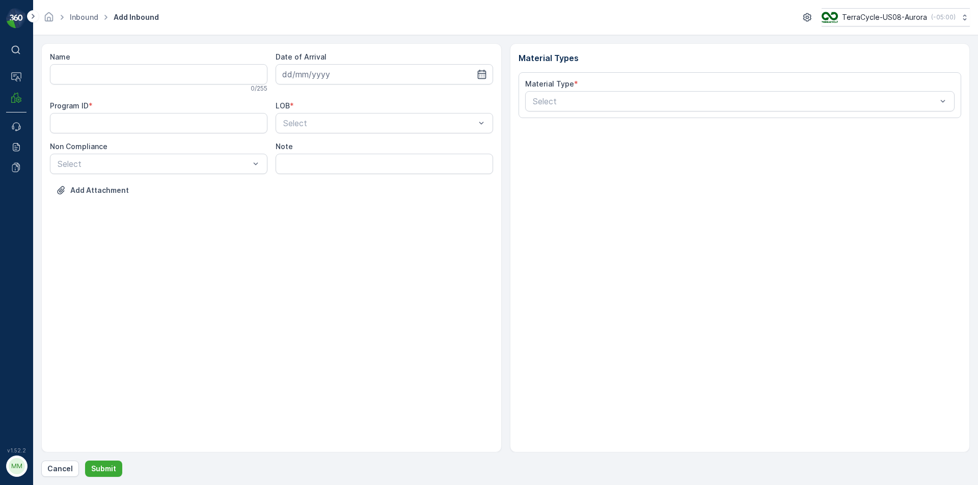
click at [125, 85] on div "0 / 255" at bounding box center [158, 89] width 217 height 8
click at [126, 77] on input "Name" at bounding box center [158, 74] width 217 height 20
type input "9622001900004733273400483245086287"
click at [85, 461] on button "Submit" at bounding box center [103, 469] width 37 height 16
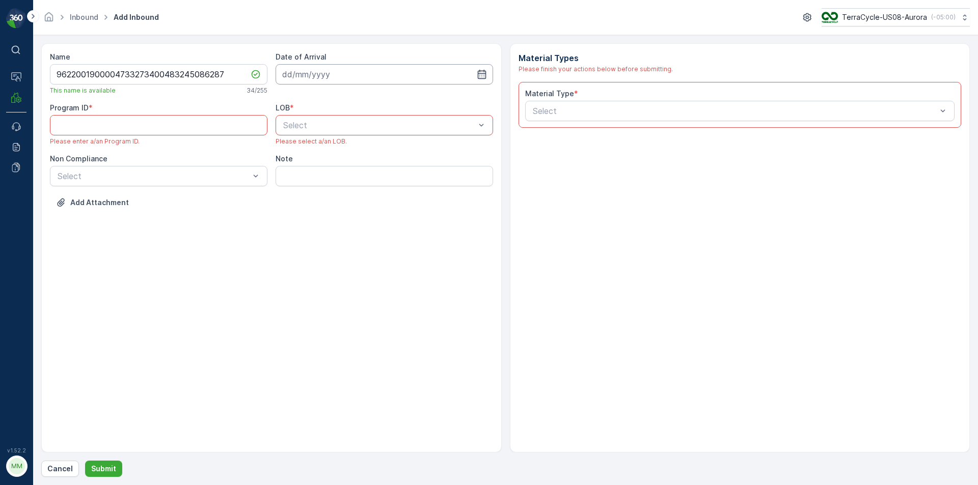
click at [333, 73] on input at bounding box center [383, 74] width 217 height 20
click at [326, 182] on div "14" at bounding box center [329, 180] width 16 height 16
type input "[DATE]"
click at [211, 128] on ID "Program ID" at bounding box center [158, 125] width 217 height 20
type ID "none"
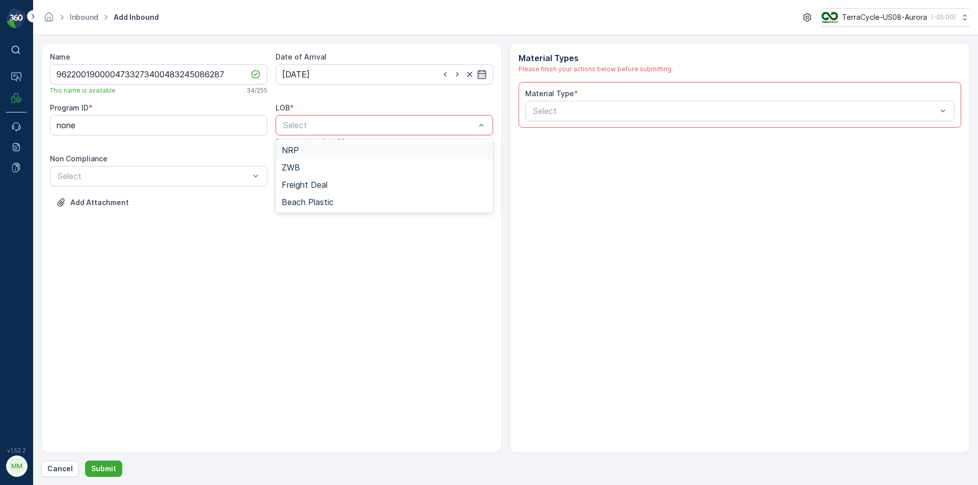
click at [307, 148] on div "NRP" at bounding box center [384, 150] width 205 height 9
click at [316, 188] on div "Add Attachment" at bounding box center [271, 198] width 443 height 29
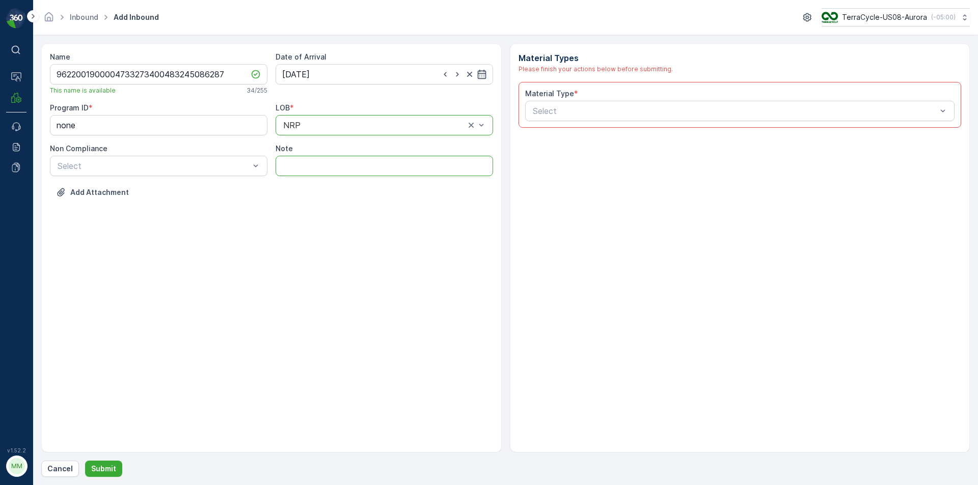
click at [315, 170] on input "Note" at bounding box center [383, 166] width 217 height 20
type input "SM special delivery"
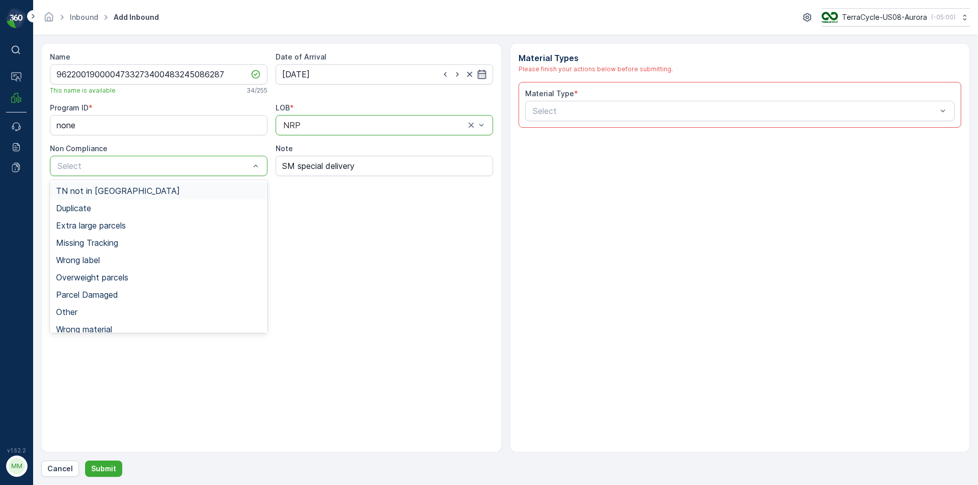
click at [200, 193] on div "TN not in [GEOGRAPHIC_DATA]" at bounding box center [158, 190] width 205 height 9
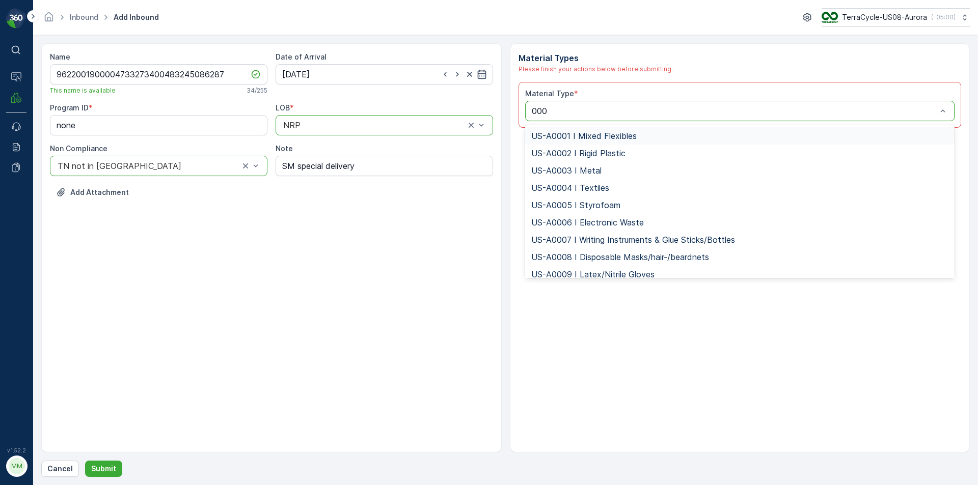
type input "0006"
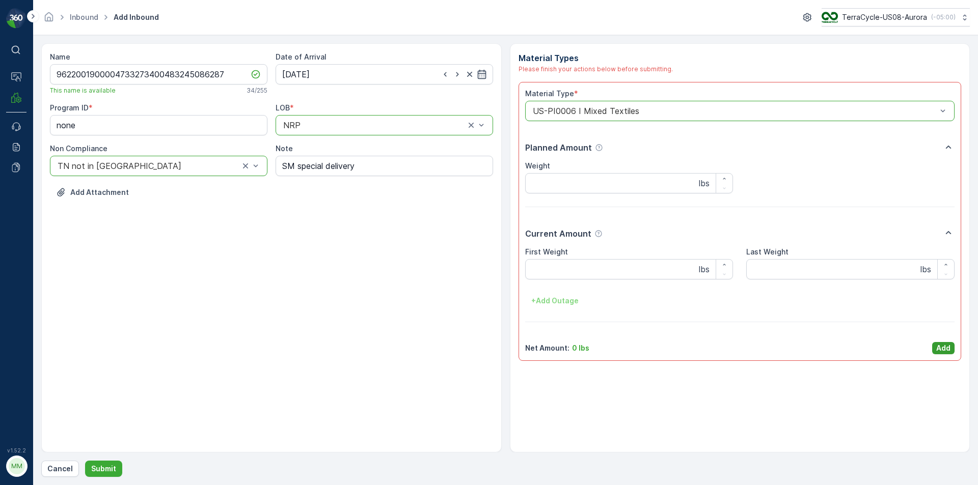
click at [936, 345] on p "Add" at bounding box center [943, 348] width 14 height 10
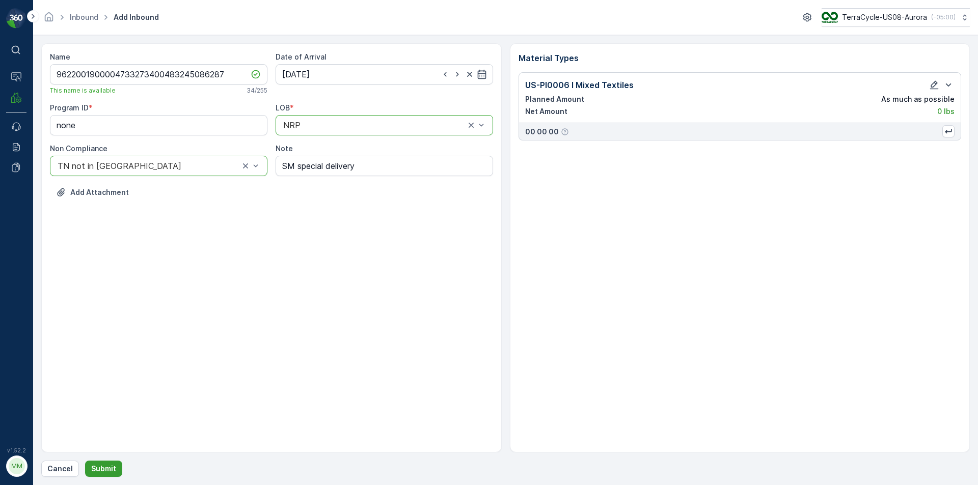
click at [100, 468] on p "Submit" at bounding box center [103, 469] width 25 height 10
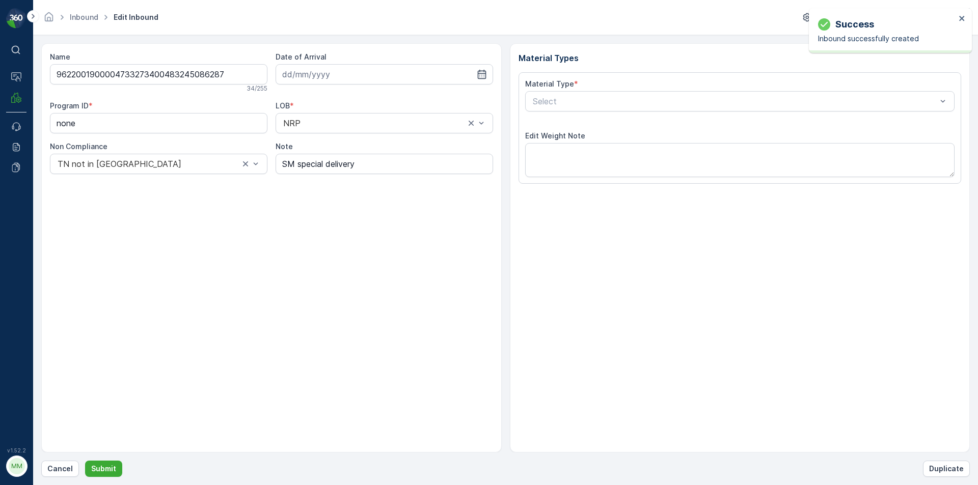
type input "[DATE]"
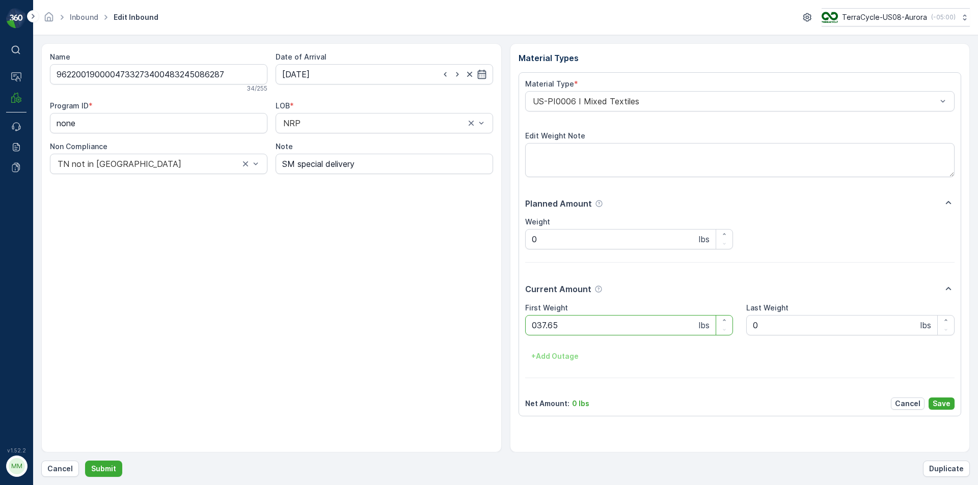
click at [85, 461] on button "Submit" at bounding box center [103, 469] width 37 height 16
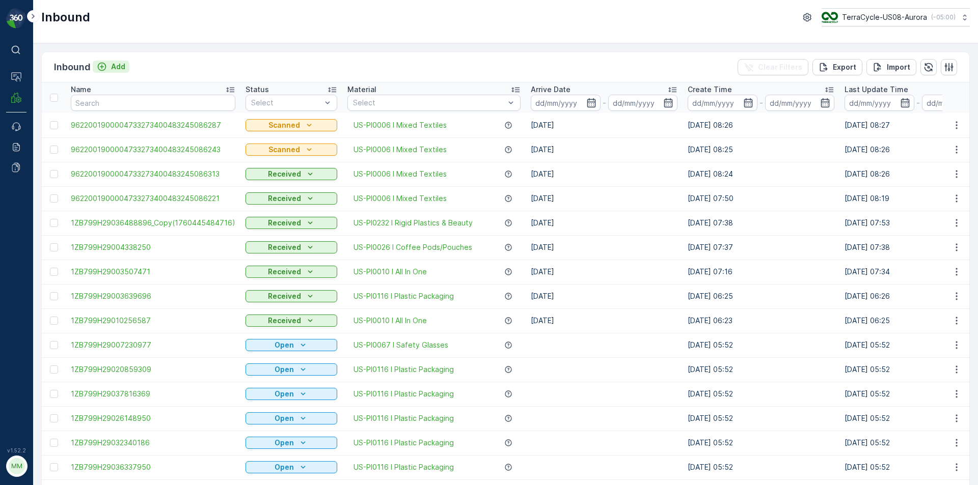
click at [108, 70] on div "Add" at bounding box center [111, 67] width 29 height 10
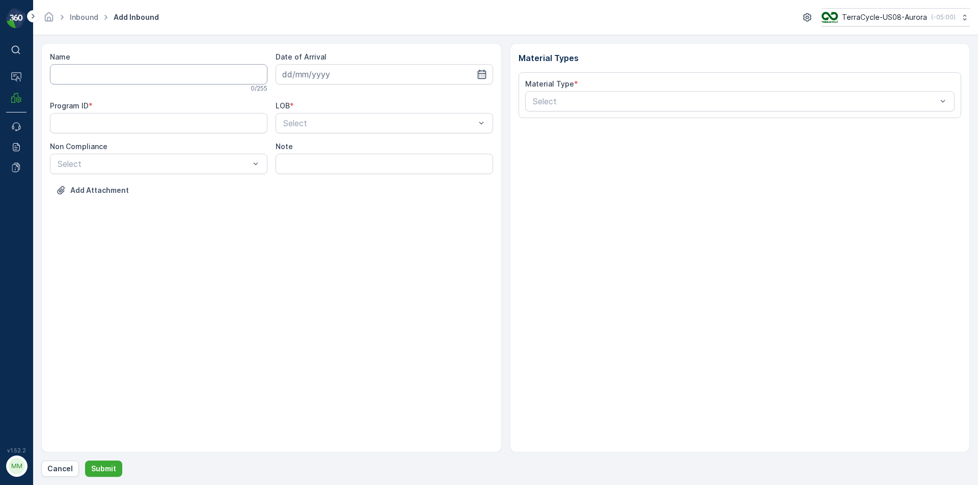
click at [137, 77] on input "Name" at bounding box center [158, 74] width 217 height 20
type input "9622001900004733273400483245086276"
click at [85, 461] on button "Submit" at bounding box center [103, 469] width 37 height 16
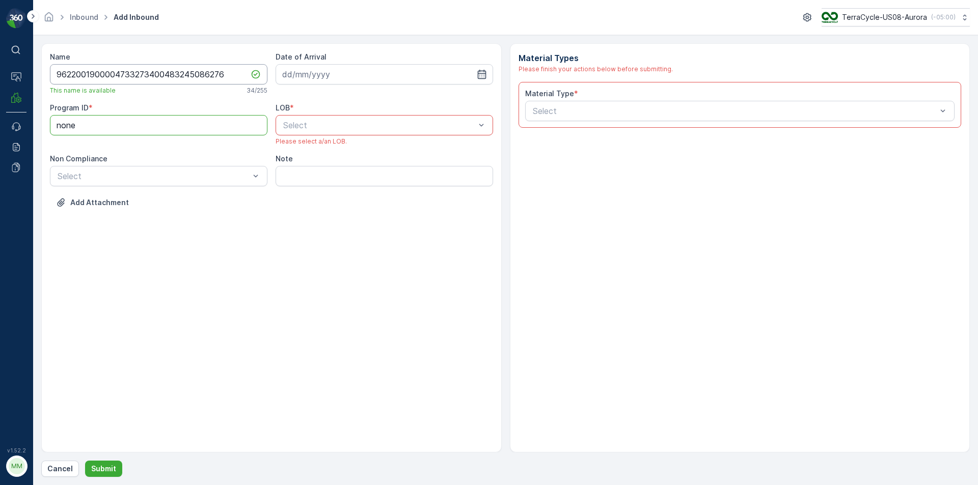
type ID "none"
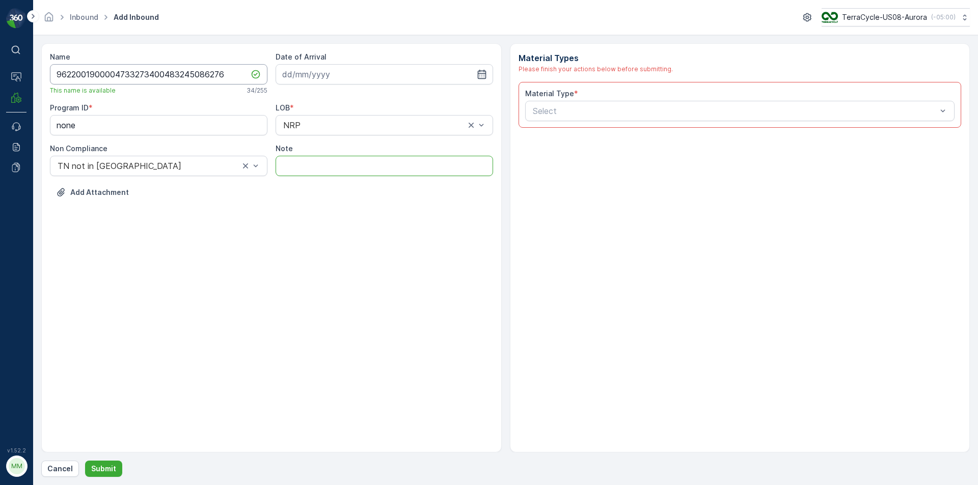
type input "SM special delivery"
click at [378, 67] on input at bounding box center [383, 74] width 217 height 20
click at [329, 182] on div "14" at bounding box center [329, 180] width 16 height 16
type input "[DATE]"
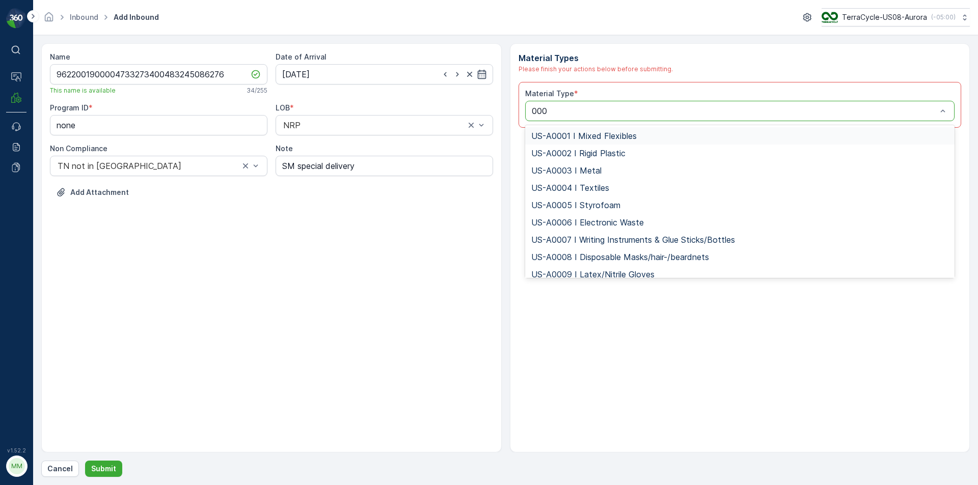
type input "0006"
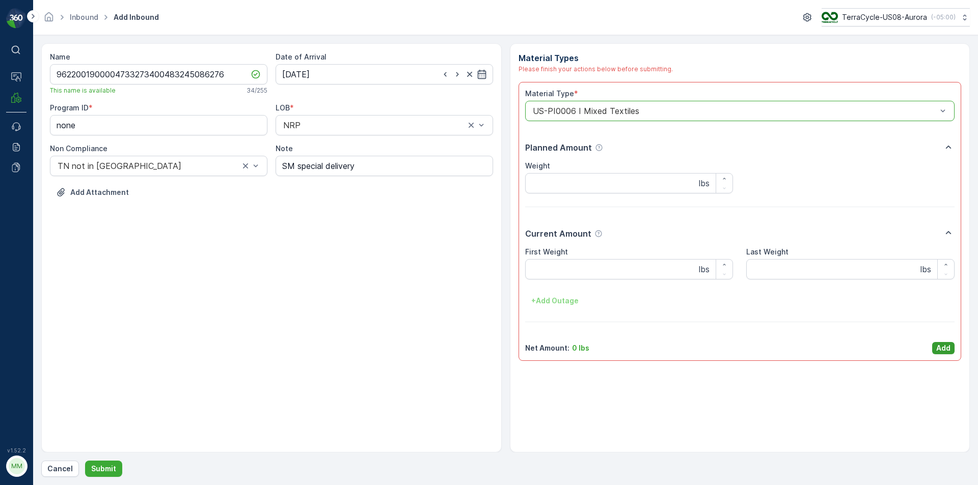
click at [943, 346] on p "Add" at bounding box center [943, 348] width 14 height 10
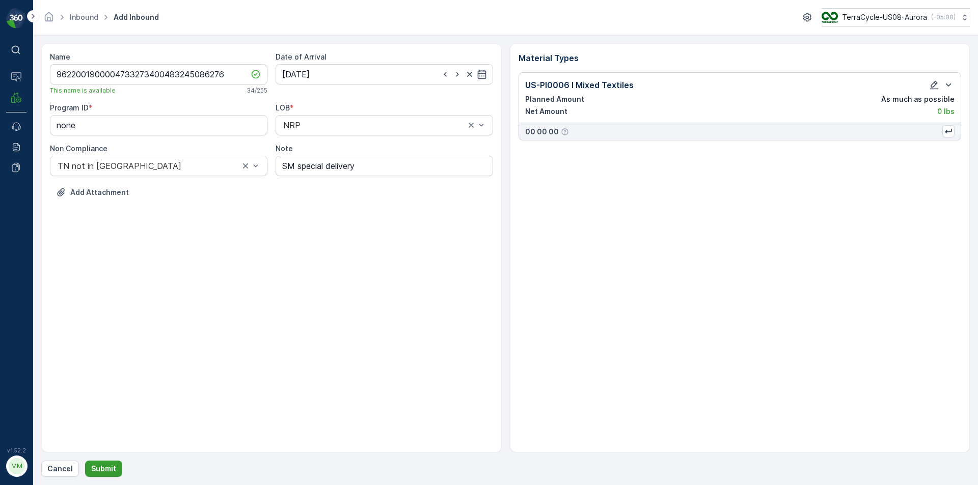
click at [98, 465] on p "Submit" at bounding box center [103, 469] width 25 height 10
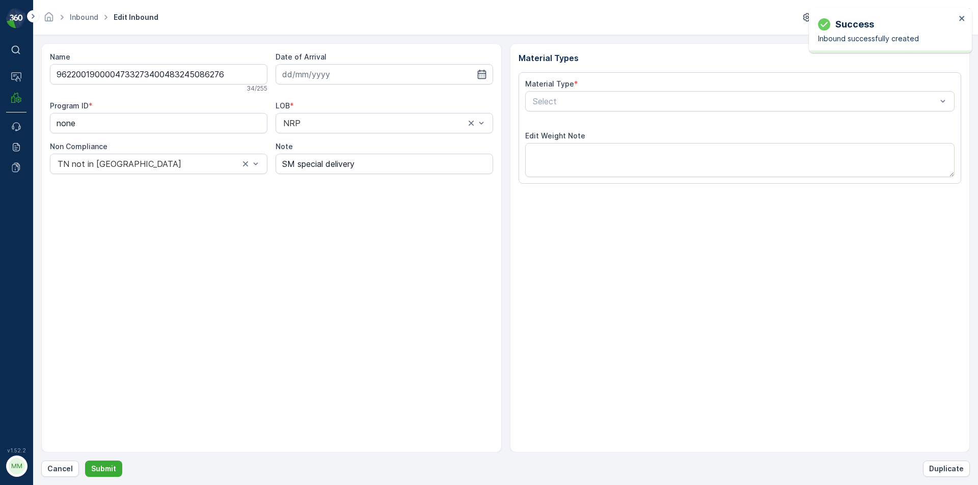
type input "[DATE]"
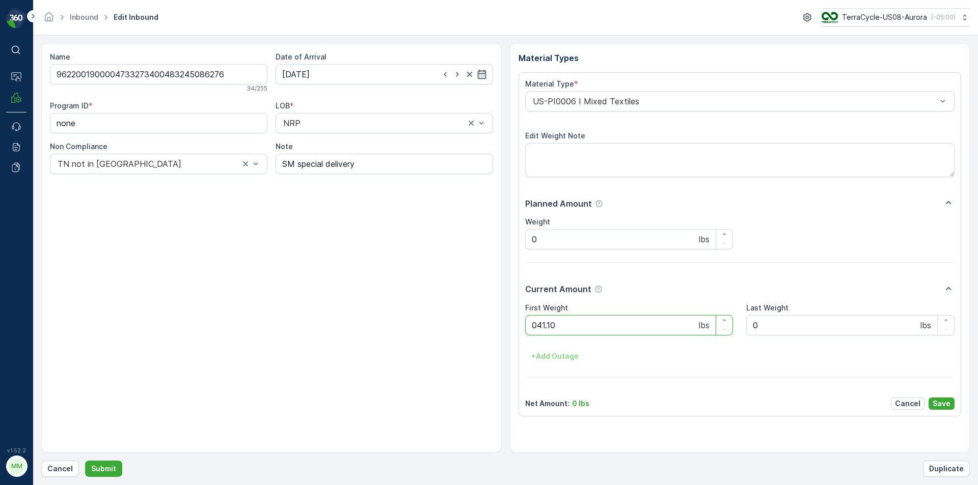
click at [85, 461] on button "Submit" at bounding box center [103, 469] width 37 height 16
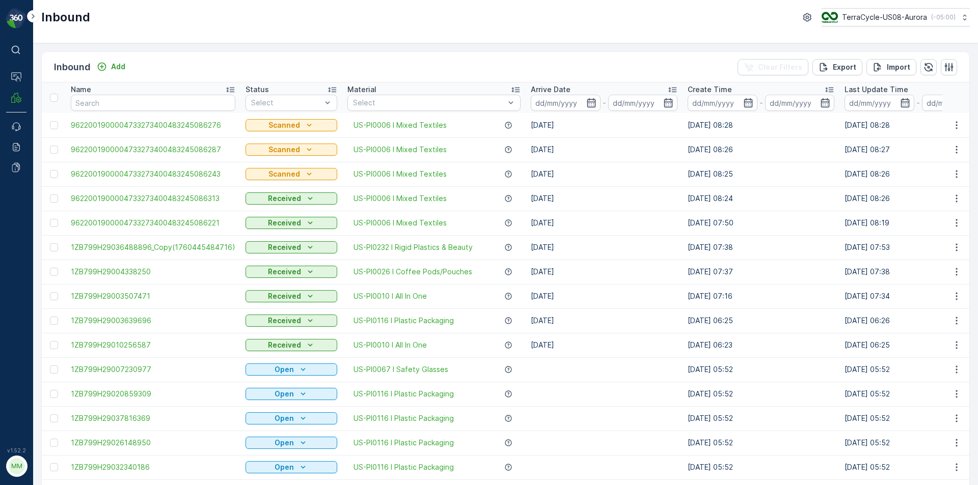
click at [105, 74] on div "Inbound Add" at bounding box center [91, 67] width 75 height 14
click at [108, 63] on div "Add" at bounding box center [111, 67] width 29 height 10
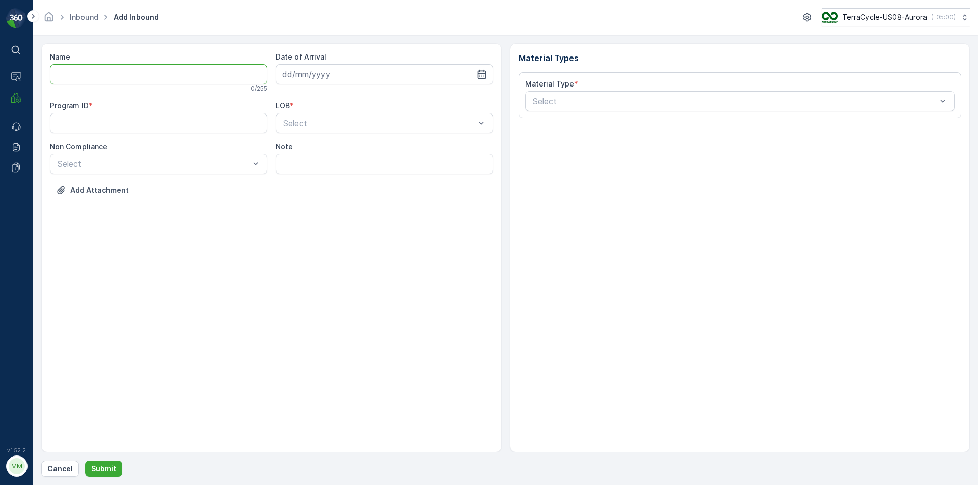
click at [112, 78] on input "Name" at bounding box center [158, 74] width 217 height 20
type input "9622001900004733273400483245086302"
click at [85, 461] on button "Submit" at bounding box center [103, 469] width 37 height 16
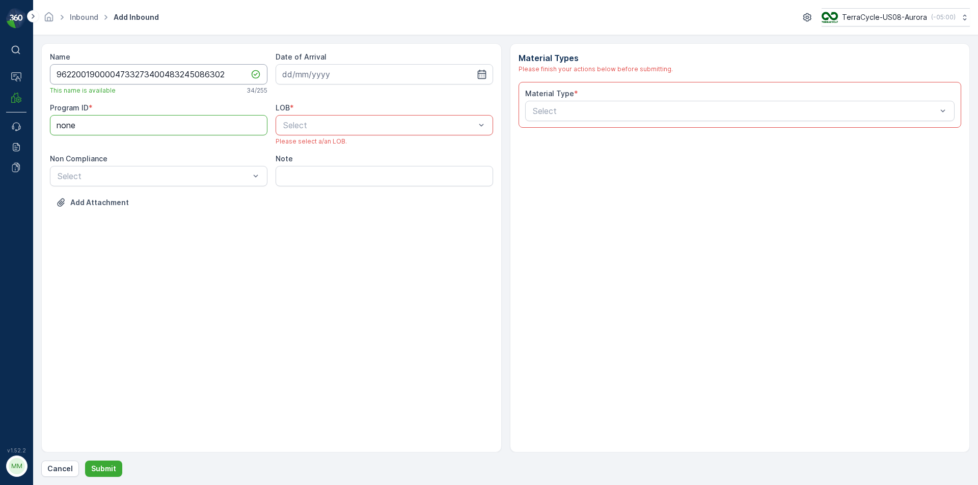
type ID "none"
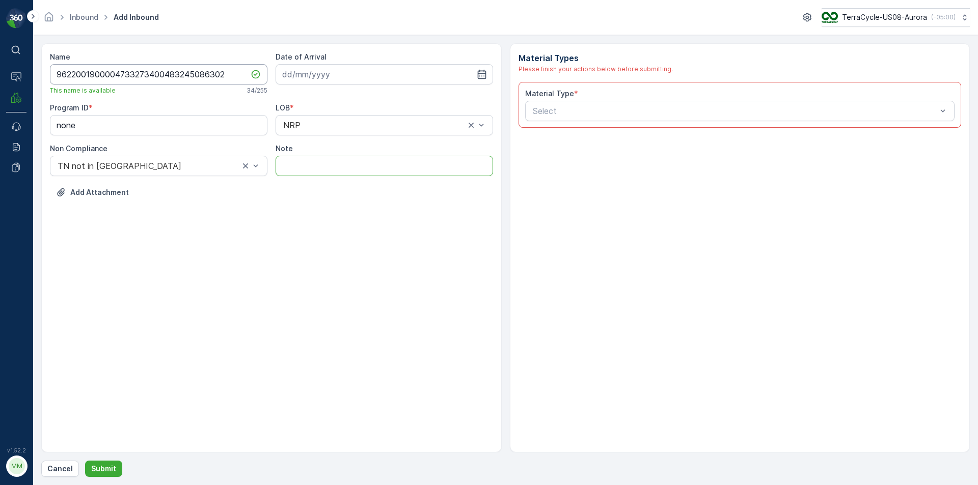
type input "SM special delivery"
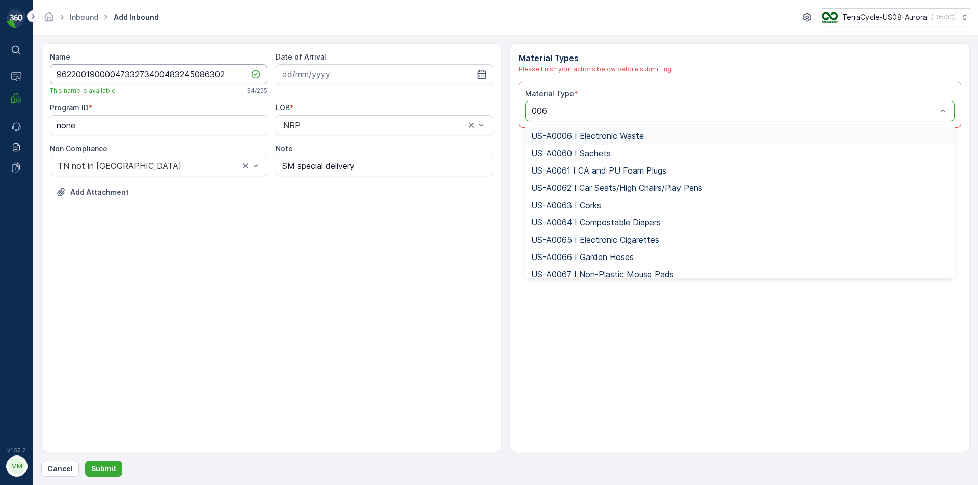
type input "0006"
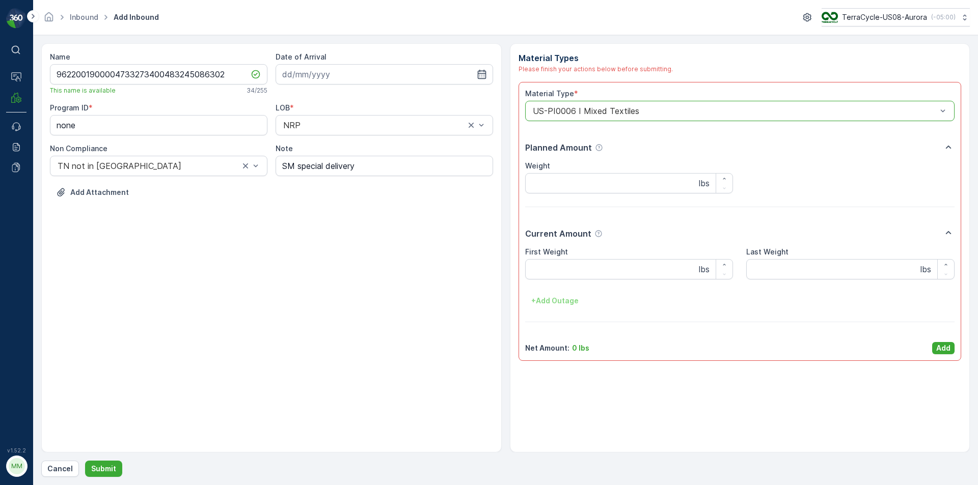
click at [388, 87] on div "Date of Arrival" at bounding box center [383, 73] width 217 height 43
click at [386, 75] on input at bounding box center [383, 74] width 217 height 20
click at [326, 180] on div "14" at bounding box center [329, 180] width 16 height 16
type input "[DATE]"
click at [947, 351] on p "Add" at bounding box center [943, 348] width 14 height 10
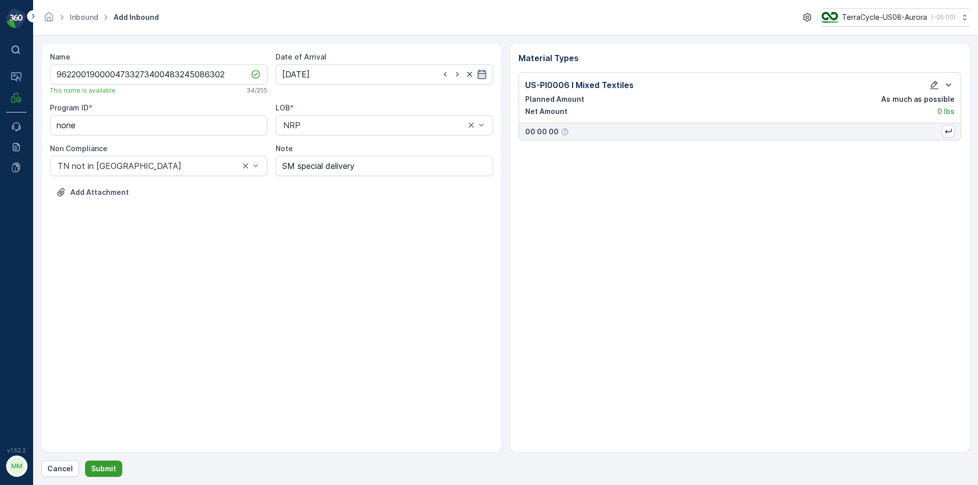
click at [101, 469] on p "Submit" at bounding box center [103, 469] width 25 height 10
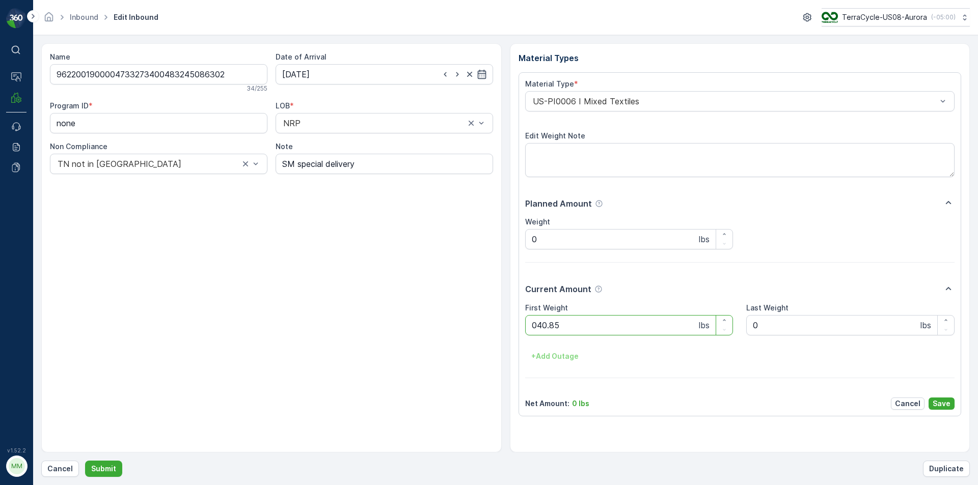
click at [85, 461] on button "Submit" at bounding box center [103, 469] width 37 height 16
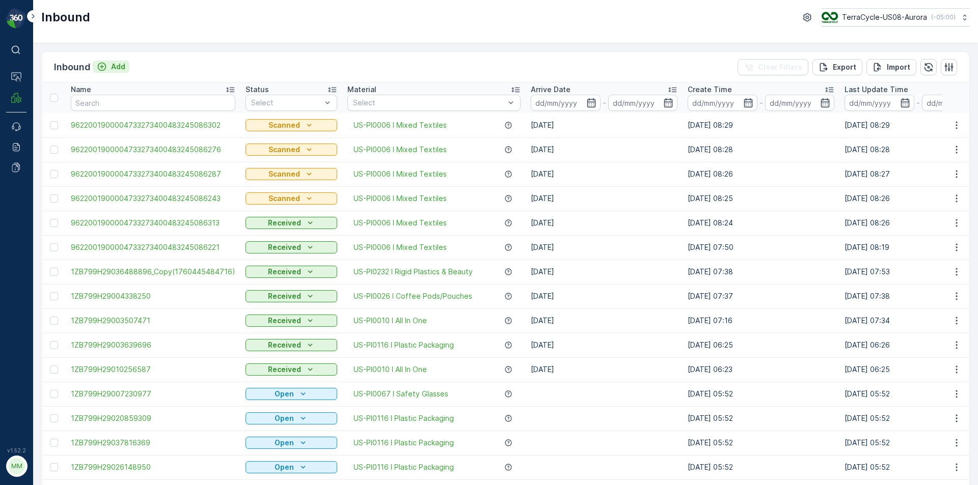
click at [119, 66] on p "Add" at bounding box center [118, 67] width 14 height 10
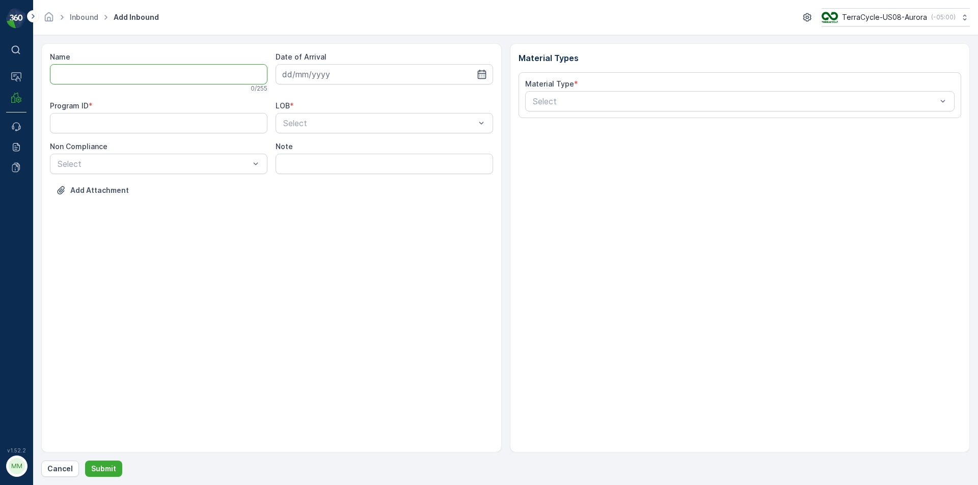
click at [102, 83] on input "Name" at bounding box center [158, 74] width 217 height 20
type input "9622001900004733273400483245086195"
click at [85, 461] on button "Submit" at bounding box center [103, 469] width 37 height 16
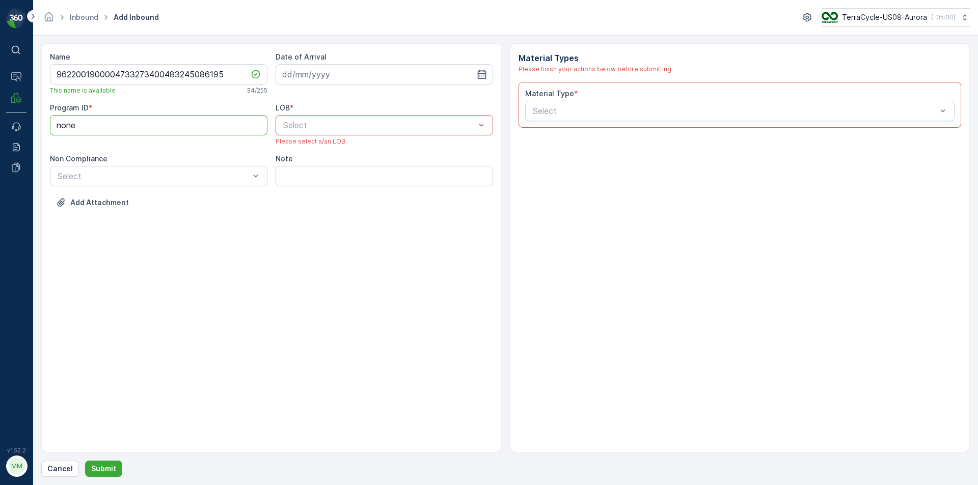
type ID "none"
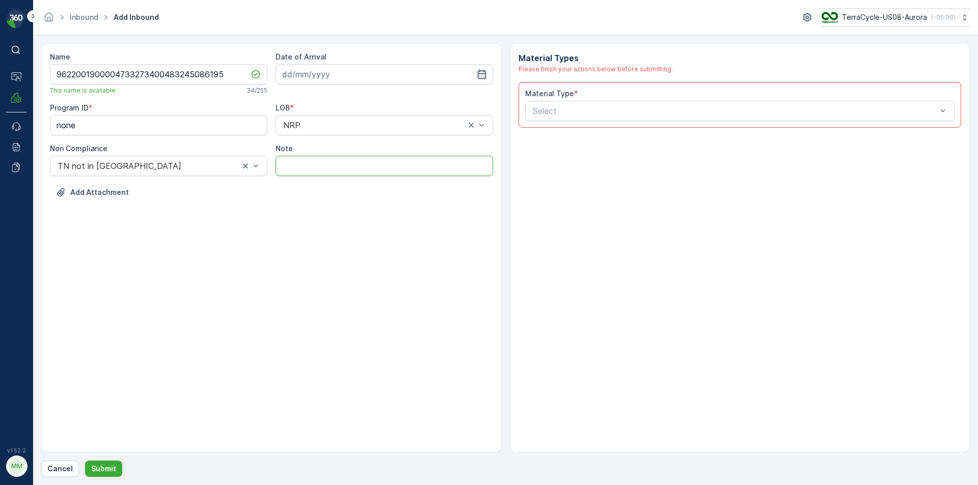
type input "SM special delivery"
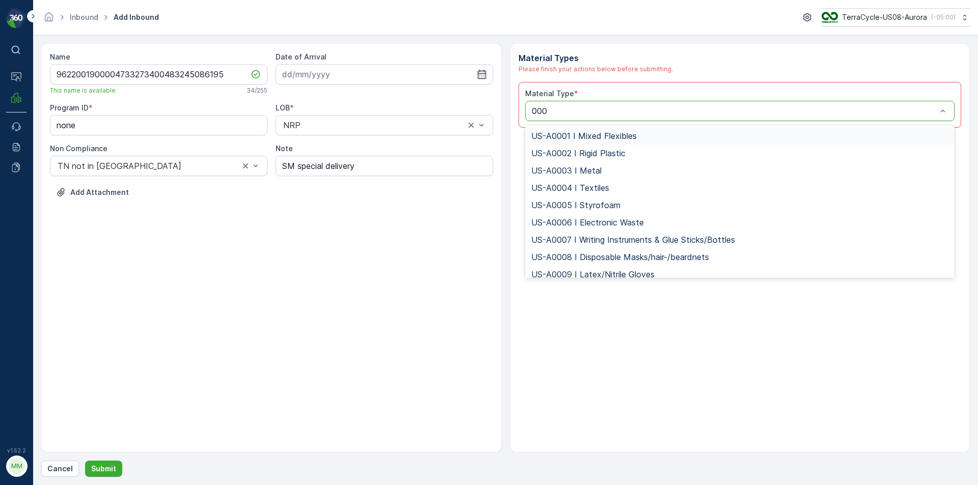
type input "0006"
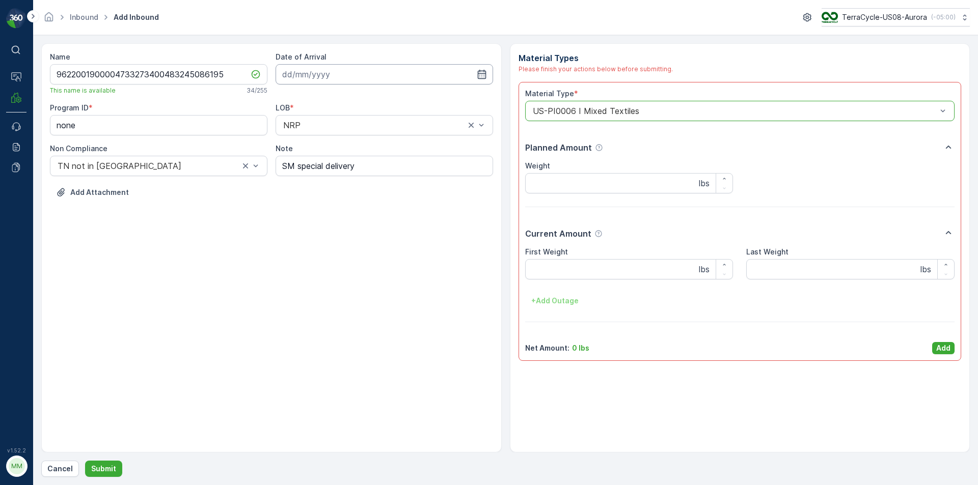
click at [335, 82] on input at bounding box center [383, 74] width 217 height 20
click at [331, 179] on div "14" at bounding box center [329, 180] width 16 height 16
type input "[DATE]"
click at [949, 350] on p "Add" at bounding box center [943, 348] width 14 height 10
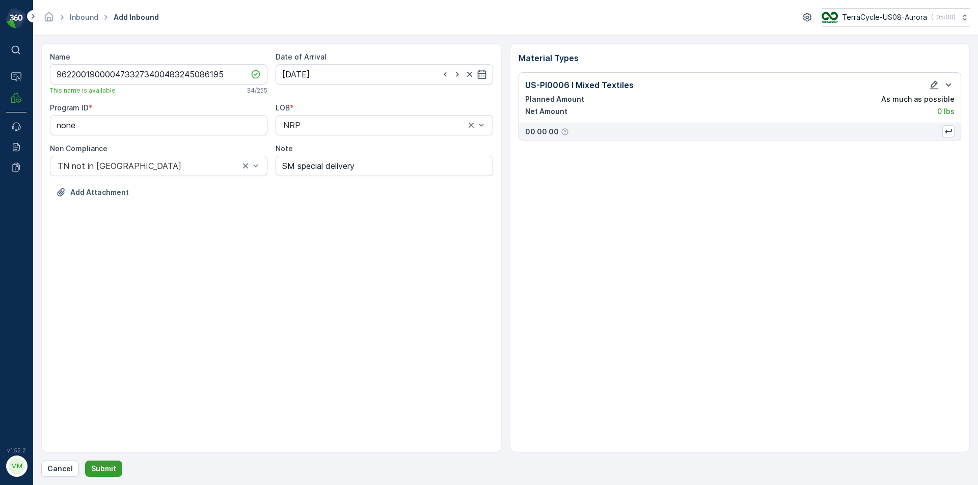
click at [109, 465] on p "Submit" at bounding box center [103, 469] width 25 height 10
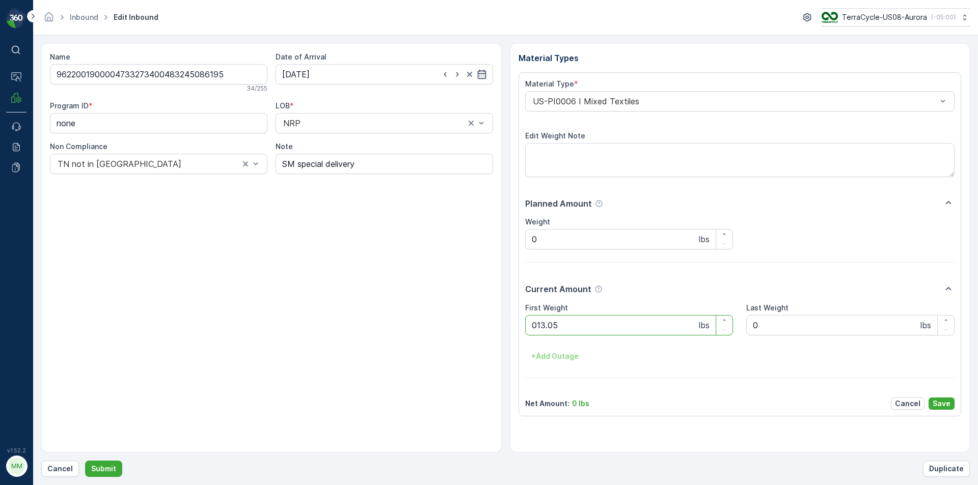
click at [85, 461] on button "Submit" at bounding box center [103, 469] width 37 height 16
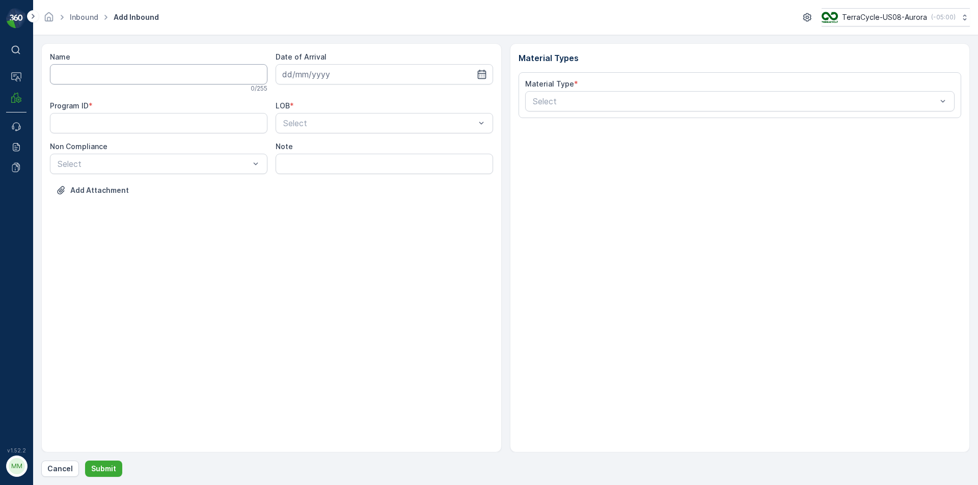
click at [130, 77] on input "Name" at bounding box center [158, 74] width 217 height 20
type input "9622001900004733273400483245086210"
click at [85, 461] on button "Submit" at bounding box center [103, 469] width 37 height 16
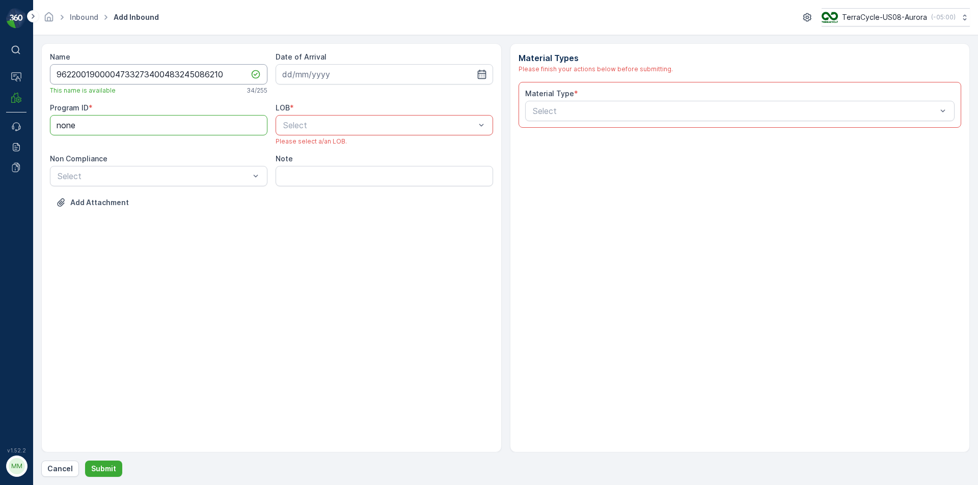
type ID "none"
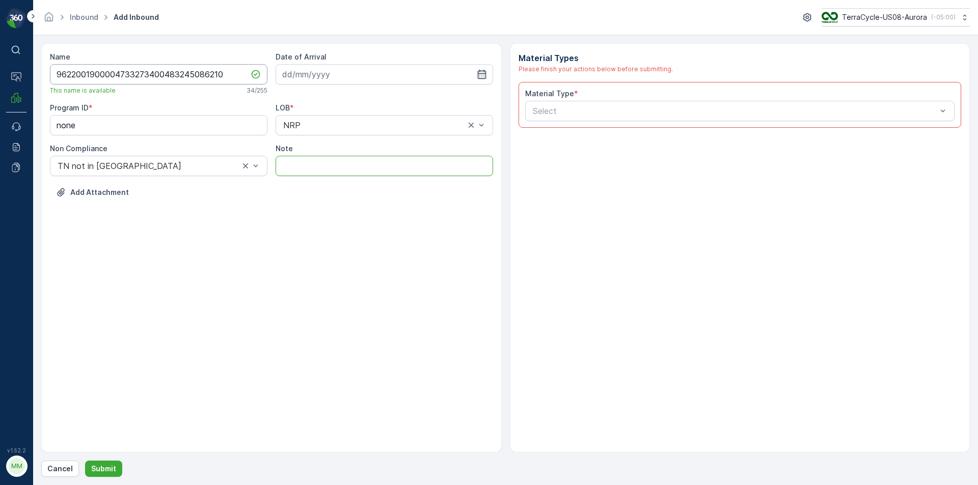
type input "SM special delivery"
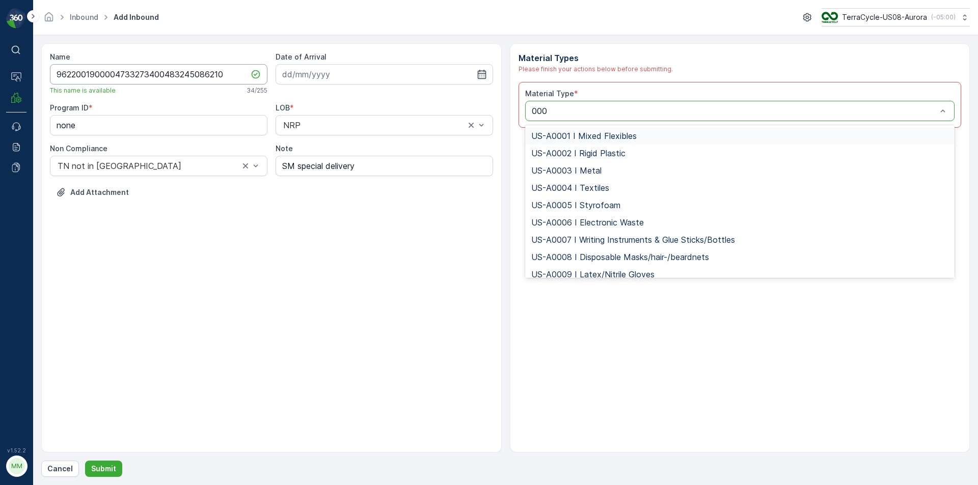
type input "0006"
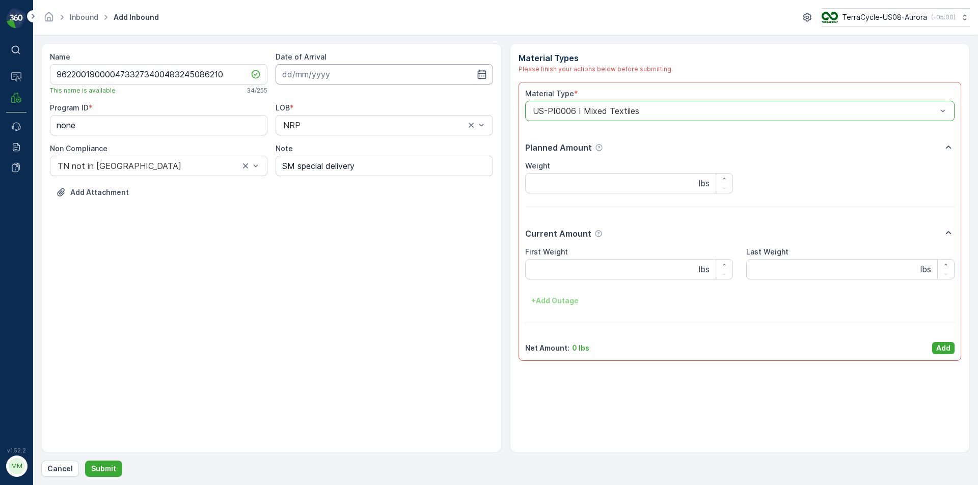
click at [380, 66] on input at bounding box center [383, 74] width 217 height 20
click at [331, 182] on div "14" at bounding box center [329, 180] width 16 height 16
type input "[DATE]"
click at [941, 351] on p "Add" at bounding box center [943, 348] width 14 height 10
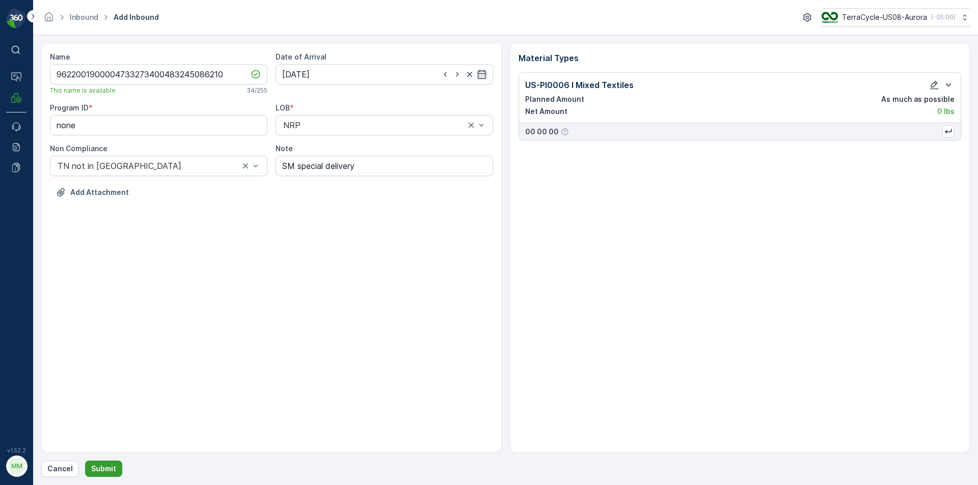
click at [108, 471] on p "Submit" at bounding box center [103, 469] width 25 height 10
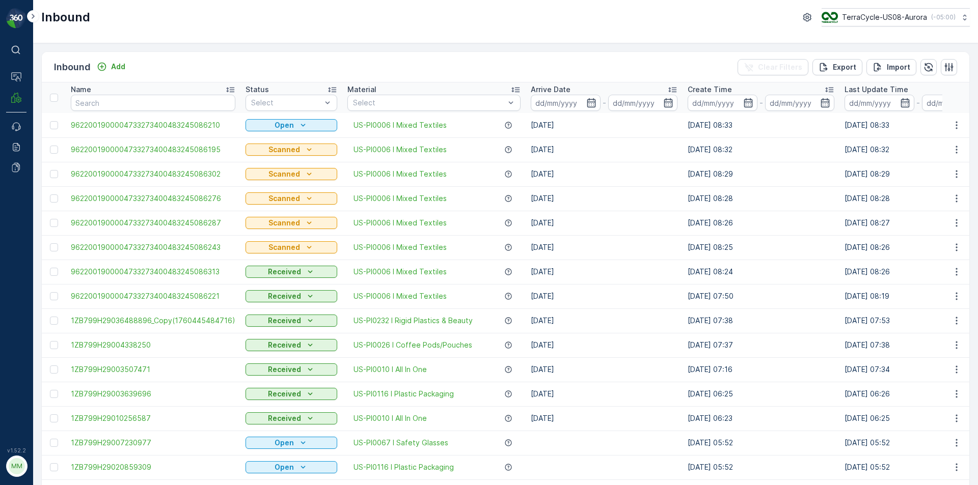
click at [116, 56] on div "Inbound Add Clear Filters Export Import" at bounding box center [505, 67] width 927 height 31
click at [120, 64] on p "Add" at bounding box center [118, 67] width 14 height 10
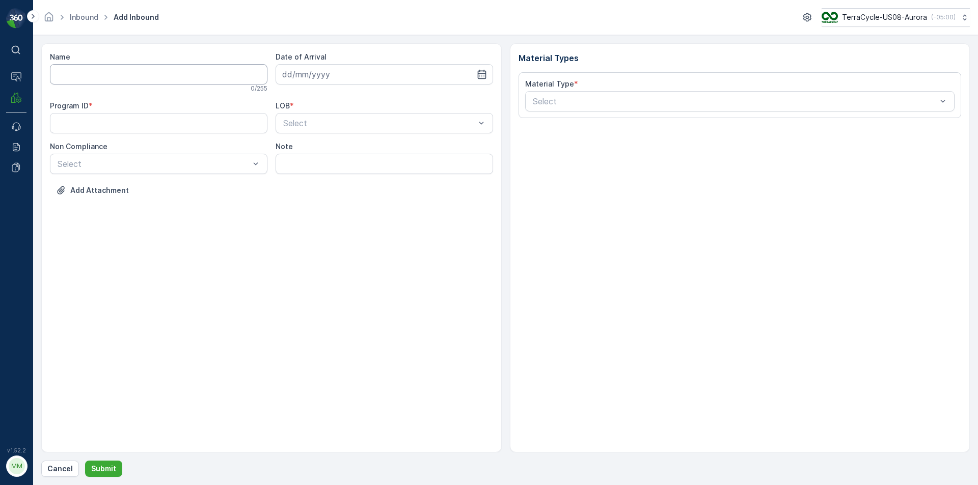
click at [129, 73] on input "Name" at bounding box center [158, 74] width 217 height 20
type input "9622001900004733273400483245086265"
click at [85, 461] on button "Submit" at bounding box center [103, 469] width 37 height 16
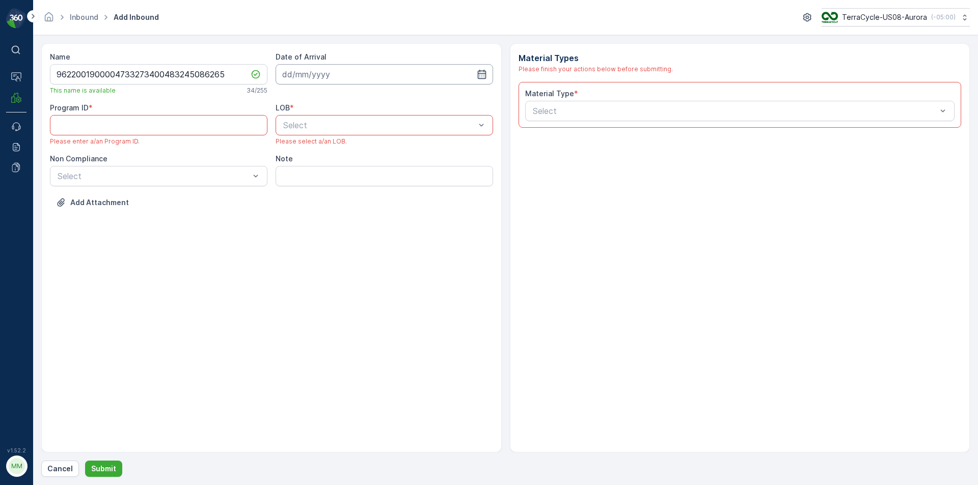
click at [351, 72] on input at bounding box center [383, 74] width 217 height 20
click at [334, 179] on div "14" at bounding box center [329, 180] width 16 height 16
type input "[DATE]"
click at [204, 127] on ID "Program ID" at bounding box center [158, 125] width 217 height 20
type ID "none"
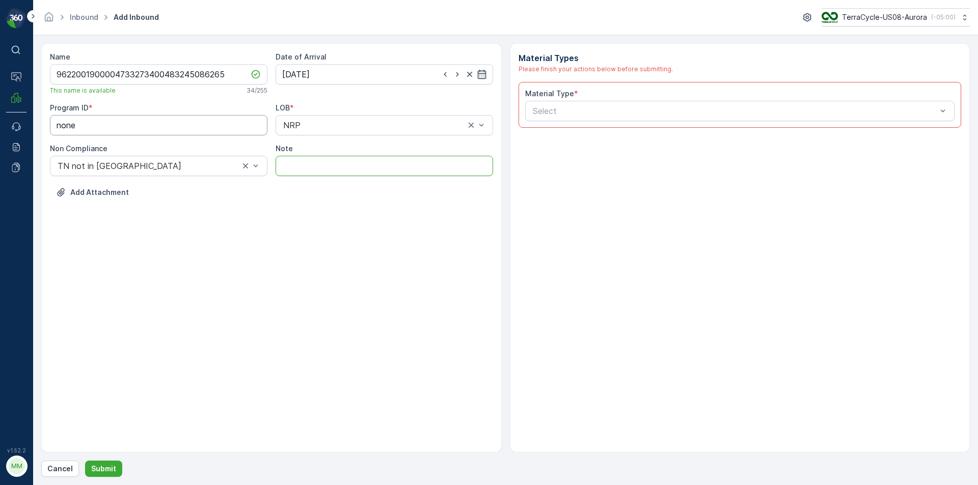
type input "SM special delivery"
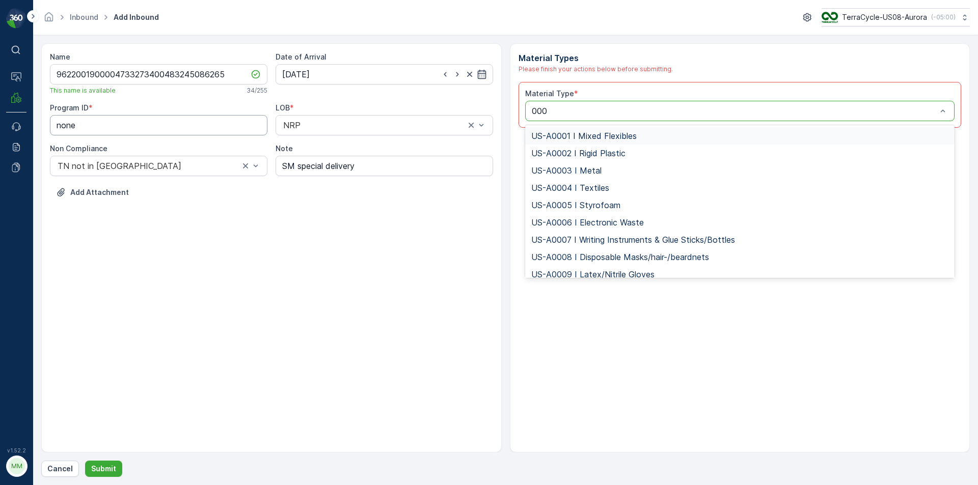
type input "0006"
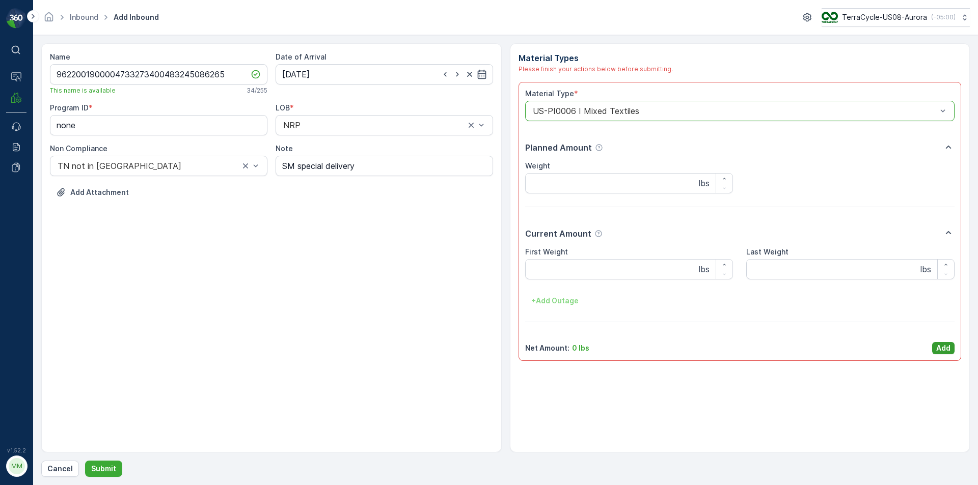
click at [948, 343] on p "Add" at bounding box center [943, 348] width 14 height 10
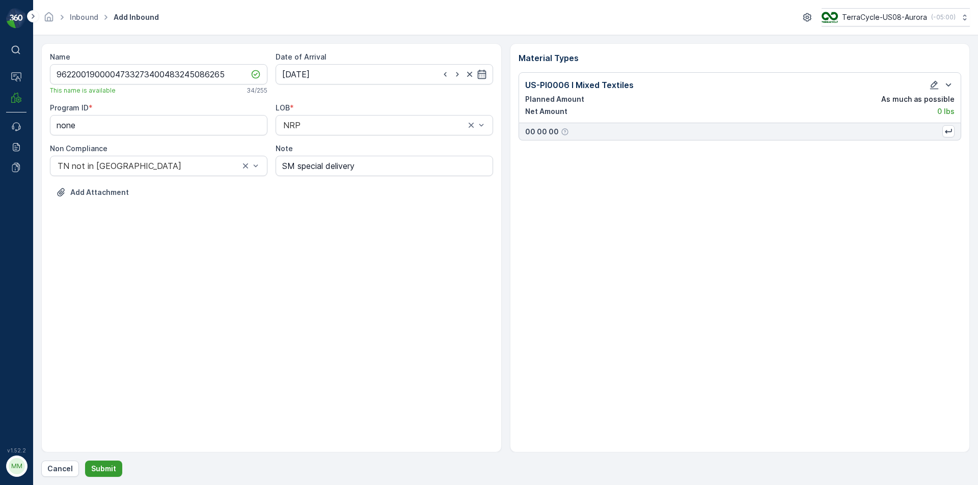
click at [95, 470] on p "Submit" at bounding box center [103, 469] width 25 height 10
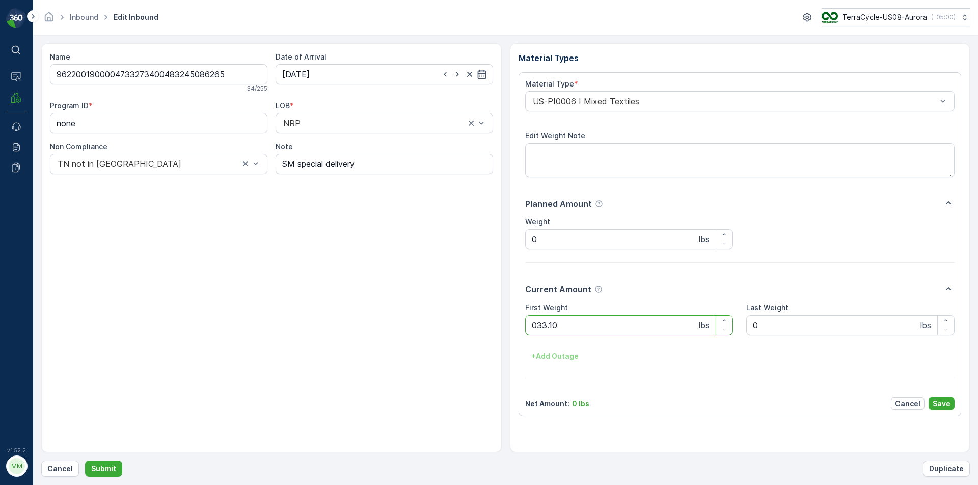
click at [85, 461] on button "Submit" at bounding box center [103, 469] width 37 height 16
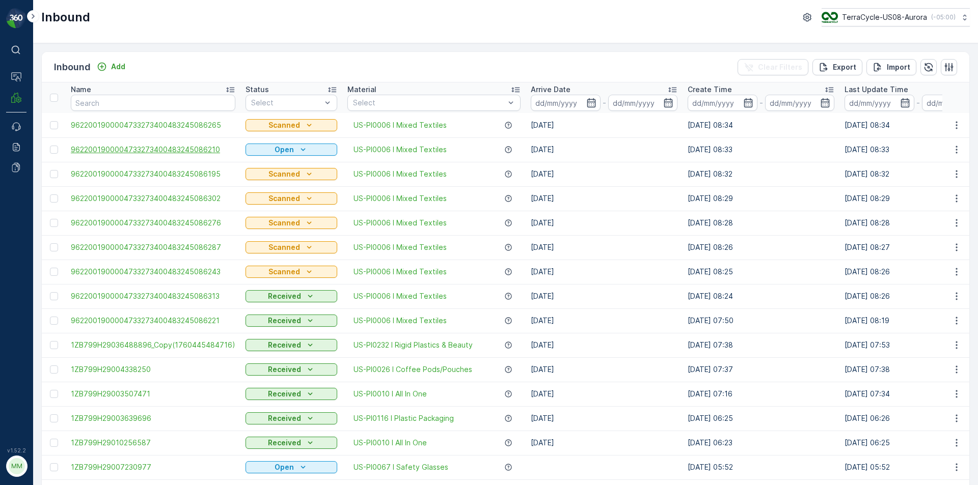
click at [211, 152] on span "9622001900004733273400483245086210" at bounding box center [153, 150] width 164 height 10
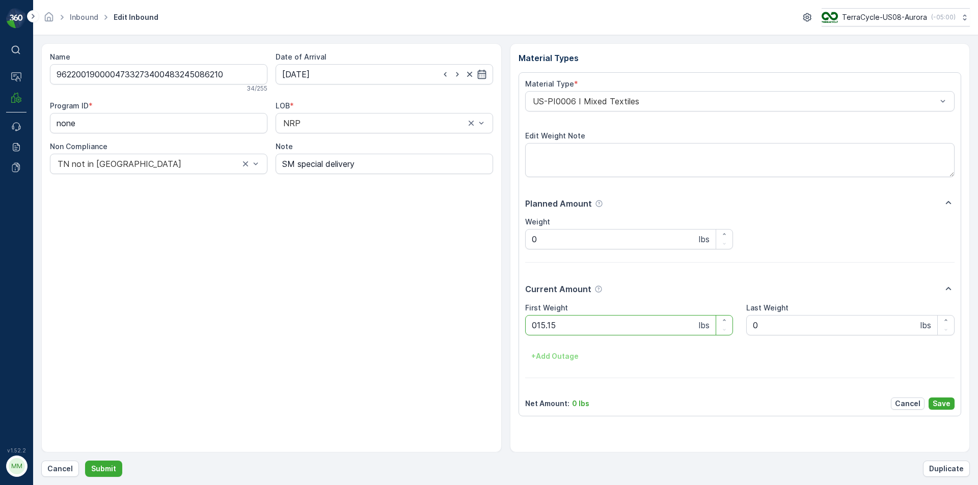
click at [85, 461] on button "Submit" at bounding box center [103, 469] width 37 height 16
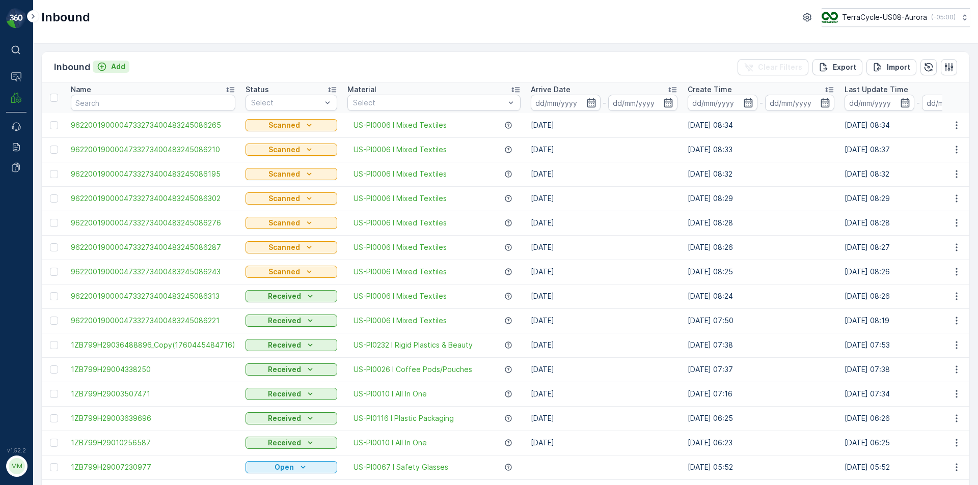
click at [124, 71] on p "Add" at bounding box center [118, 67] width 14 height 10
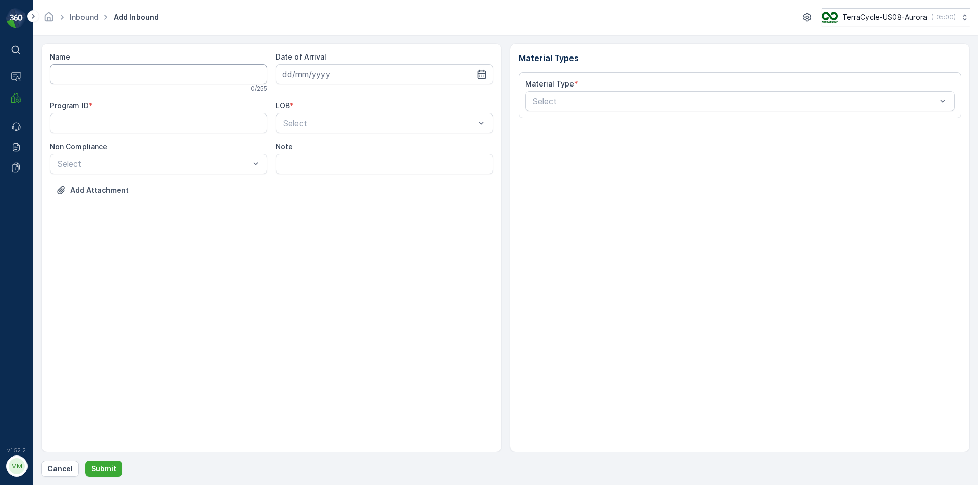
click at [163, 79] on input "Name" at bounding box center [158, 74] width 217 height 20
type input "9622001900004733273400483245086254"
click at [85, 461] on button "Submit" at bounding box center [103, 469] width 37 height 16
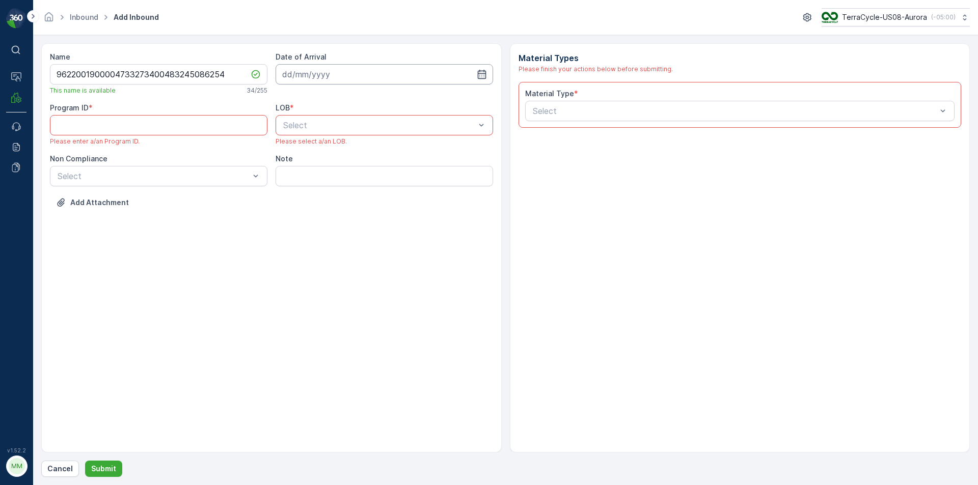
click at [323, 84] on input at bounding box center [383, 74] width 217 height 20
click at [331, 186] on div "14" at bounding box center [329, 180] width 16 height 16
type input "[DATE]"
click at [200, 127] on ID "Program ID" at bounding box center [158, 125] width 217 height 20
type ID "nonoe"
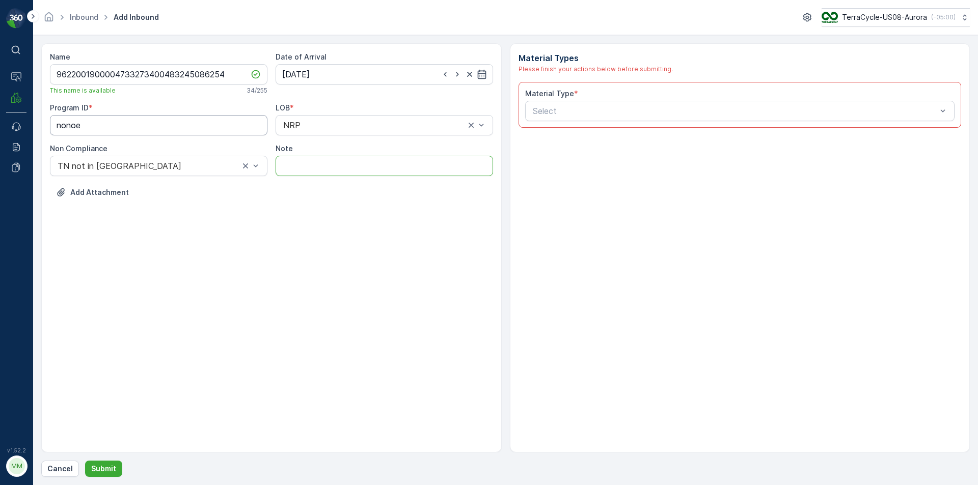
type input "SM special delivery"
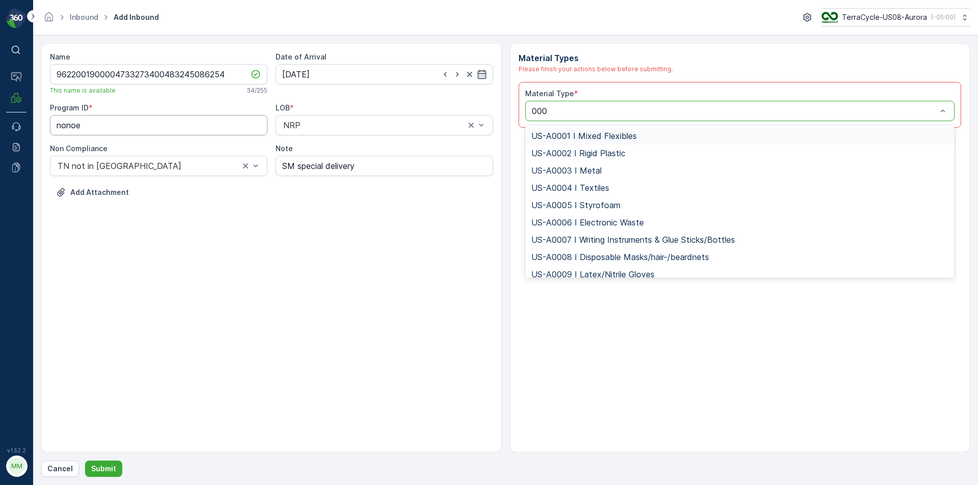
type input "0006"
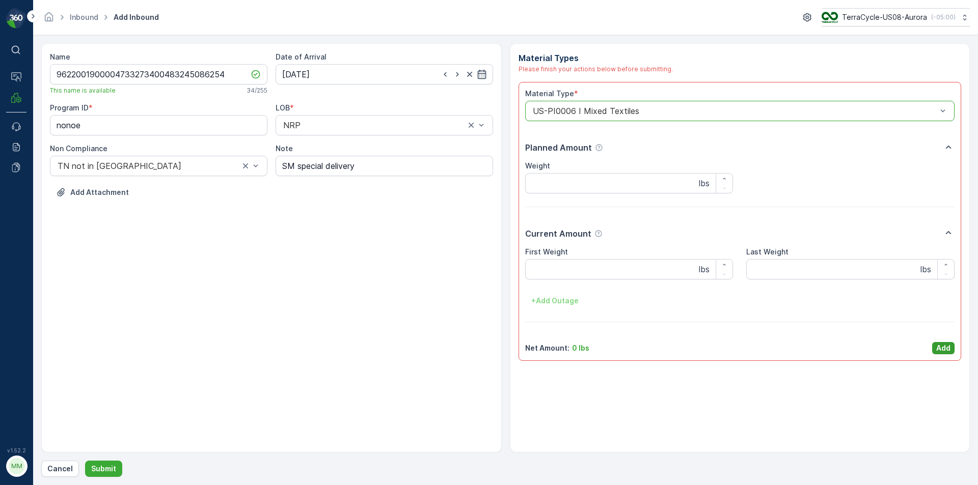
click at [935, 350] on button "Add" at bounding box center [943, 348] width 22 height 12
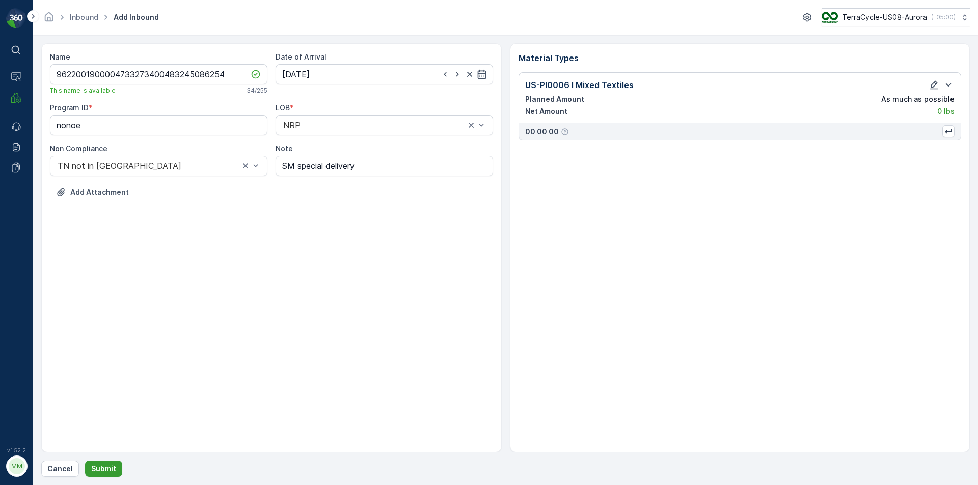
click at [109, 468] on p "Submit" at bounding box center [103, 469] width 25 height 10
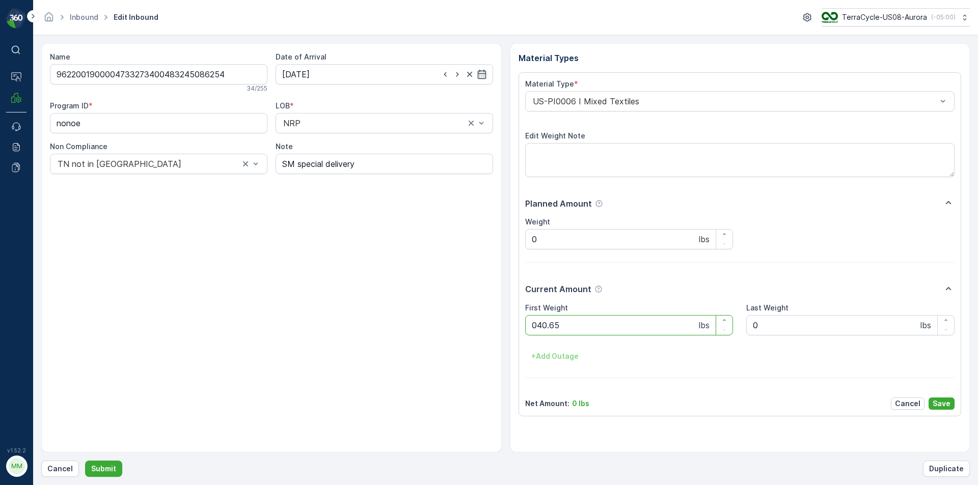
click at [85, 461] on button "Submit" at bounding box center [103, 469] width 37 height 16
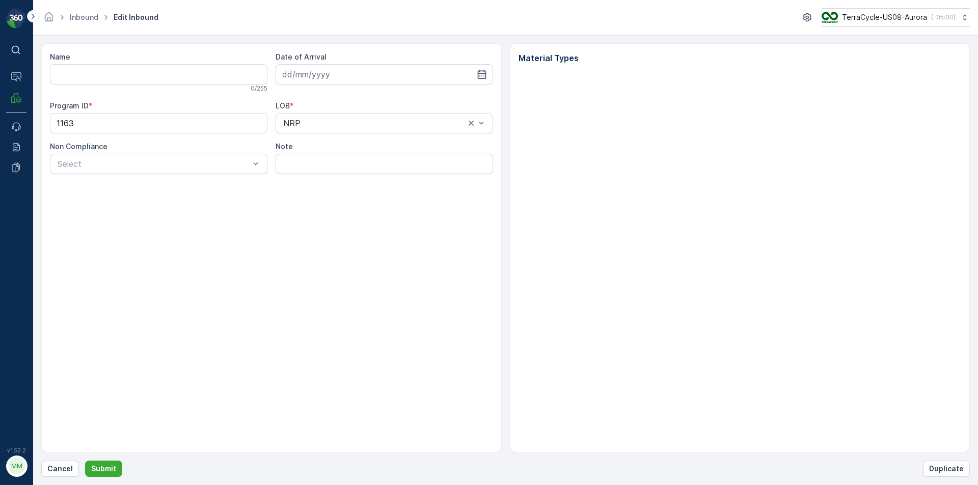
type input "1ZB799H29006338774"
type input "[DATE]"
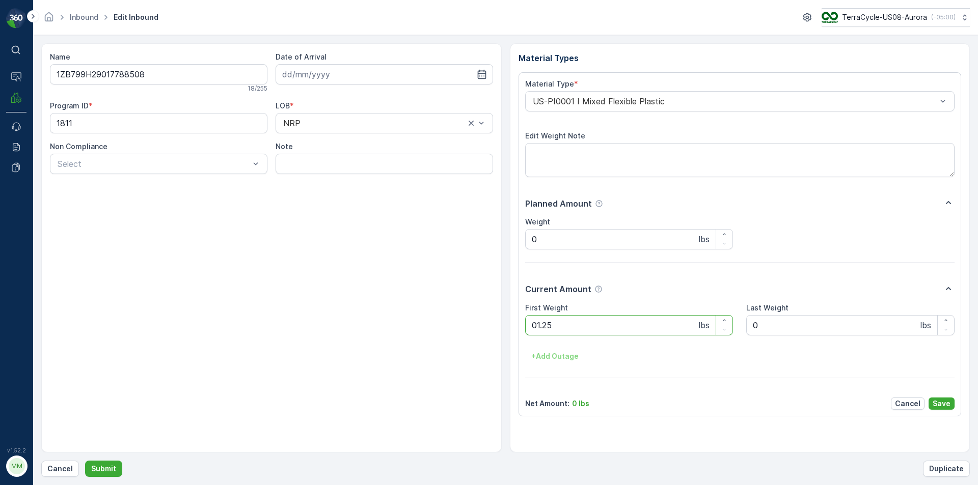
click at [85, 461] on button "Submit" at bounding box center [103, 469] width 37 height 16
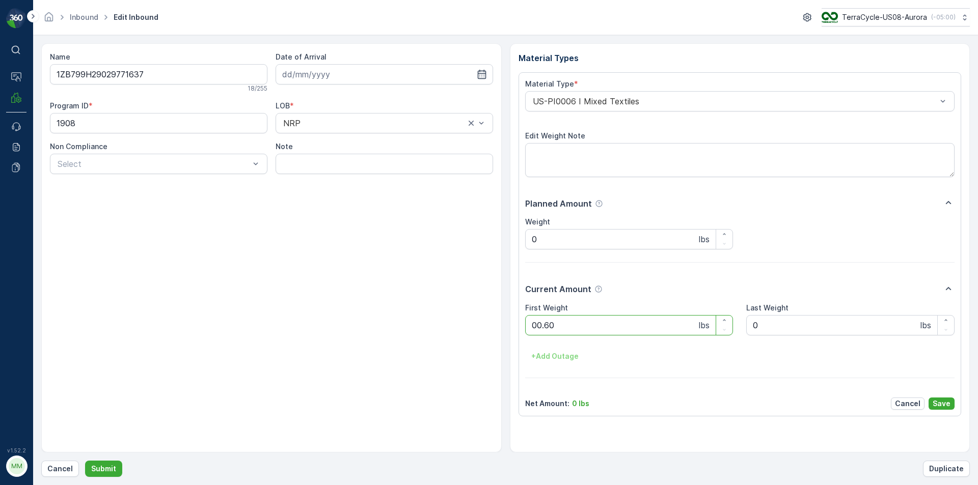
click at [85, 461] on button "Submit" at bounding box center [103, 469] width 37 height 16
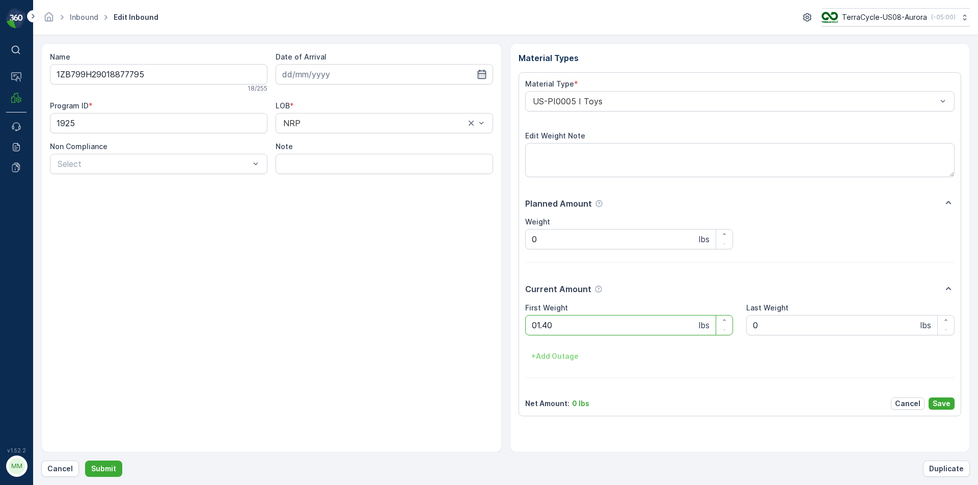
click at [85, 461] on button "Submit" at bounding box center [103, 469] width 37 height 16
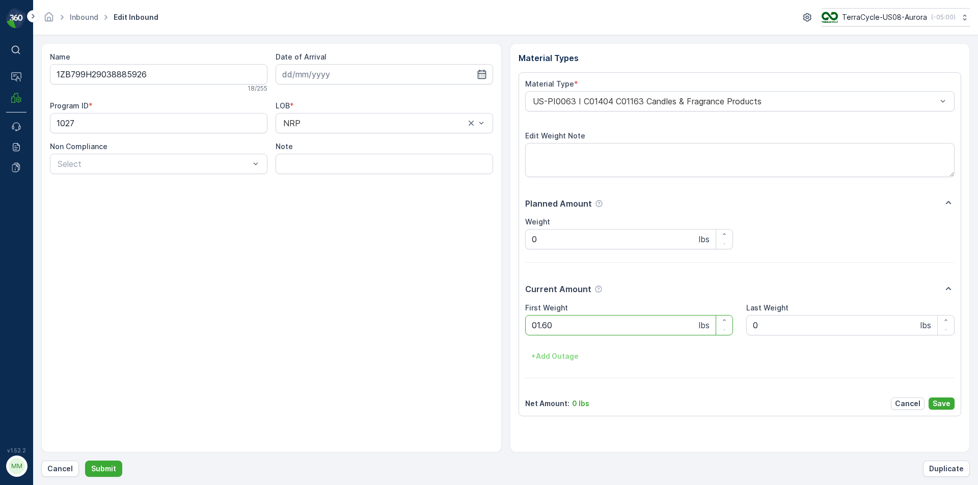
click at [85, 461] on button "Submit" at bounding box center [103, 469] width 37 height 16
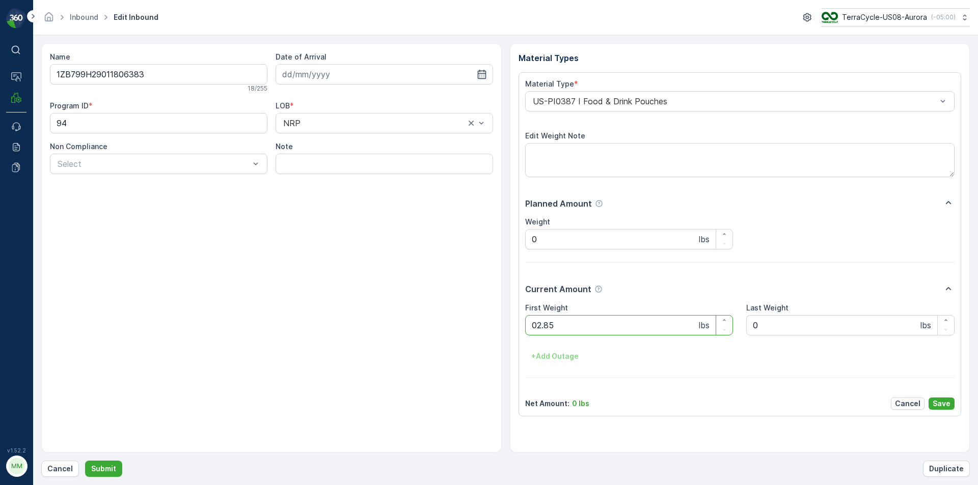
click at [85, 461] on button "Submit" at bounding box center [103, 469] width 37 height 16
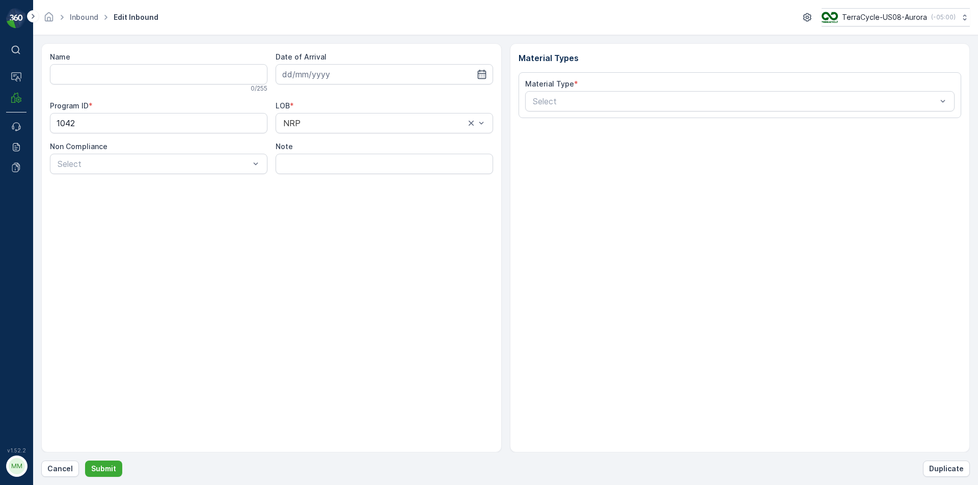
type input "1ZB799H29024167675"
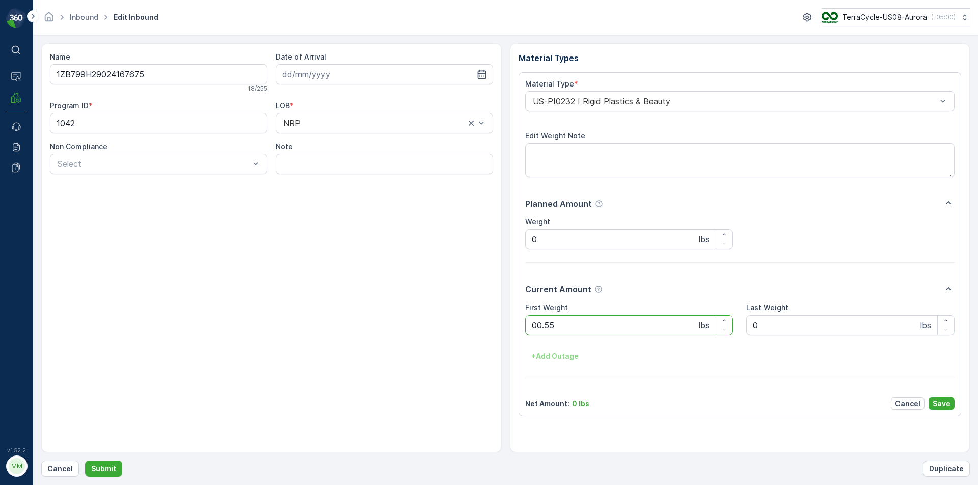
click at [85, 461] on button "Submit" at bounding box center [103, 469] width 37 height 16
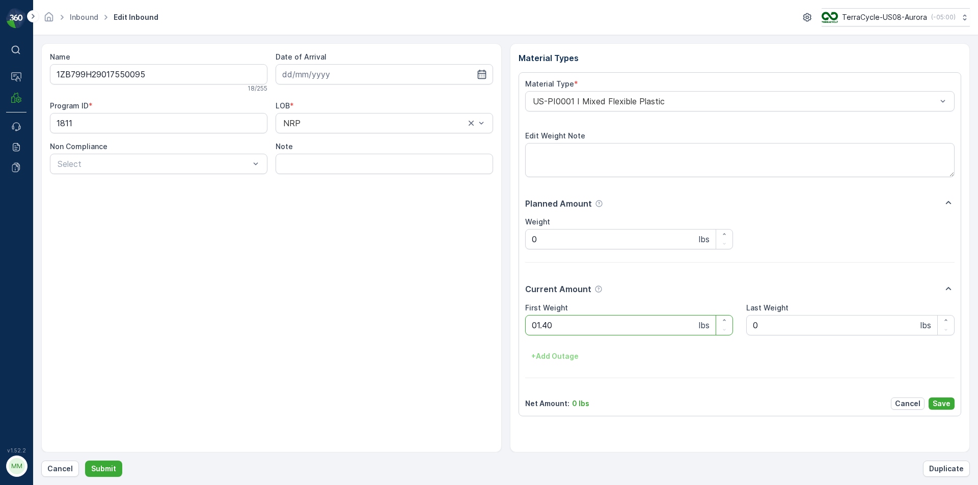
click at [85, 461] on button "Submit" at bounding box center [103, 469] width 37 height 16
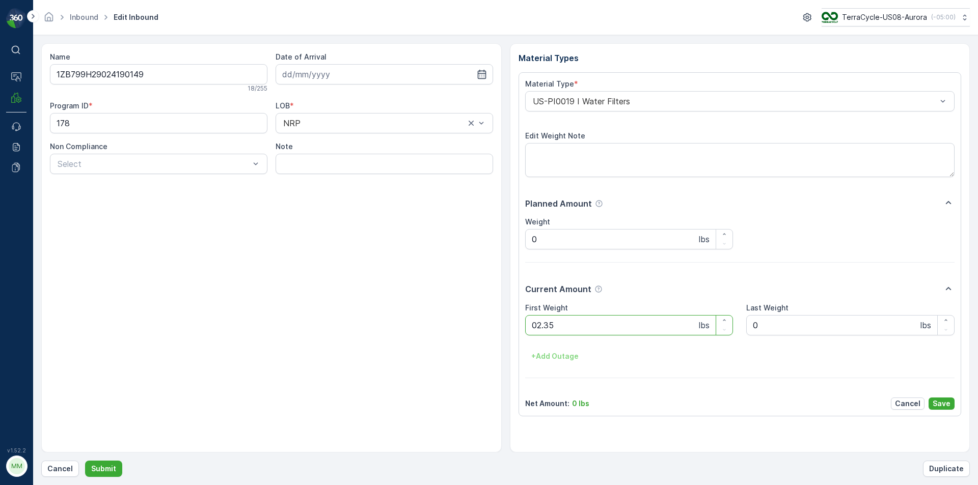
click at [85, 461] on button "Submit" at bounding box center [103, 469] width 37 height 16
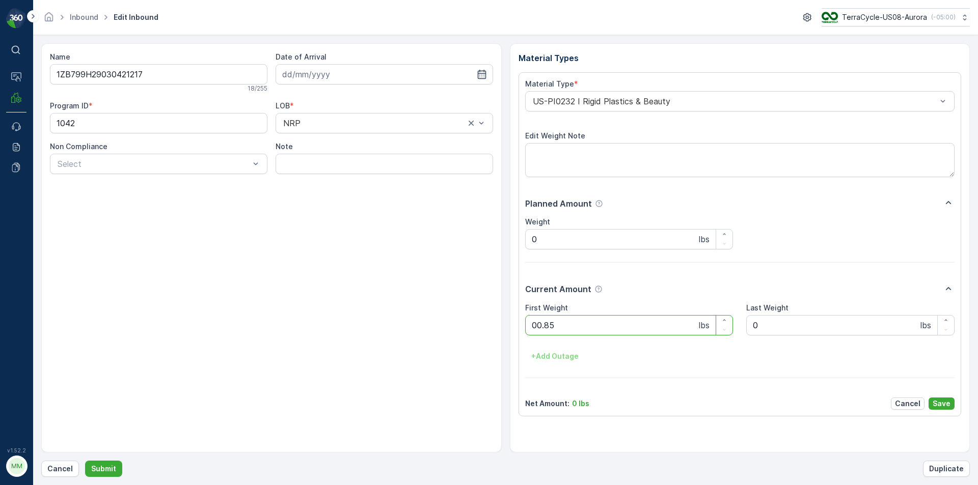
click at [85, 461] on button "Submit" at bounding box center [103, 469] width 37 height 16
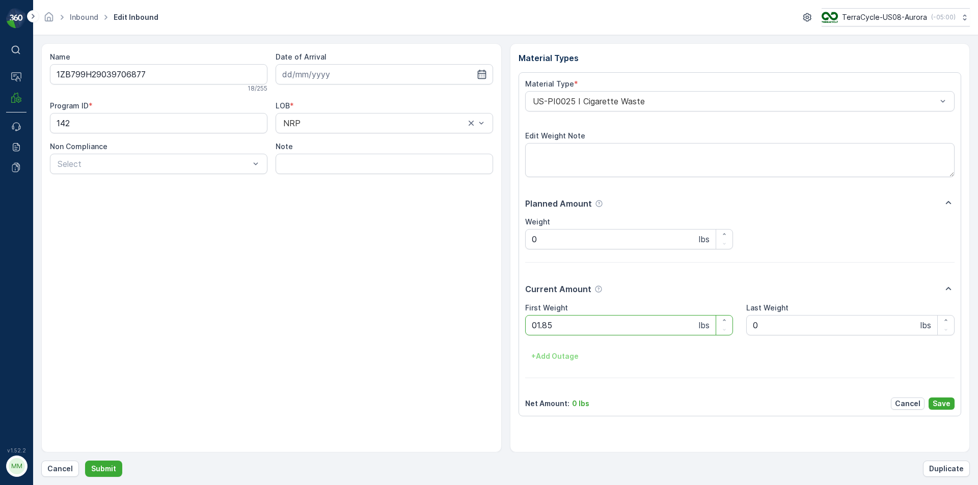
click at [85, 461] on button "Submit" at bounding box center [103, 469] width 37 height 16
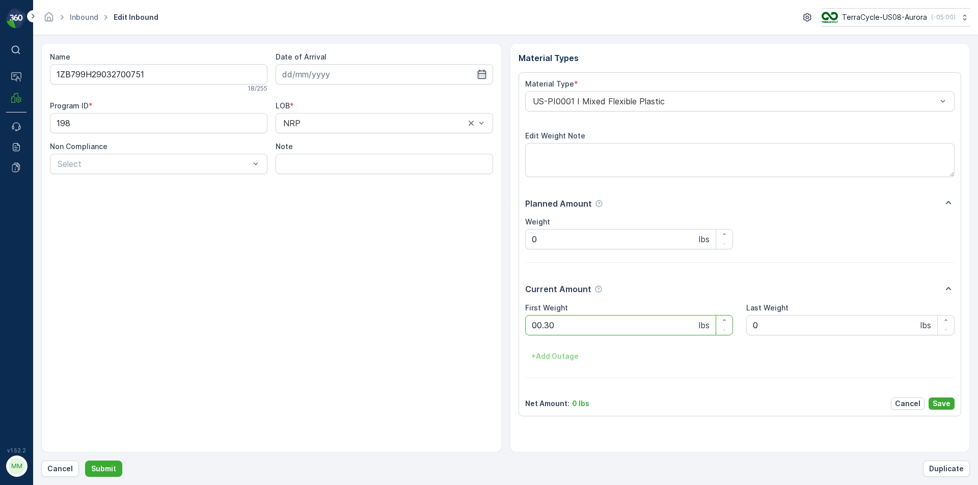
click at [85, 461] on button "Submit" at bounding box center [103, 469] width 37 height 16
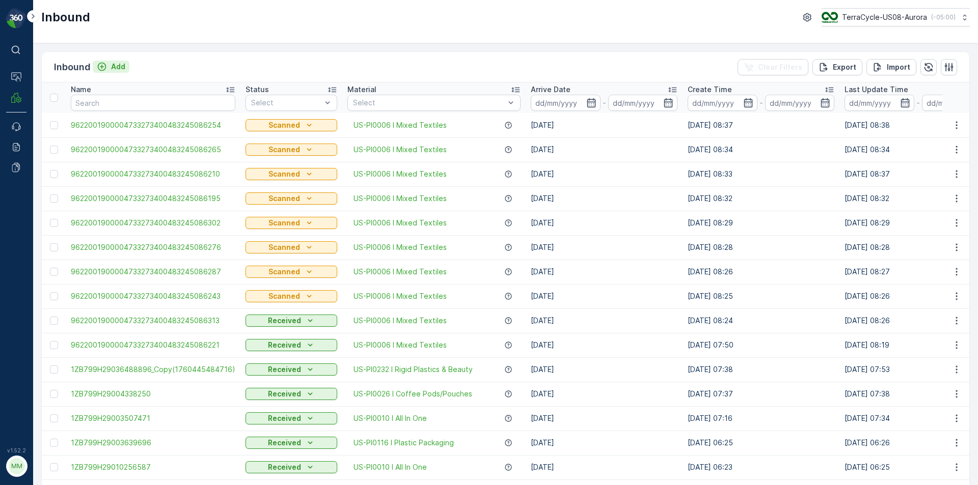
click at [118, 62] on p "Add" at bounding box center [118, 67] width 14 height 10
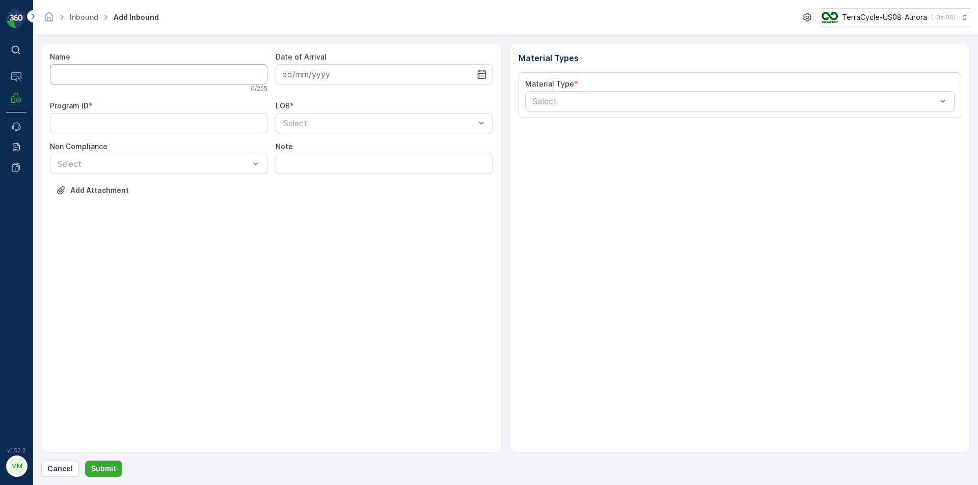
click at [147, 78] on input "Name" at bounding box center [158, 74] width 217 height 20
type input "1Z837A899050097591"
click at [85, 461] on button "Submit" at bounding box center [103, 469] width 37 height 16
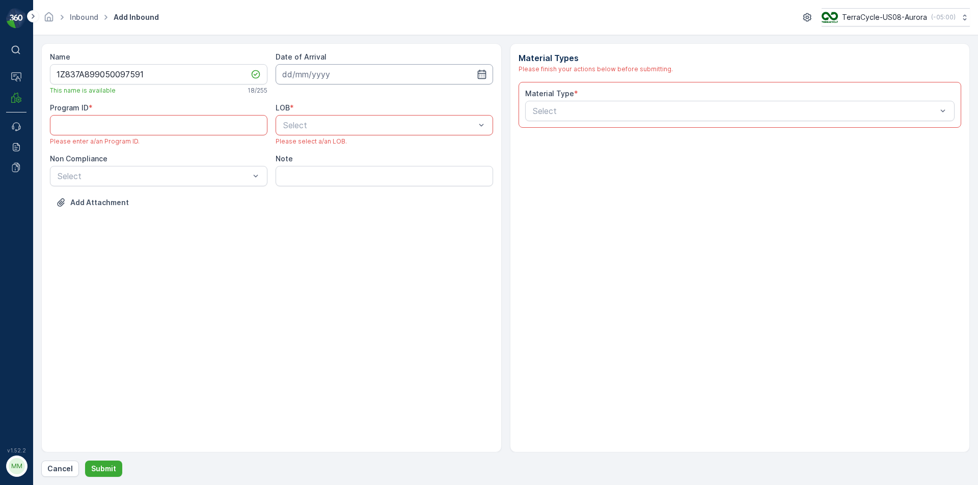
click at [405, 72] on input at bounding box center [383, 74] width 217 height 20
click at [328, 181] on div "14" at bounding box center [329, 180] width 16 height 16
type input "[DATE]"
click at [322, 170] on div "ZWB" at bounding box center [384, 167] width 205 height 9
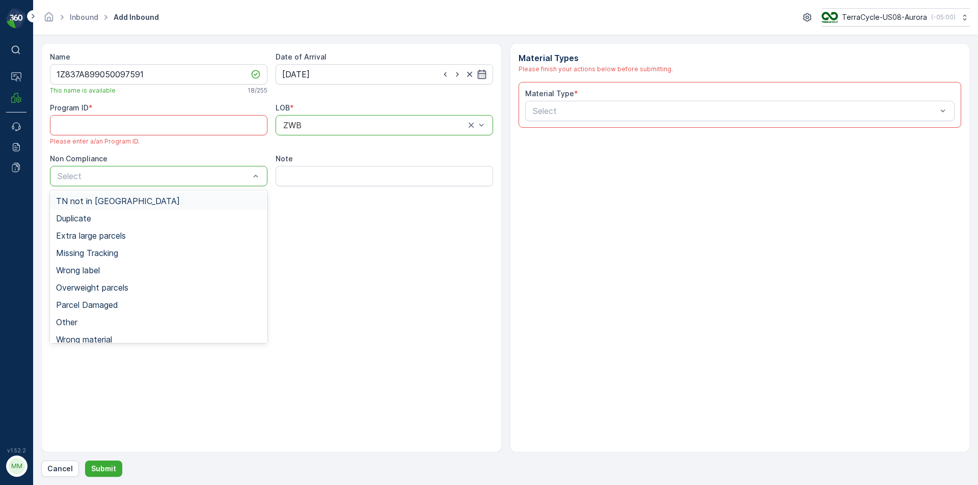
click at [176, 201] on div "TN not in [GEOGRAPHIC_DATA]" at bounding box center [158, 201] width 205 height 9
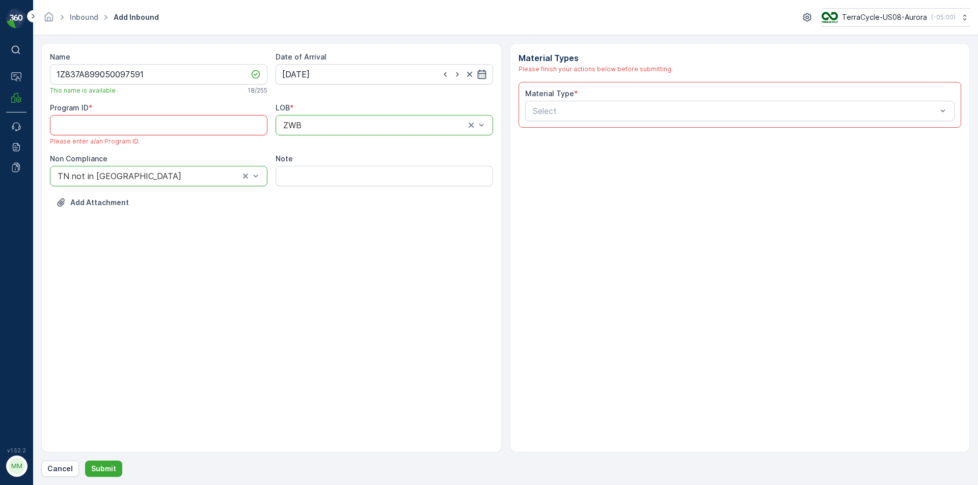
paste ID "CS93"
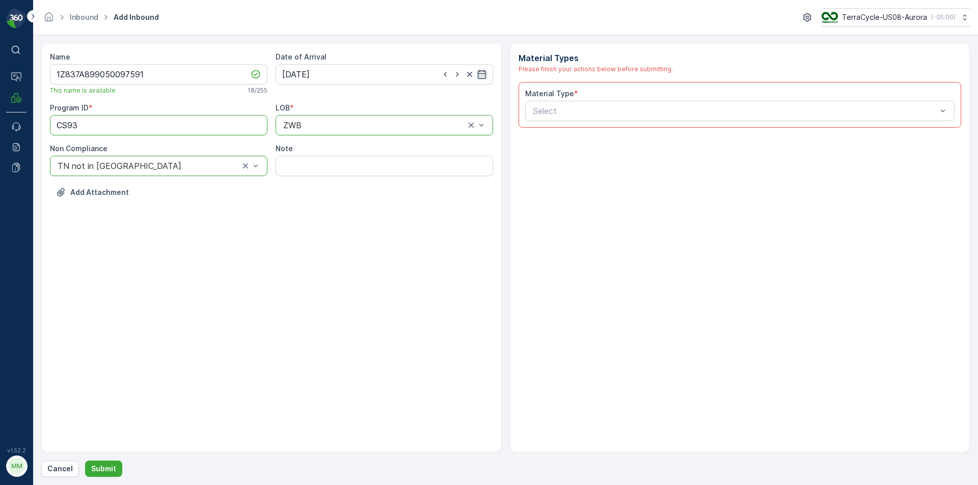
type ID "CS93"
click at [393, 332] on div "Name 1Z837A899050097591 This name is available 18 / 255 Date of Arrival [DATE] …" at bounding box center [271, 247] width 460 height 409
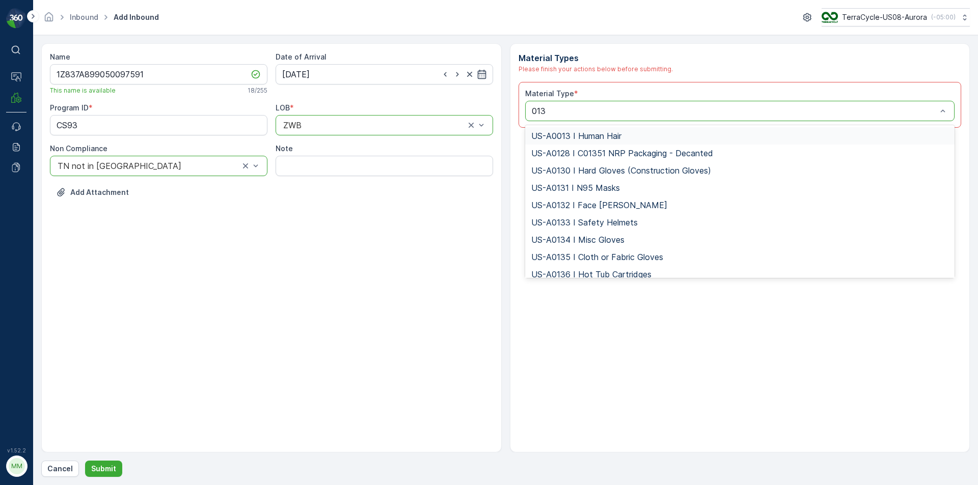
type input "0139"
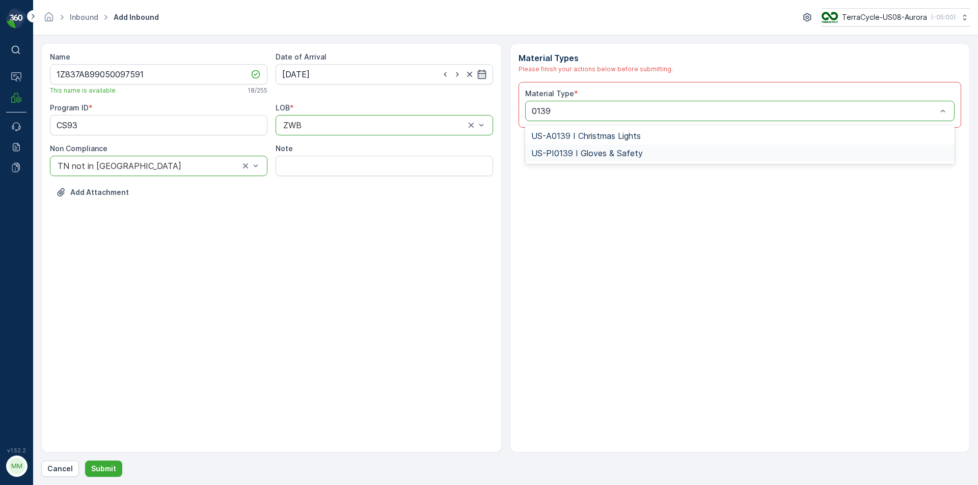
click at [651, 156] on div "US-PI0139 I Gloves & Safety" at bounding box center [740, 153] width 418 height 9
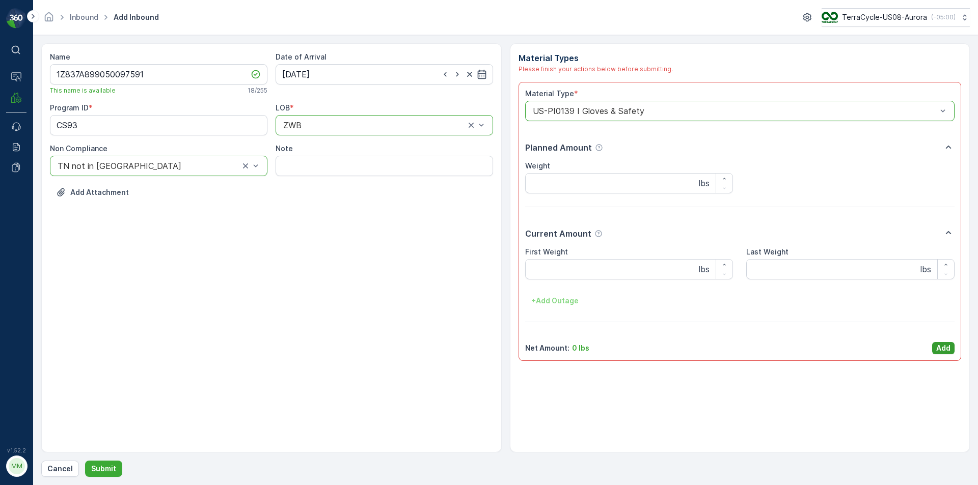
click at [940, 343] on p "Add" at bounding box center [943, 348] width 14 height 10
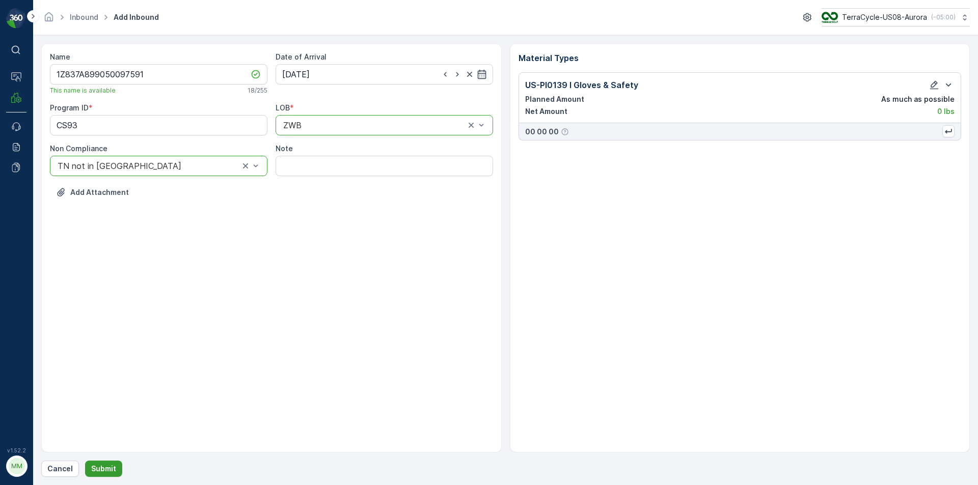
click at [103, 466] on p "Submit" at bounding box center [103, 469] width 25 height 10
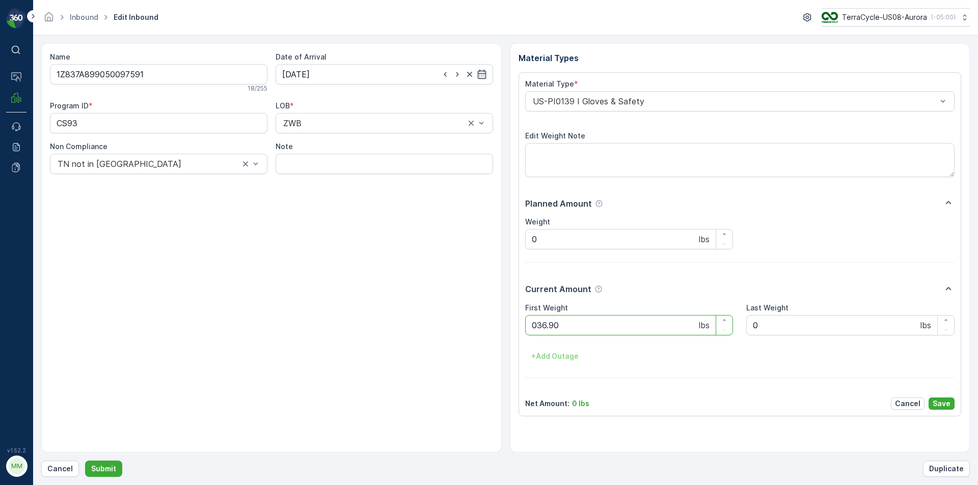
click at [85, 461] on button "Submit" at bounding box center [103, 469] width 37 height 16
